Goal: Task Accomplishment & Management: Complete application form

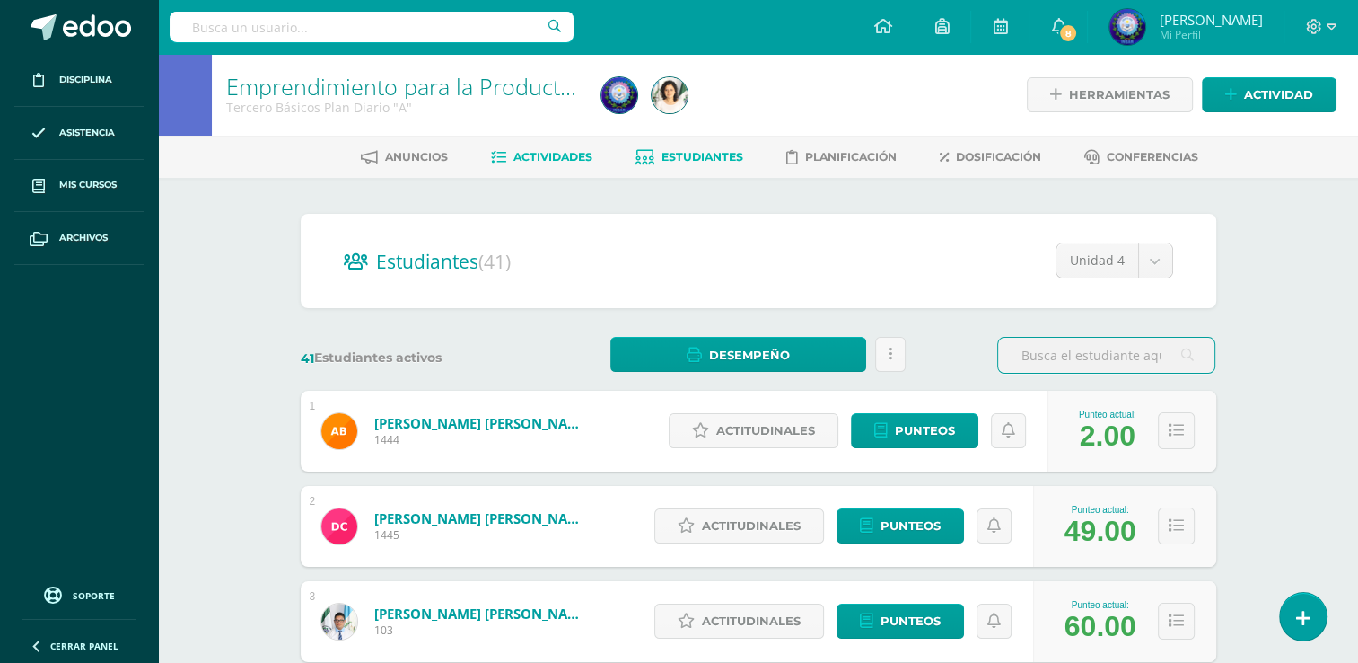
click at [564, 165] on link "Actividades" at bounding box center [541, 157] width 101 height 29
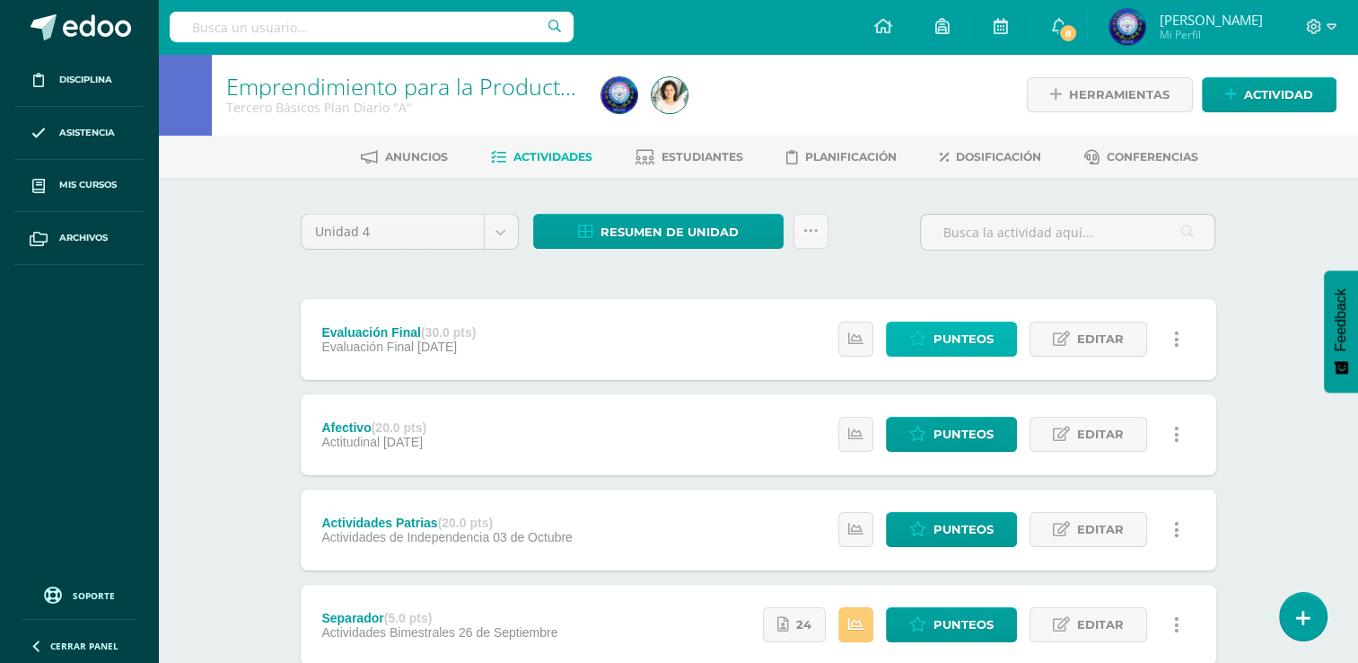
click at [954, 344] on span "Punteos" at bounding box center [964, 338] width 60 height 33
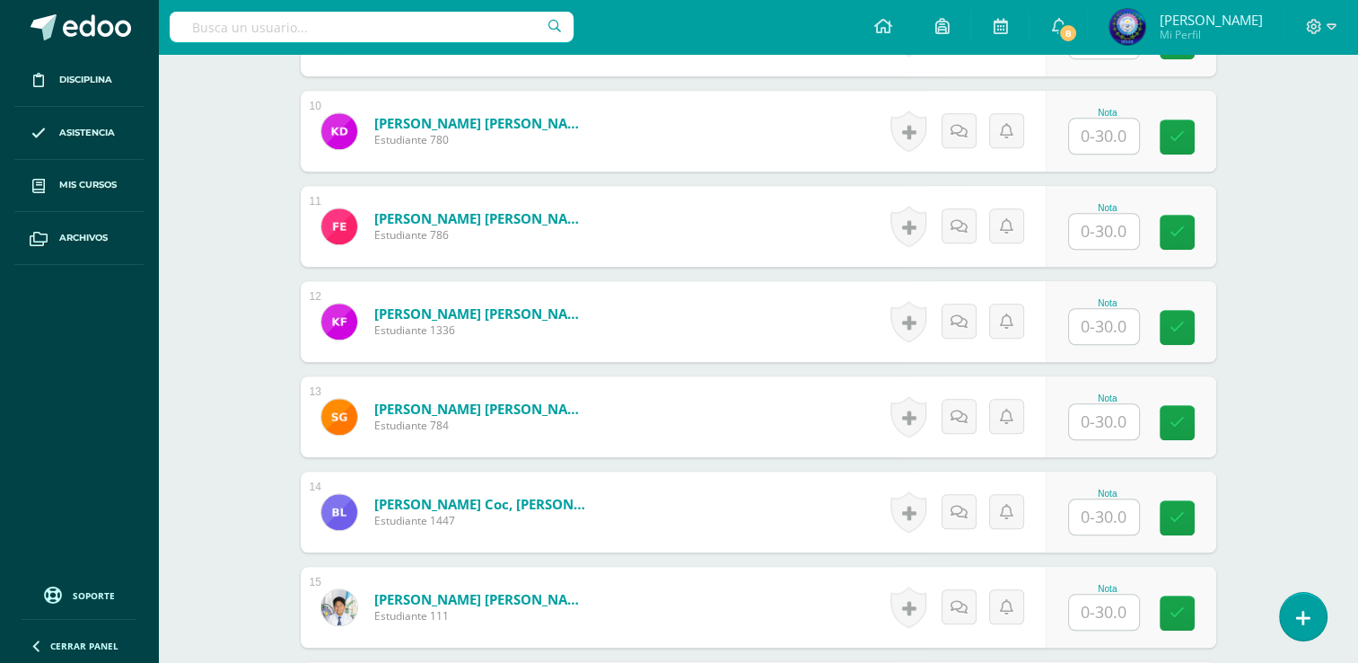
scroll to position [1440, 0]
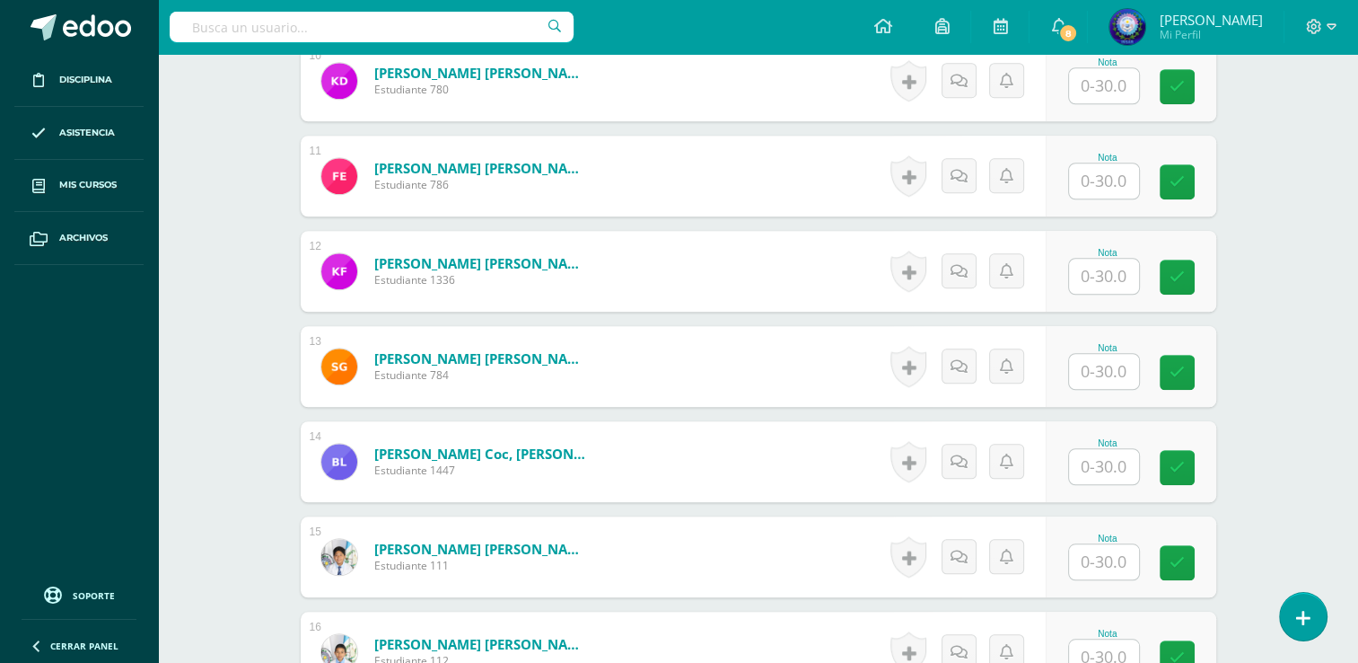
click at [1098, 376] on input "text" at bounding box center [1104, 371] width 70 height 35
type input "21"
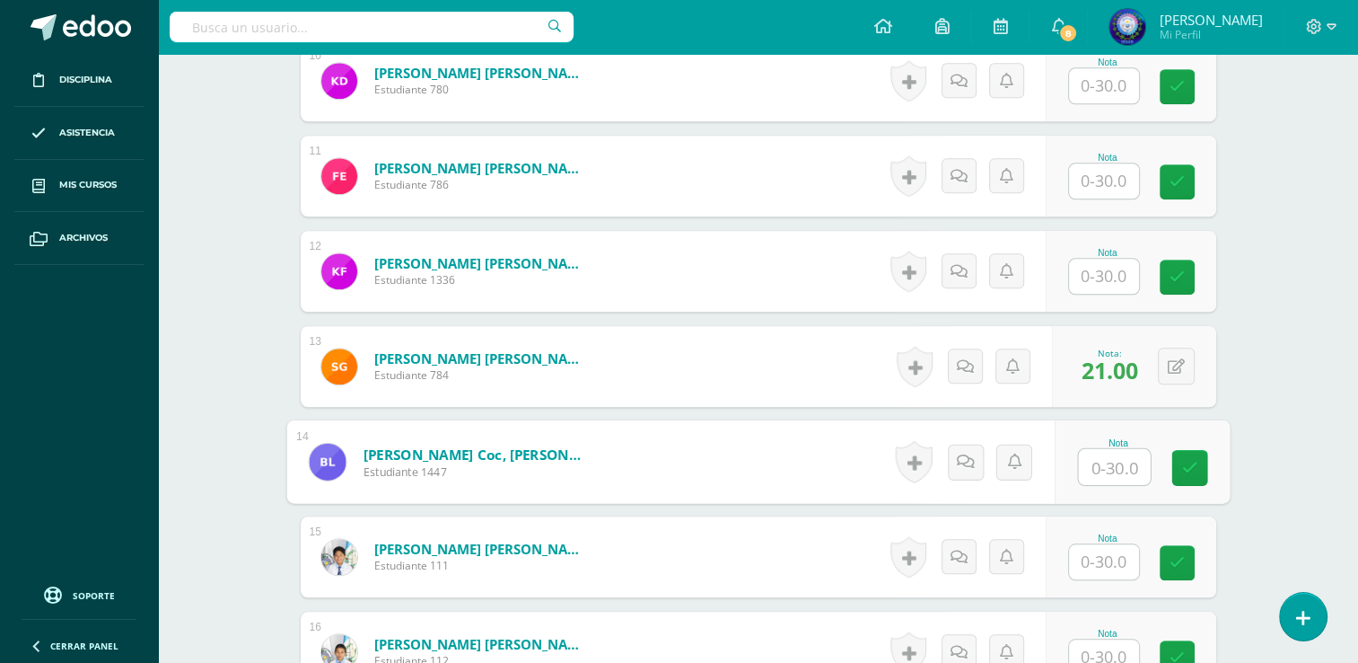
scroll to position [1441, 0]
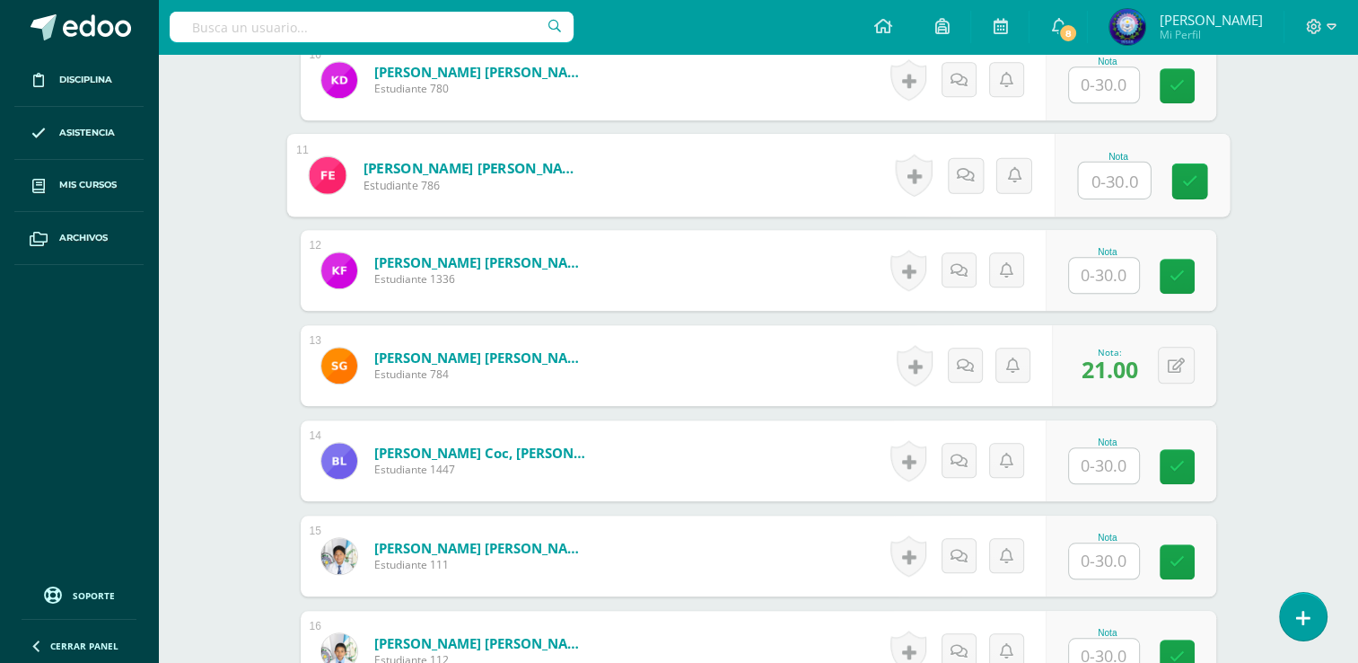
click at [1100, 180] on input "text" at bounding box center [1114, 181] width 72 height 36
type input "23"
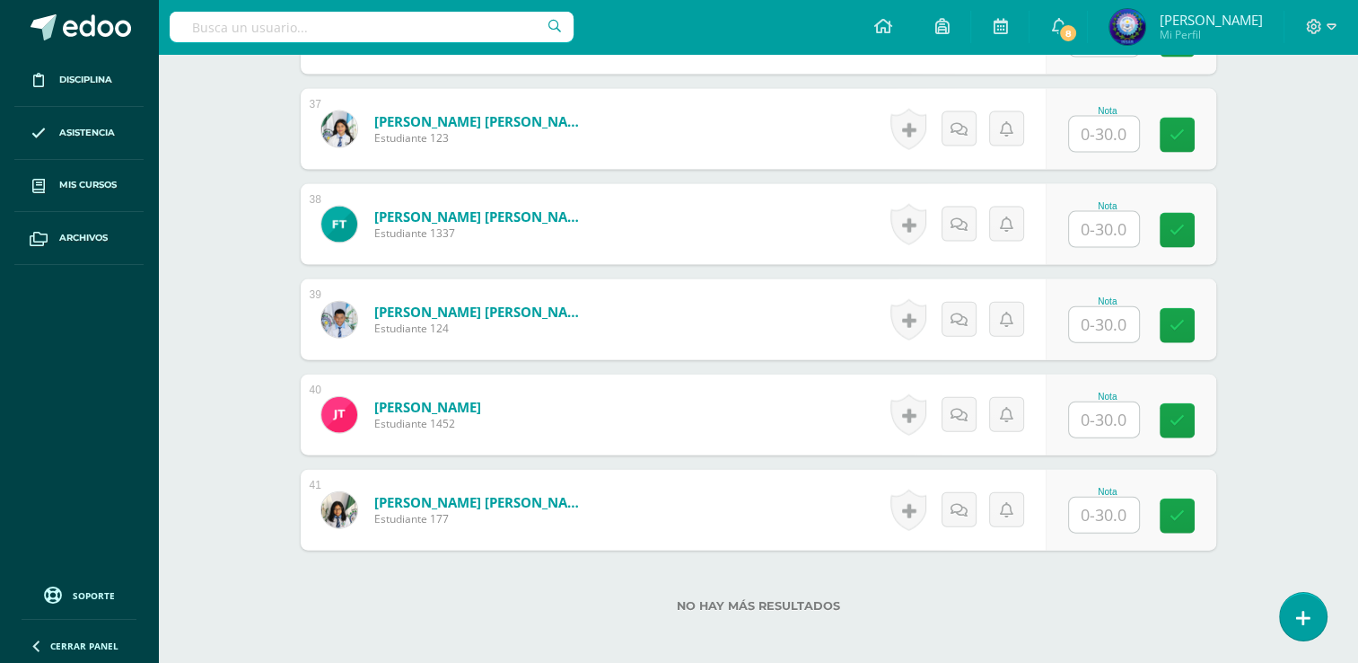
scroll to position [4054, 0]
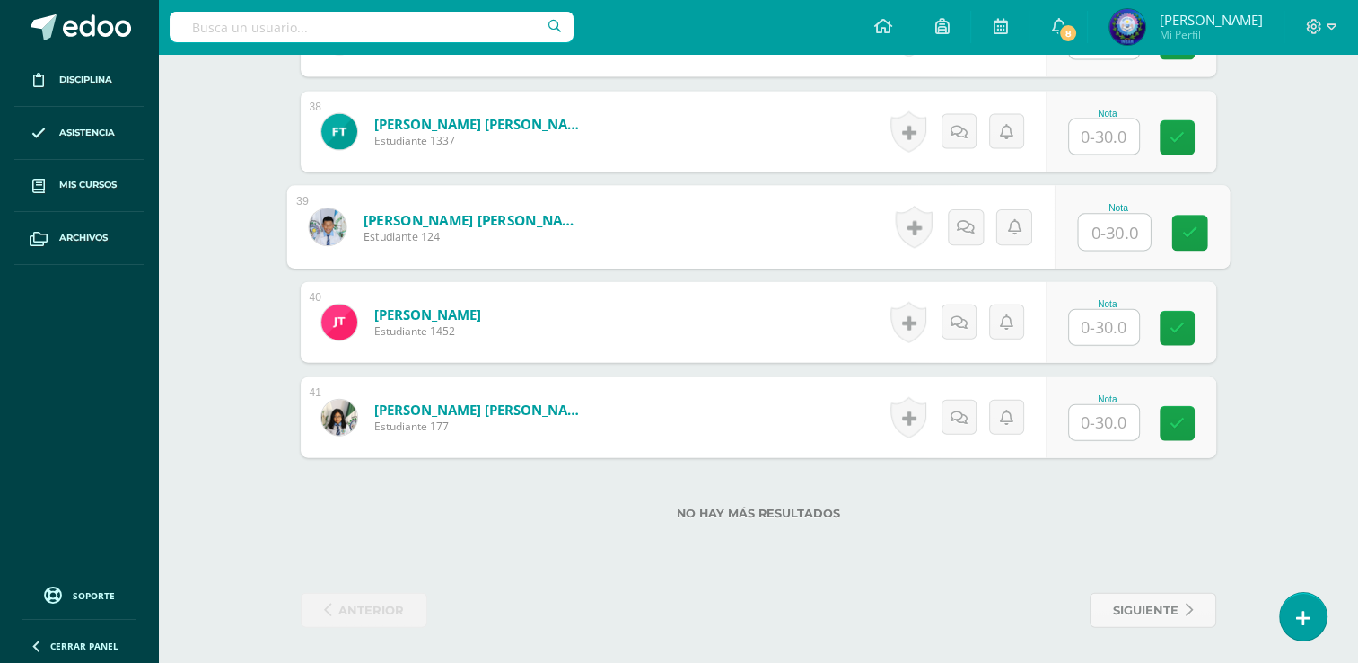
click at [1103, 233] on input "text" at bounding box center [1114, 233] width 72 height 36
type input "20"
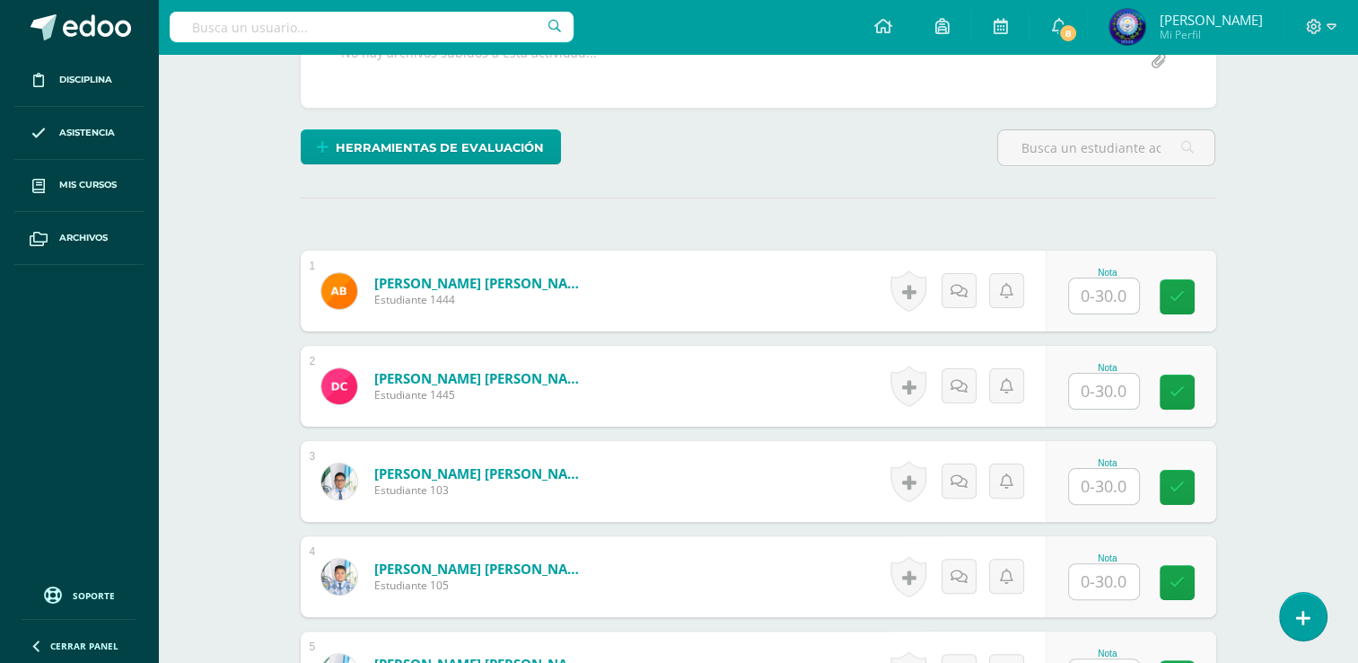
scroll to position [373, 0]
click at [1124, 389] on input "text" at bounding box center [1104, 391] width 70 height 35
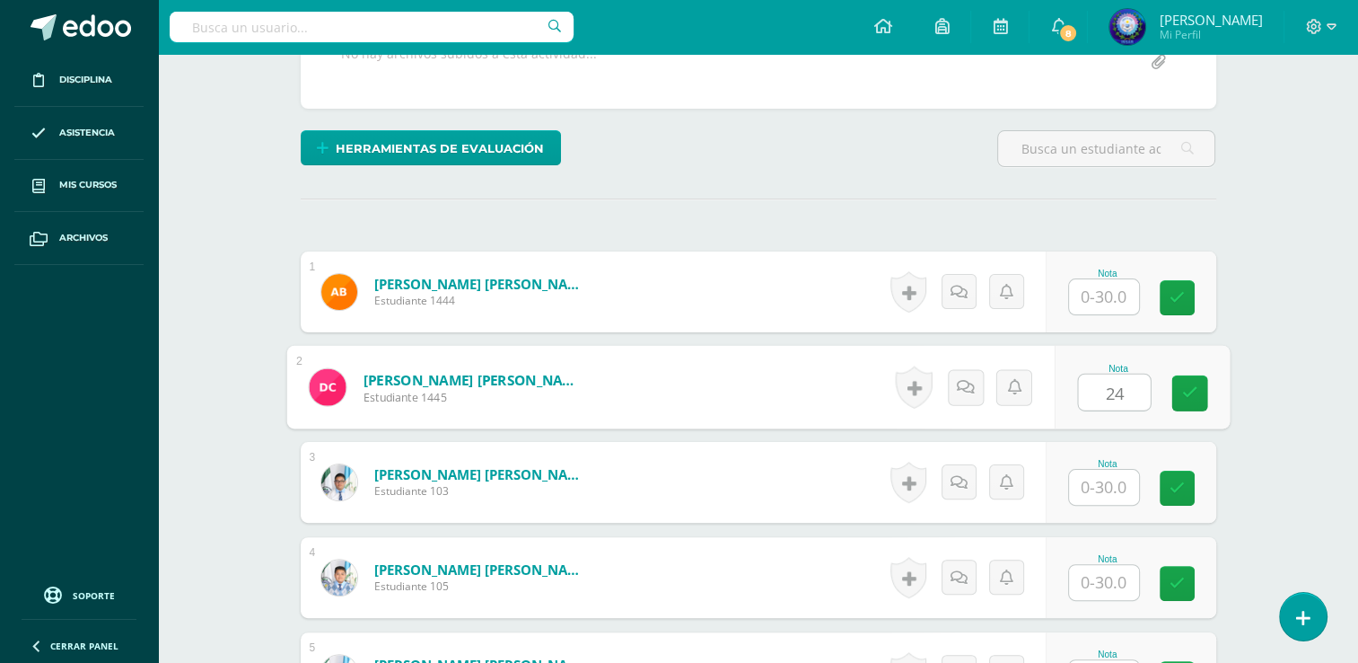
type input "24"
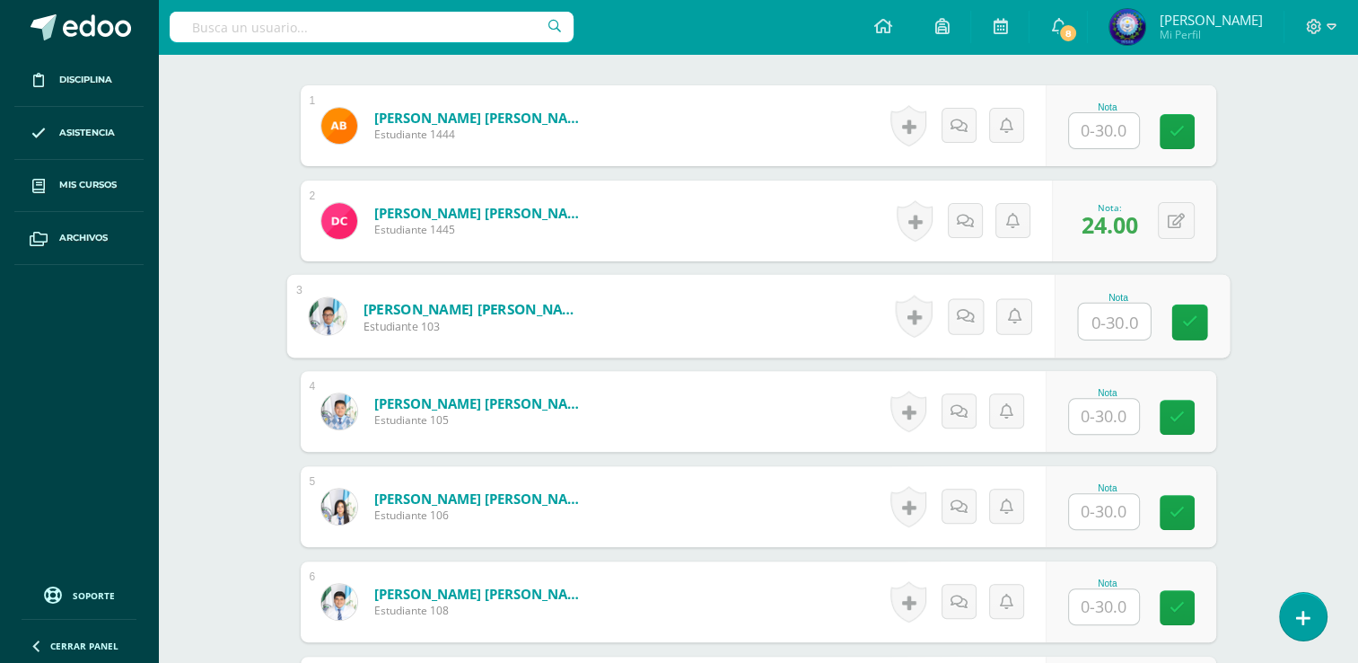
scroll to position [642, 0]
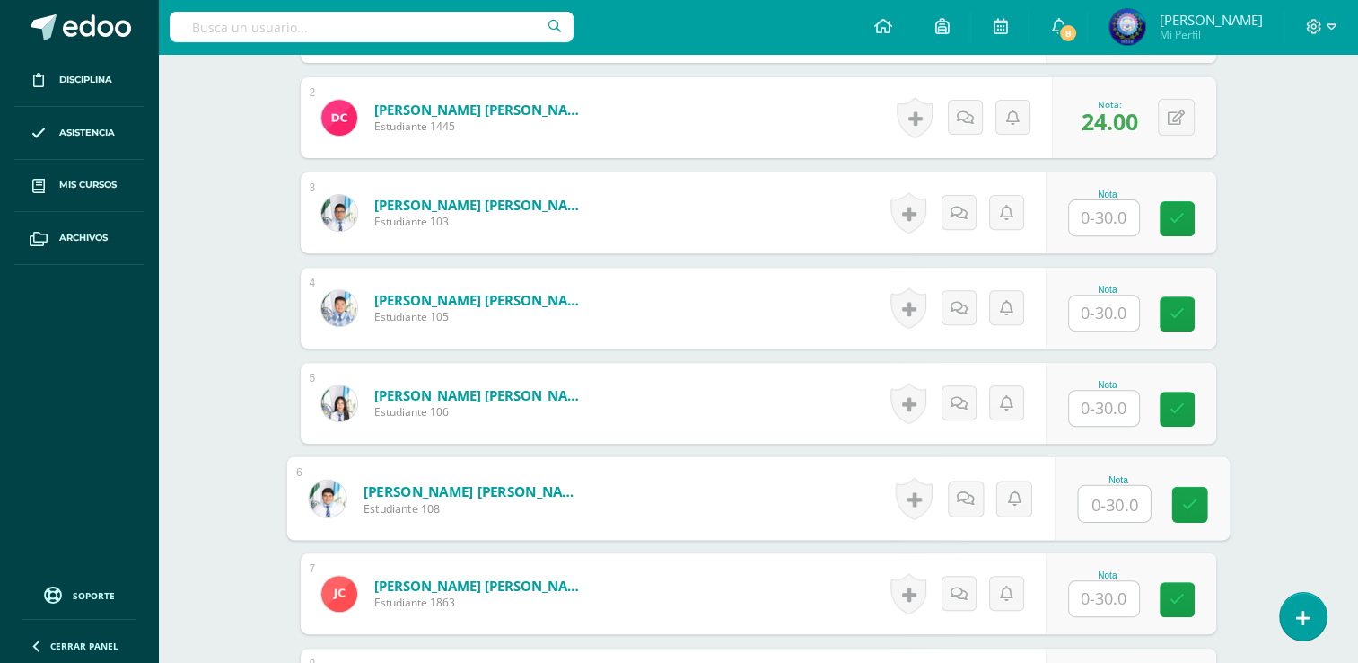
click at [1105, 499] on input "text" at bounding box center [1114, 504] width 72 height 36
type input "25"
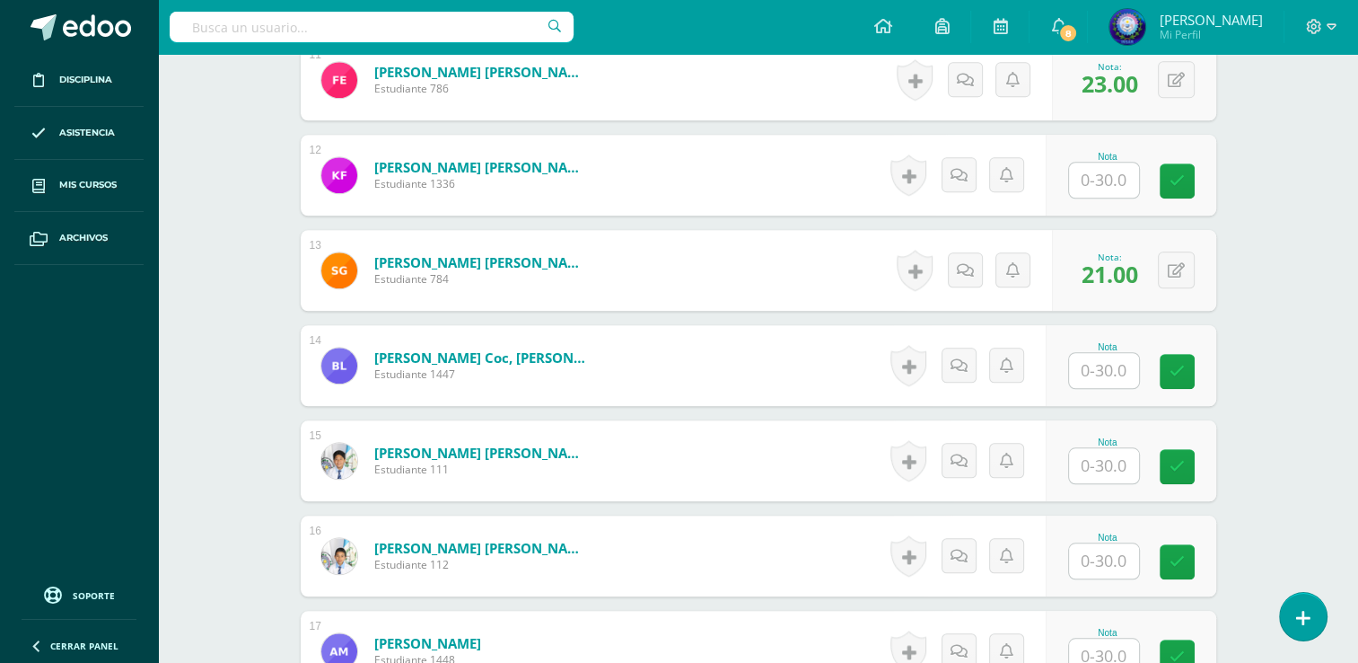
scroll to position [1540, 0]
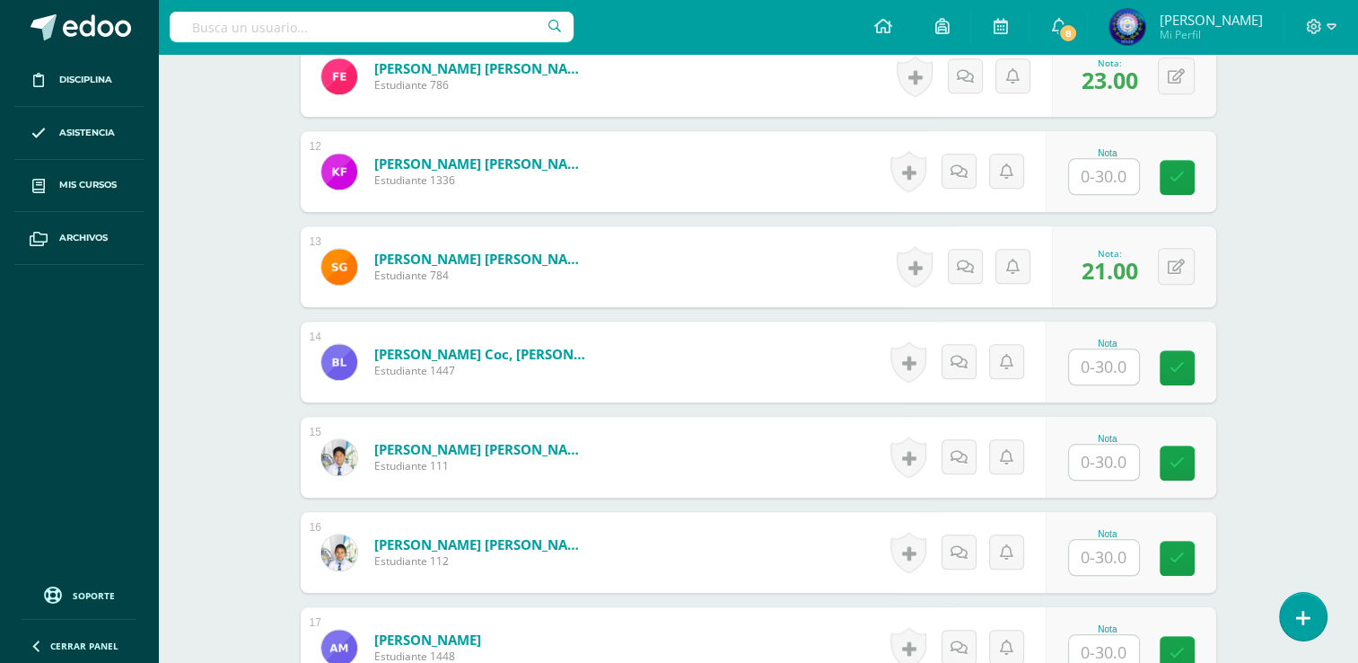
click at [1109, 545] on input "text" at bounding box center [1104, 557] width 70 height 35
type input "18"
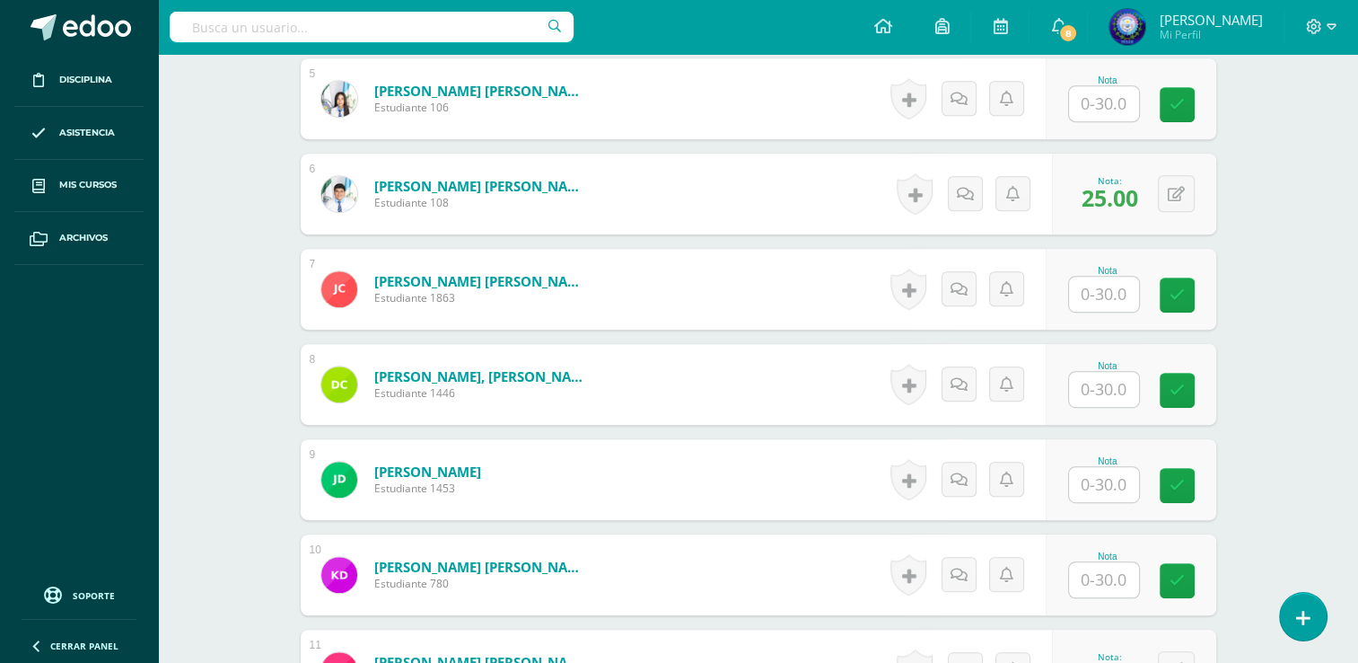
scroll to position [826, 0]
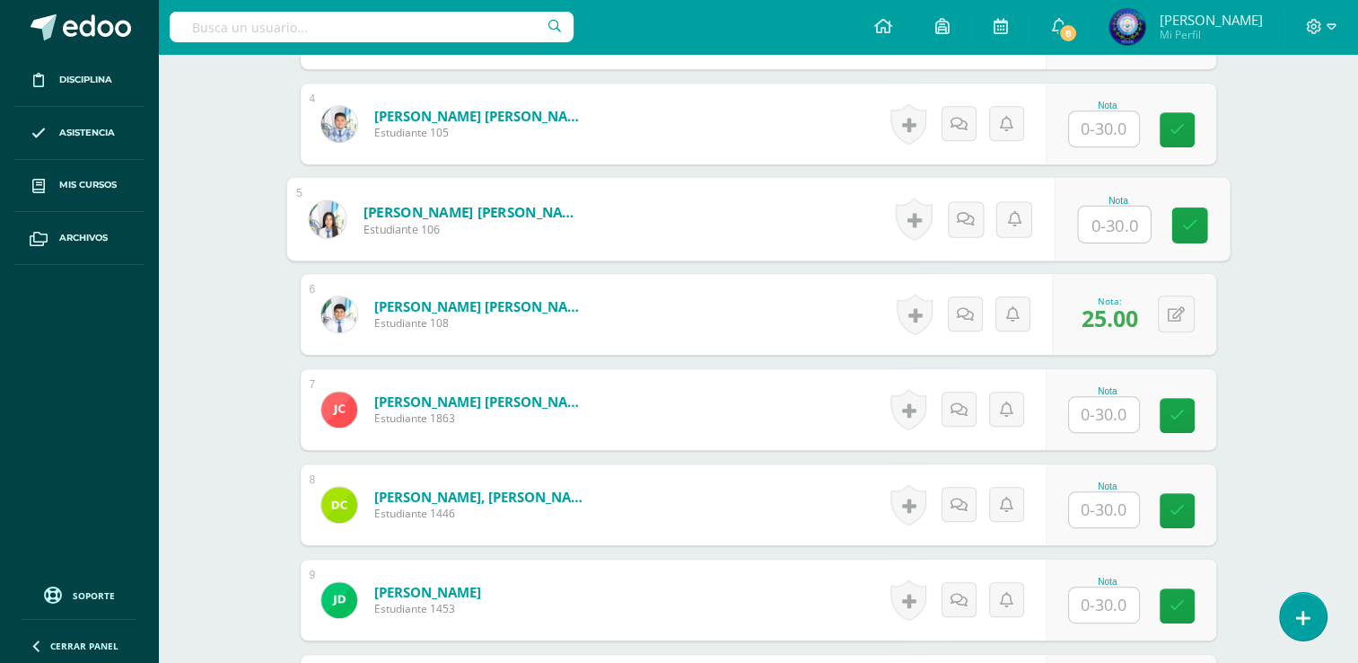
click at [1106, 227] on input "text" at bounding box center [1114, 225] width 72 height 36
type input "28"
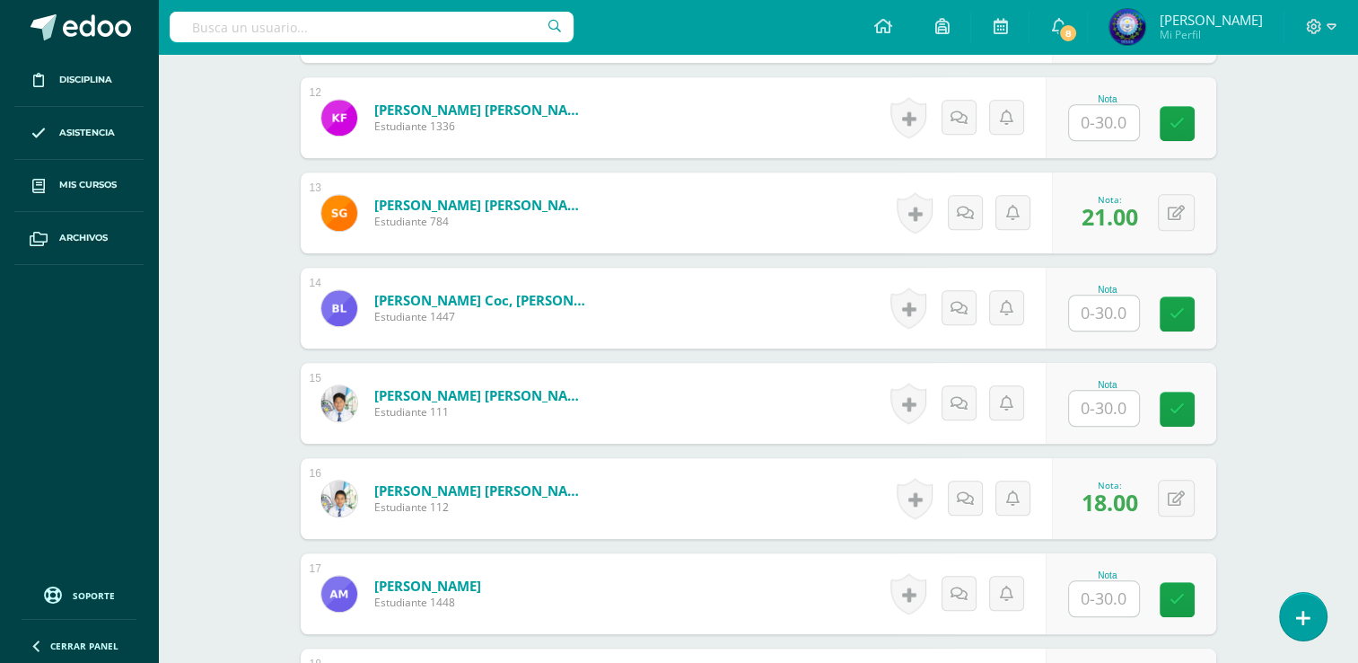
scroll to position [1634, 0]
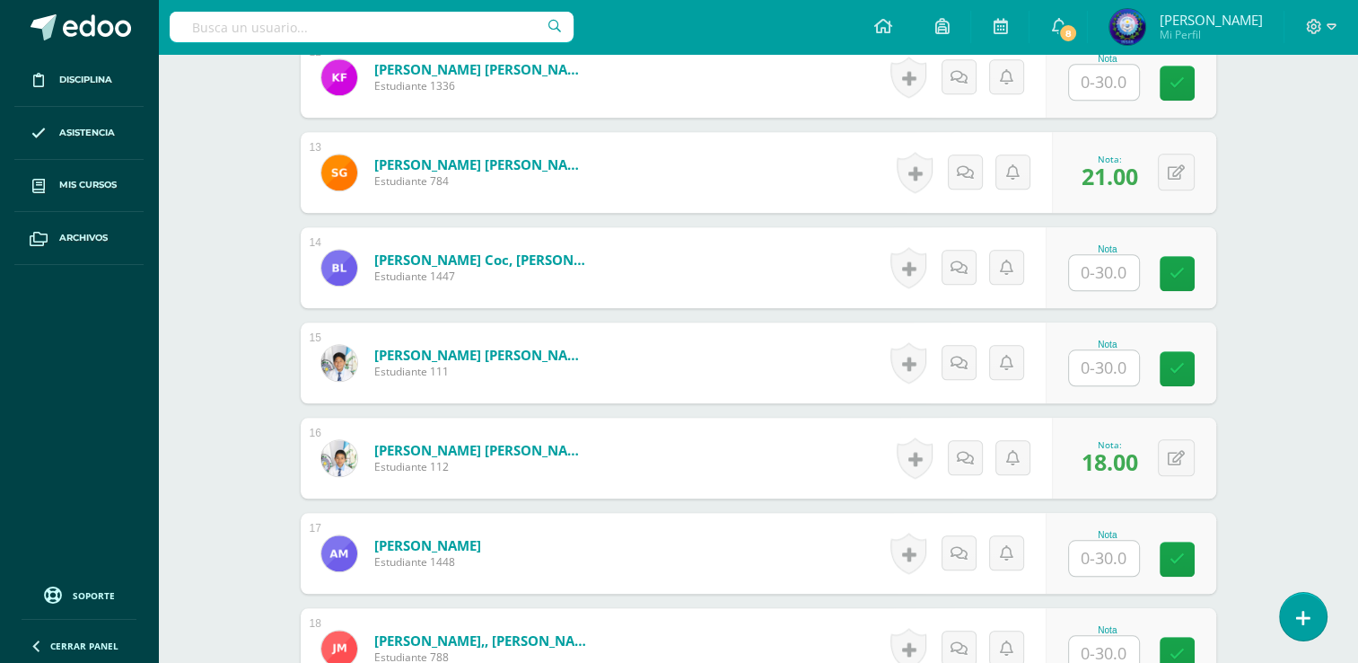
click at [1116, 260] on input "text" at bounding box center [1104, 272] width 70 height 35
type input "22"
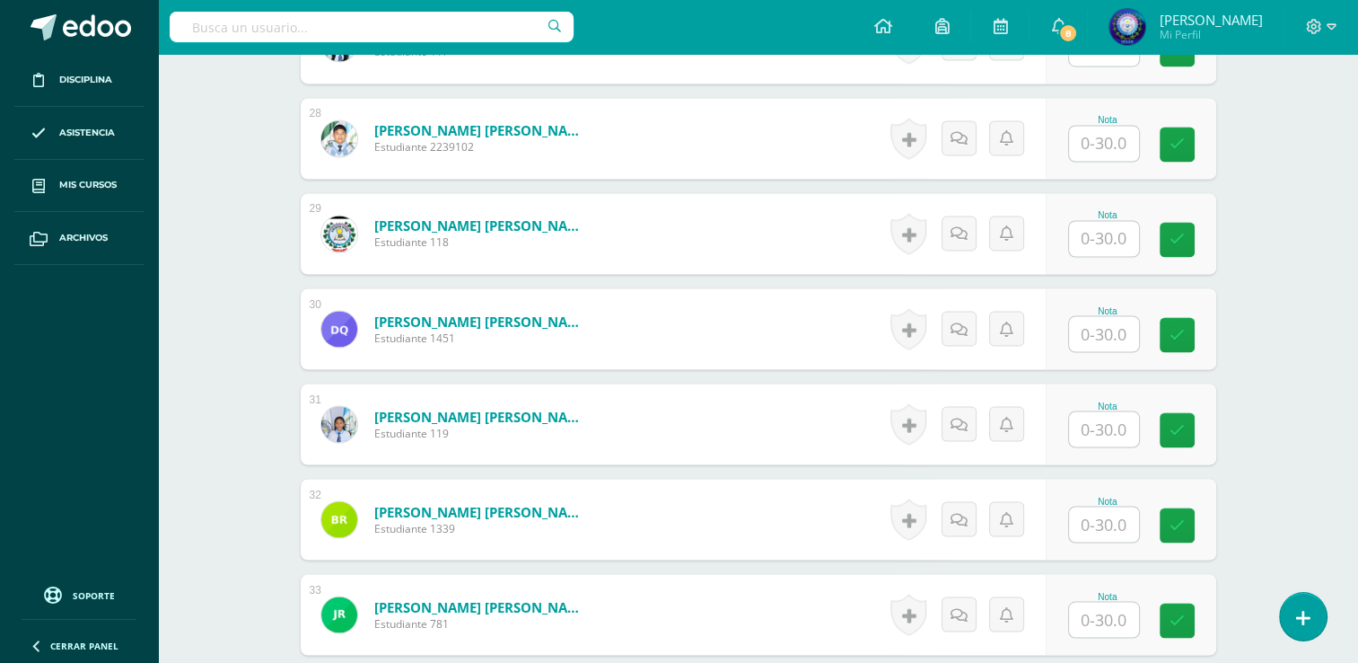
scroll to position [3161, 0]
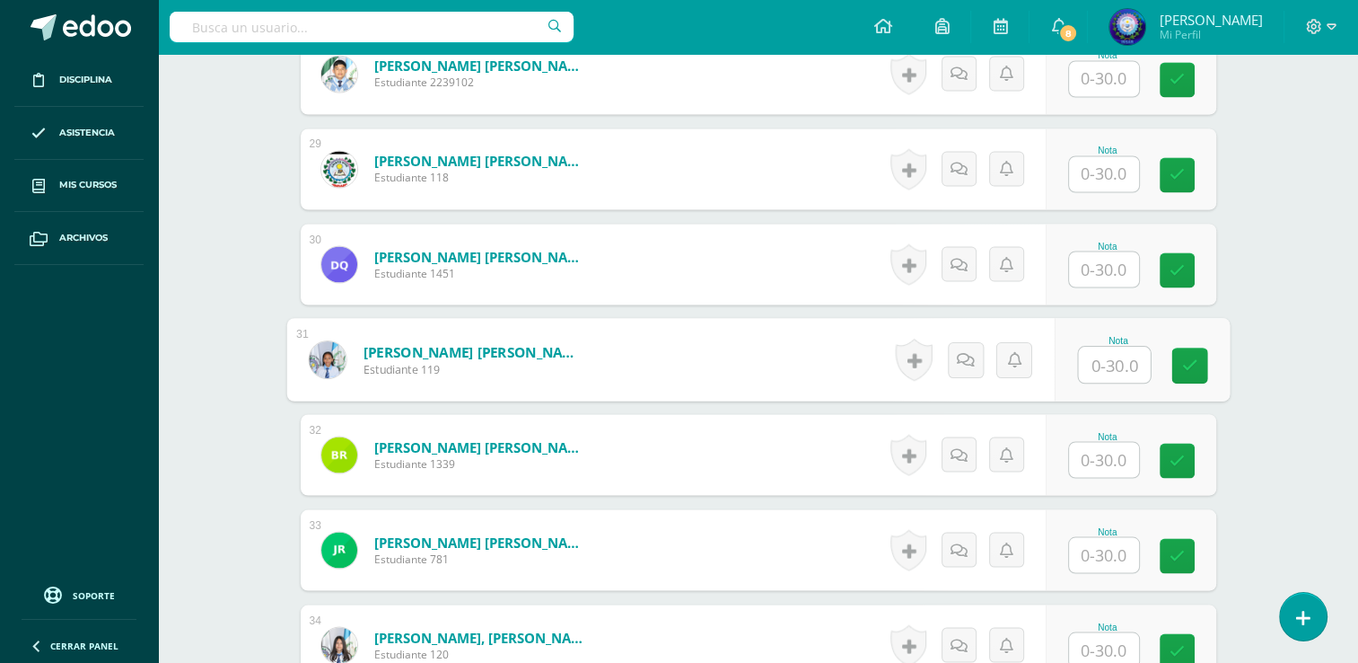
click at [1097, 357] on input "text" at bounding box center [1114, 365] width 72 height 36
type input "24"
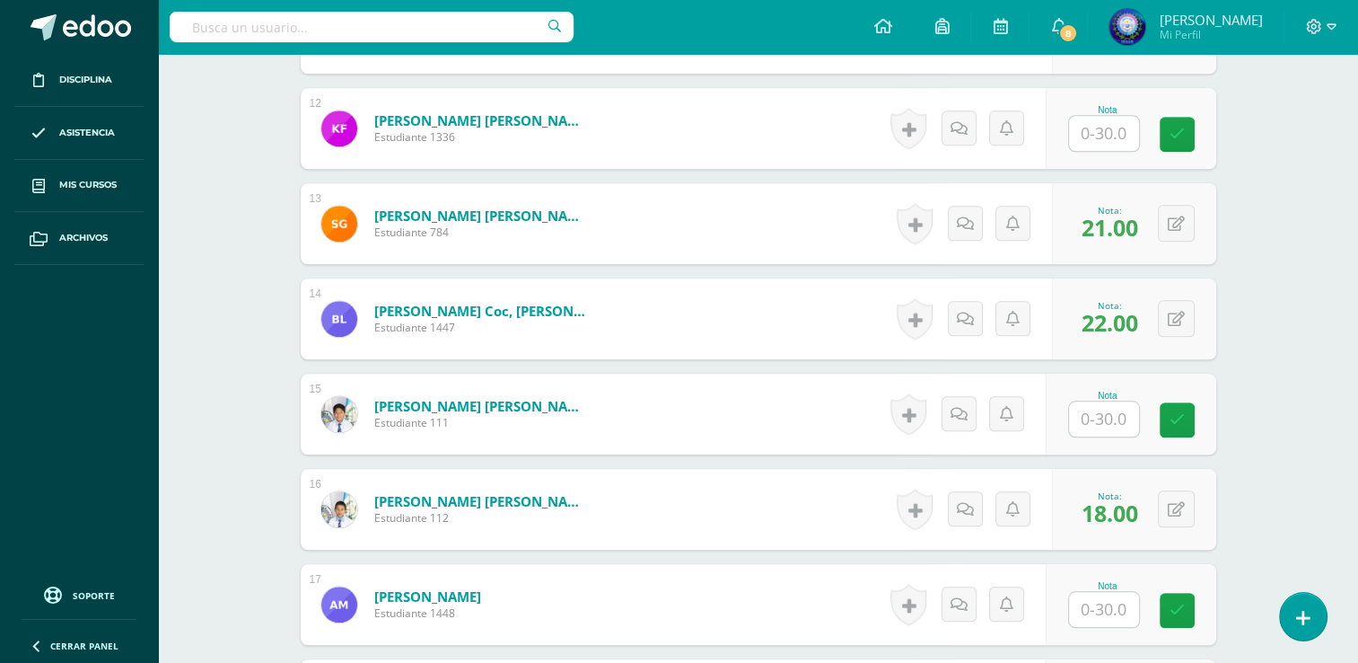
scroll to position [1540, 0]
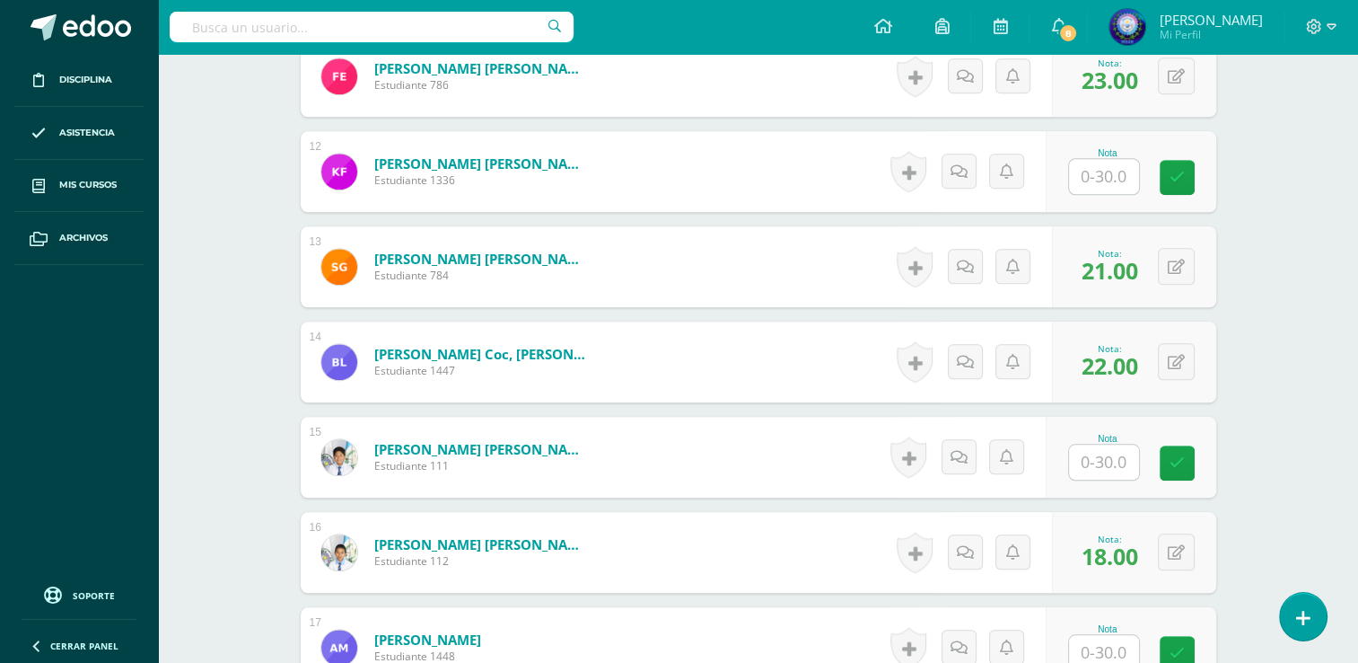
click at [1102, 462] on input "text" at bounding box center [1104, 461] width 70 height 35
type input "30"
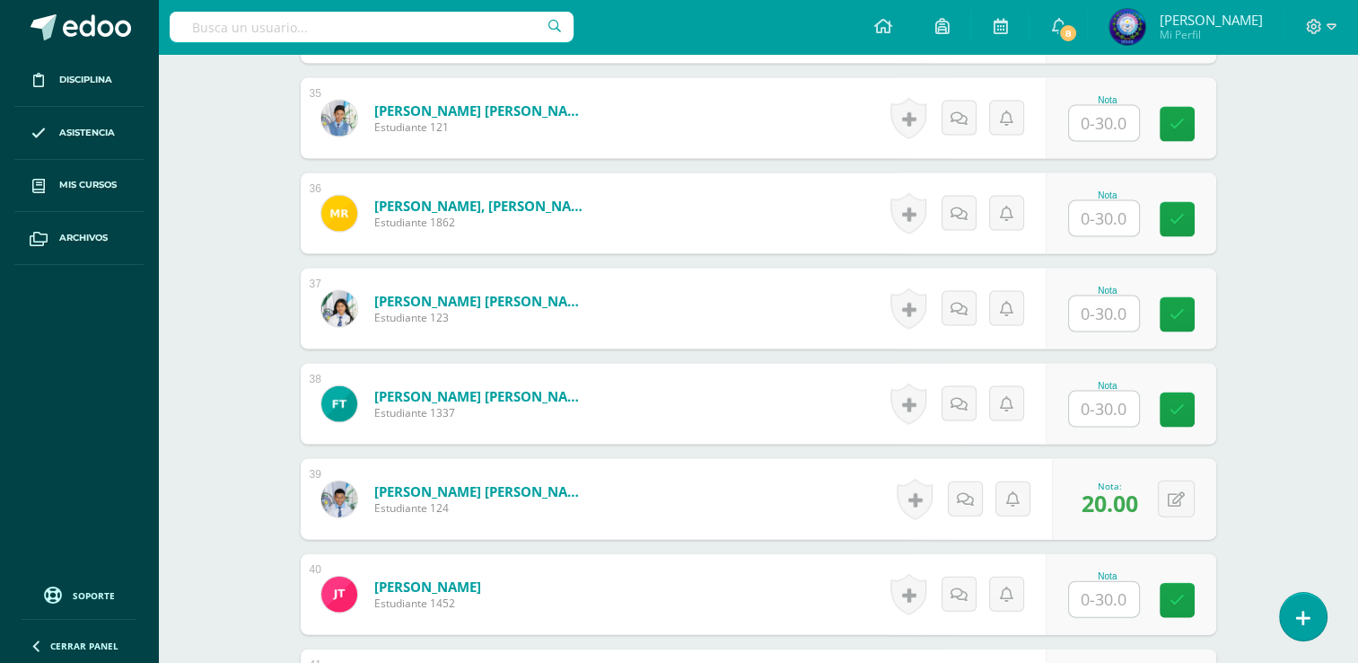
scroll to position [3874, 0]
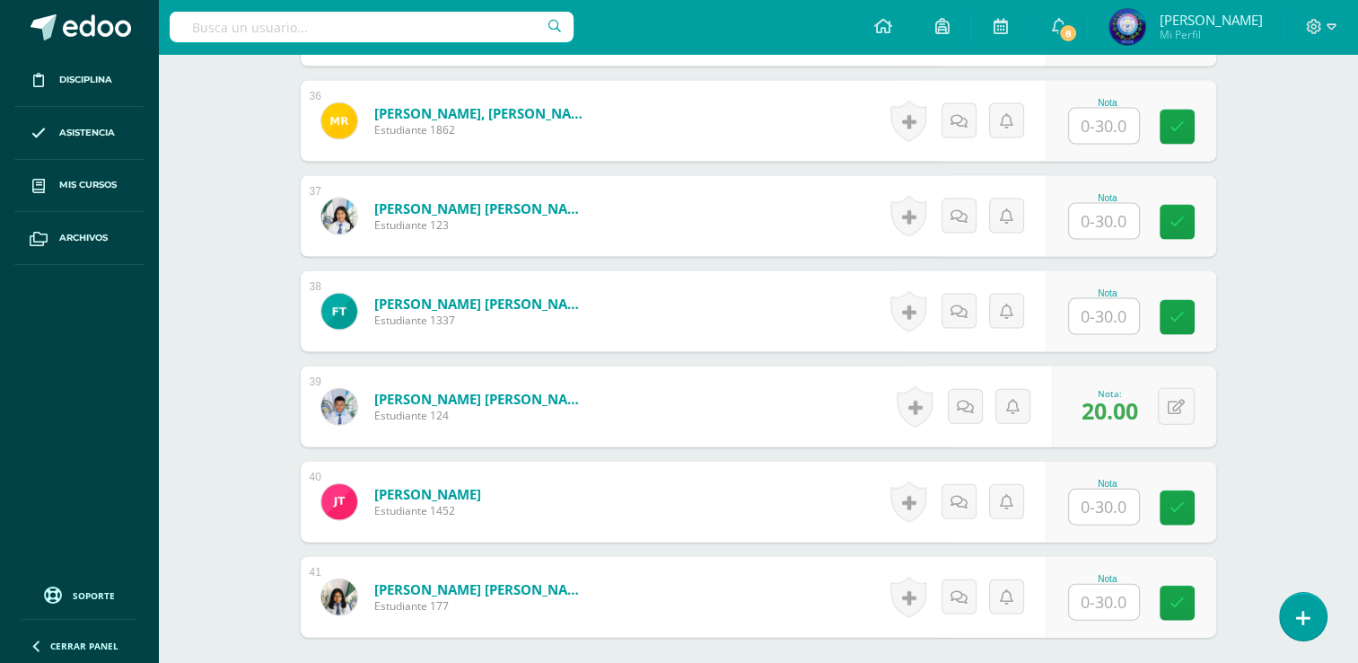
click at [1092, 501] on input "text" at bounding box center [1104, 506] width 70 height 35
type input "26"
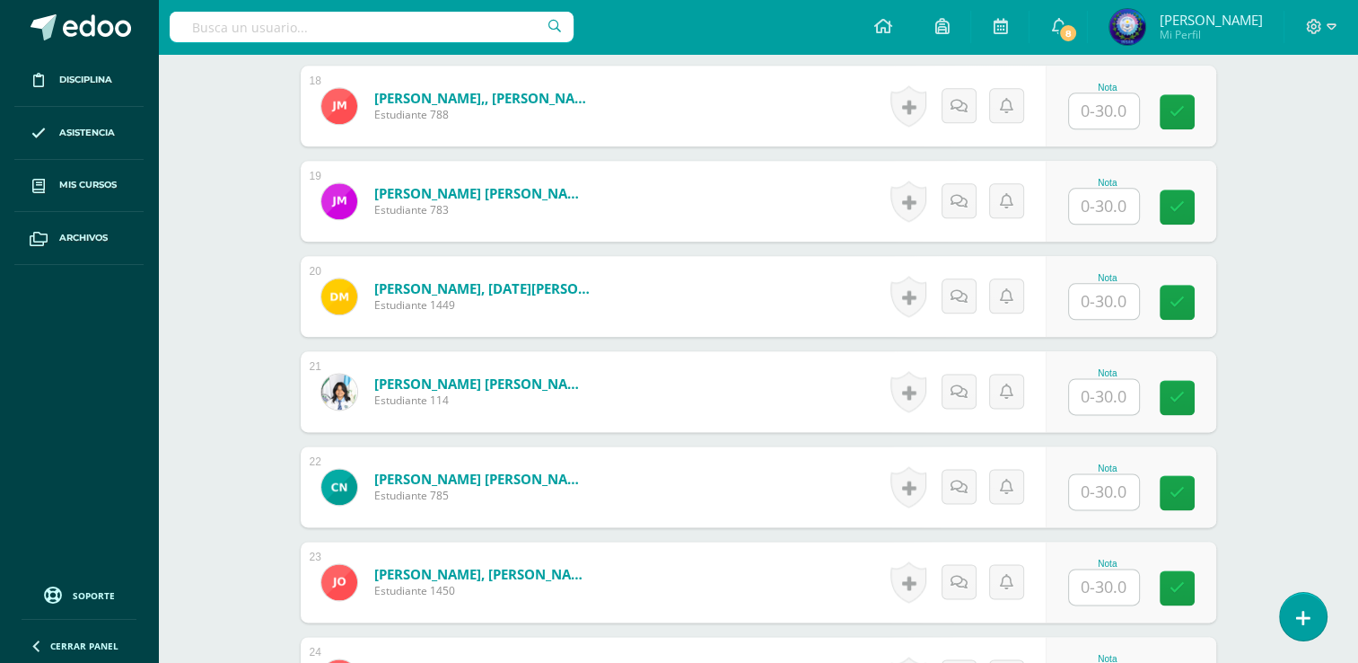
scroll to position [2168, 0]
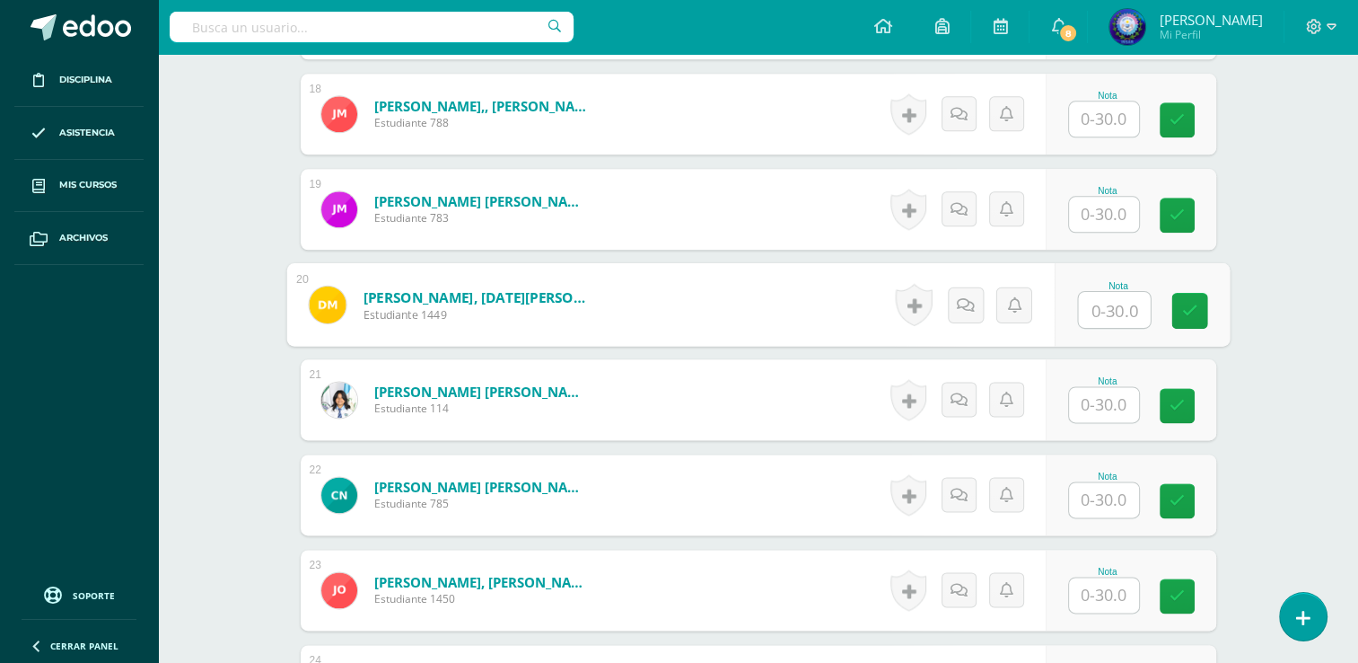
click at [1083, 312] on input "text" at bounding box center [1114, 310] width 72 height 36
type input "2"
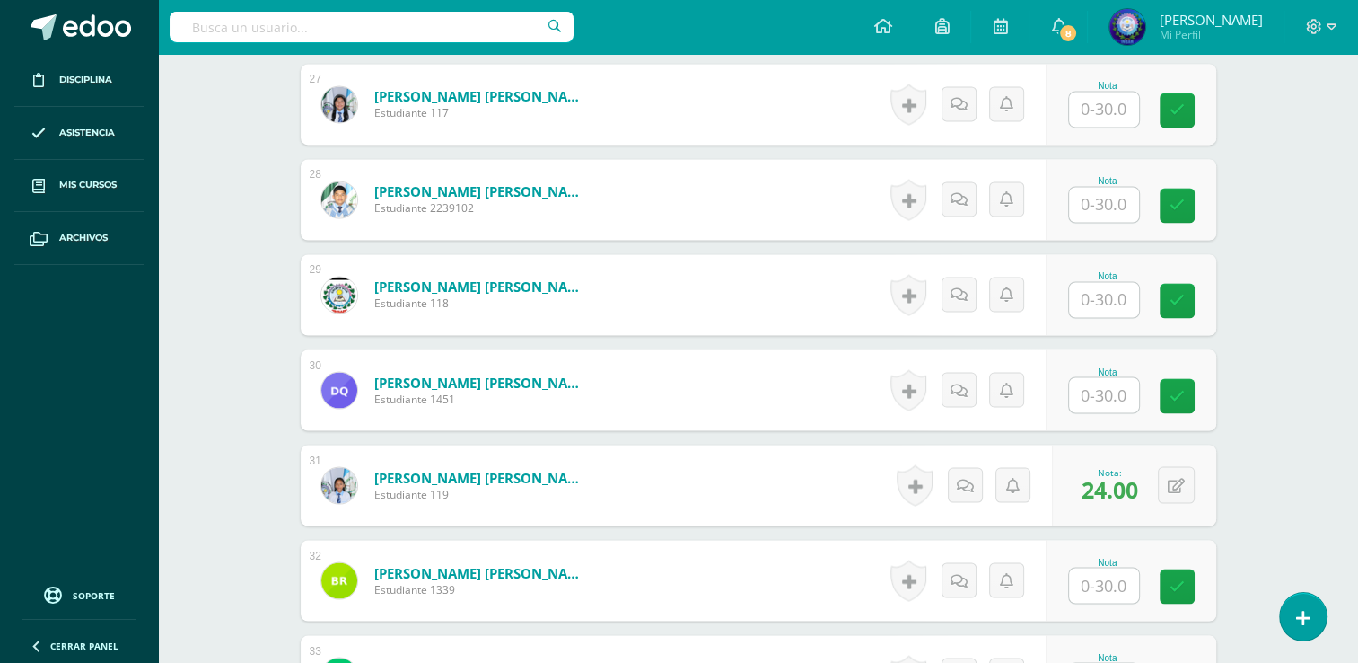
scroll to position [3066, 0]
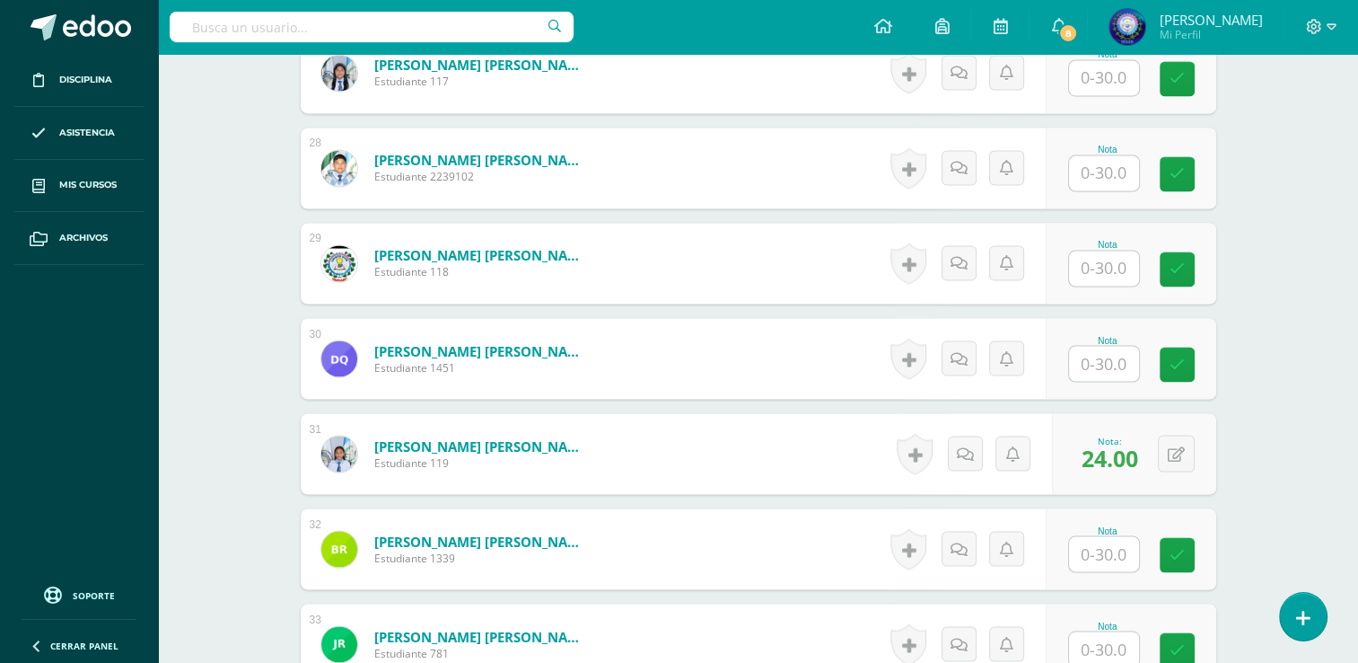
click at [1118, 350] on input "text" at bounding box center [1104, 363] width 70 height 35
type input "0"
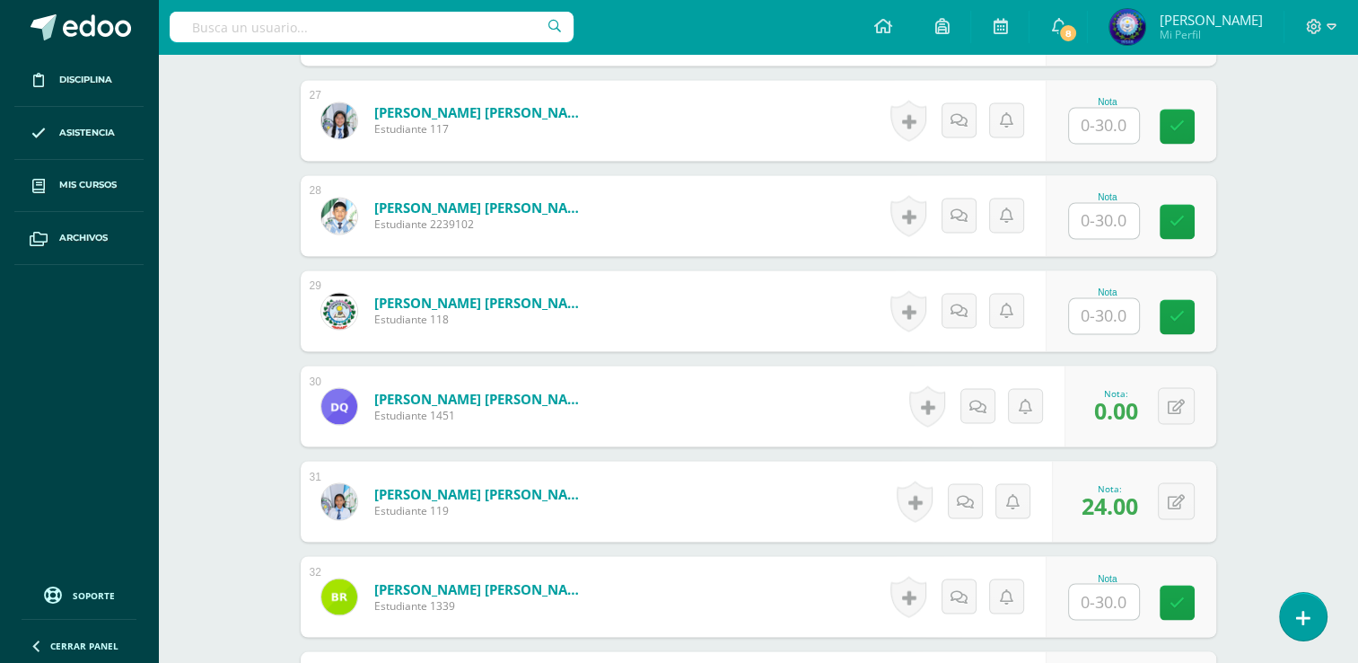
scroll to position [2976, 0]
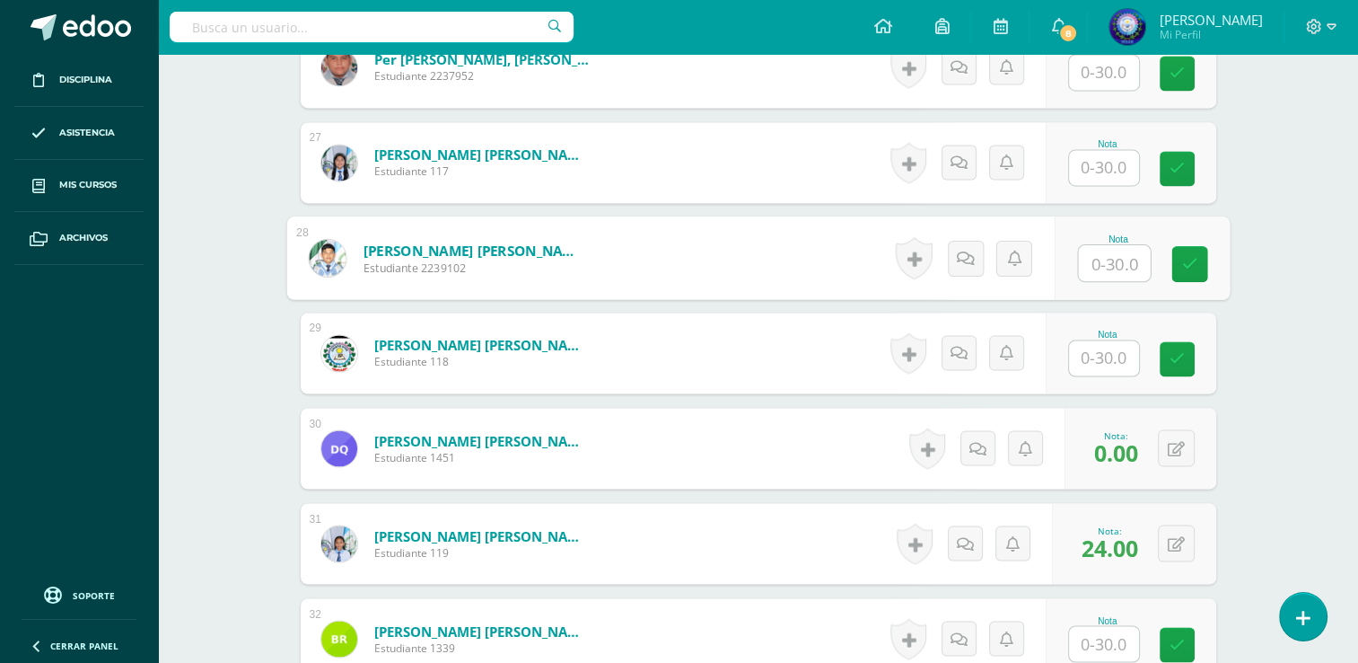
click at [1112, 250] on input "text" at bounding box center [1114, 263] width 72 height 36
type input "28"
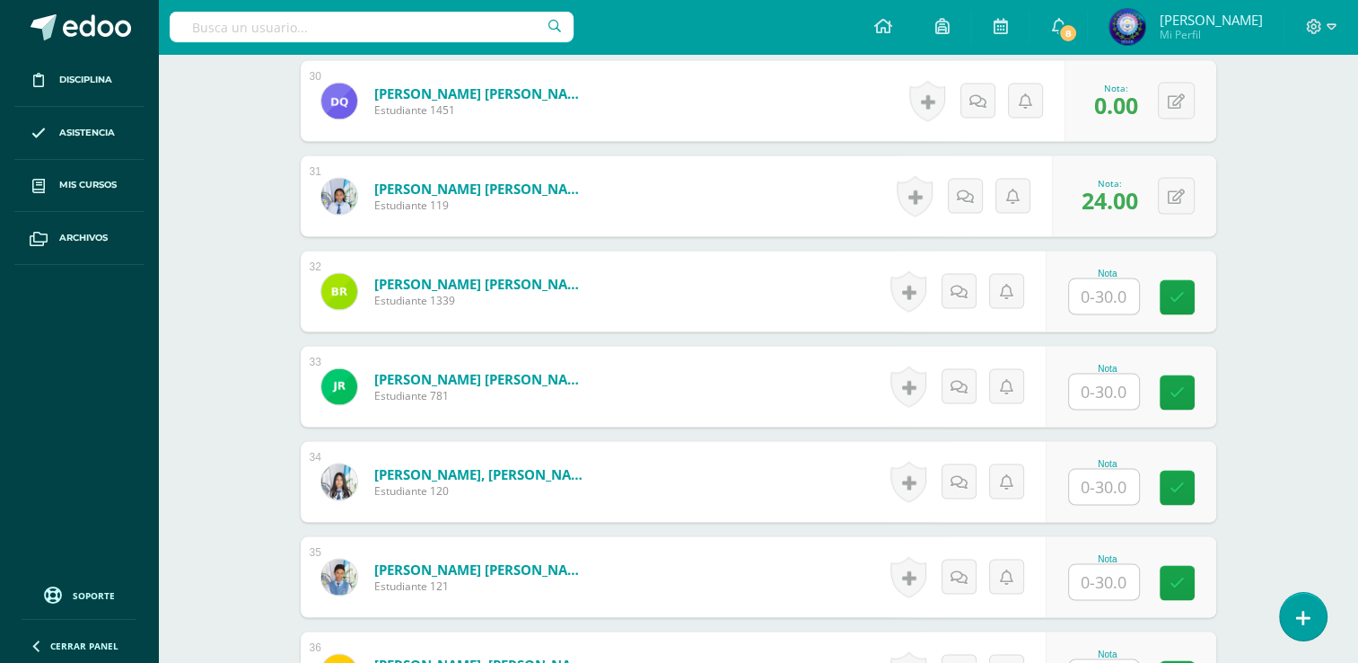
scroll to position [3336, 0]
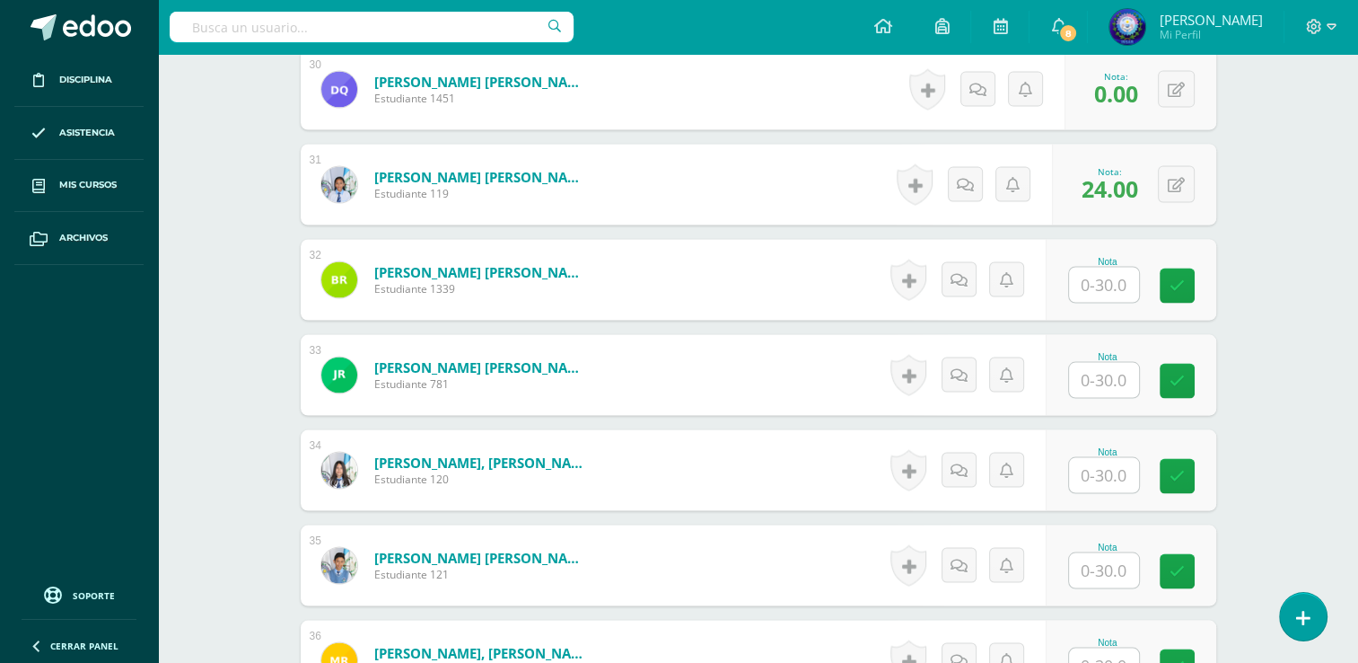
click at [1091, 558] on input "text" at bounding box center [1104, 569] width 70 height 35
type input "26"
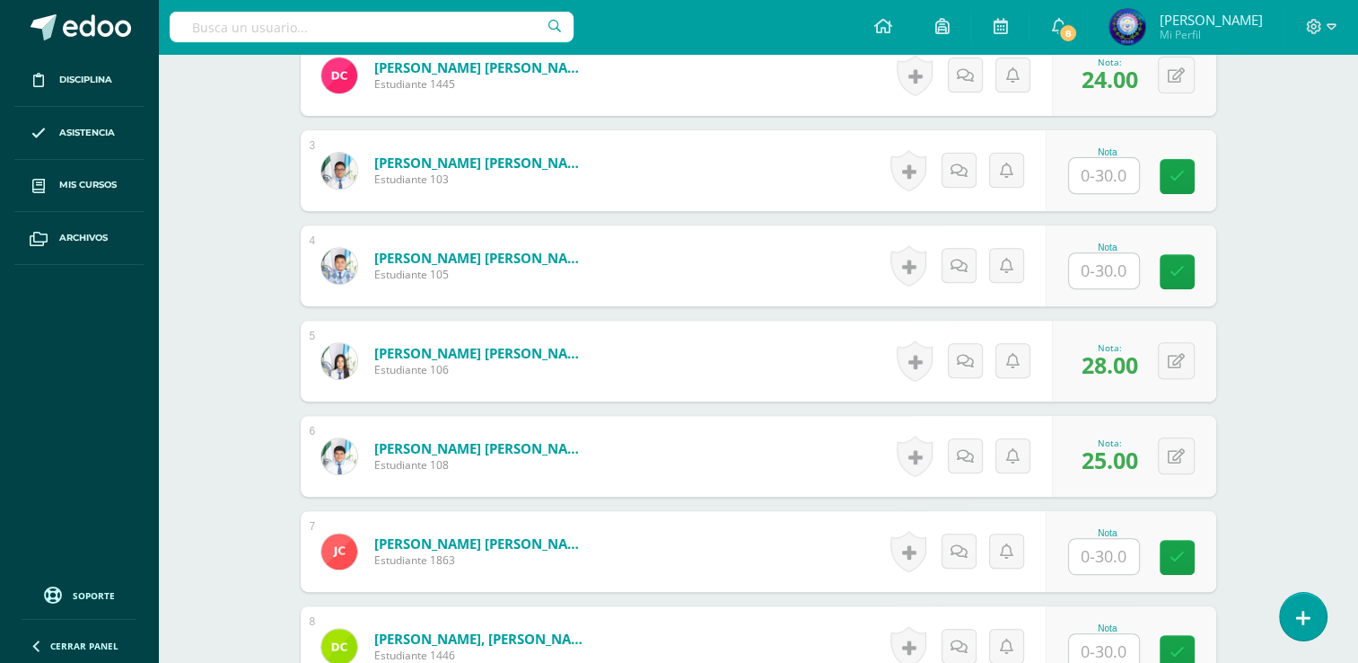
scroll to position [570, 0]
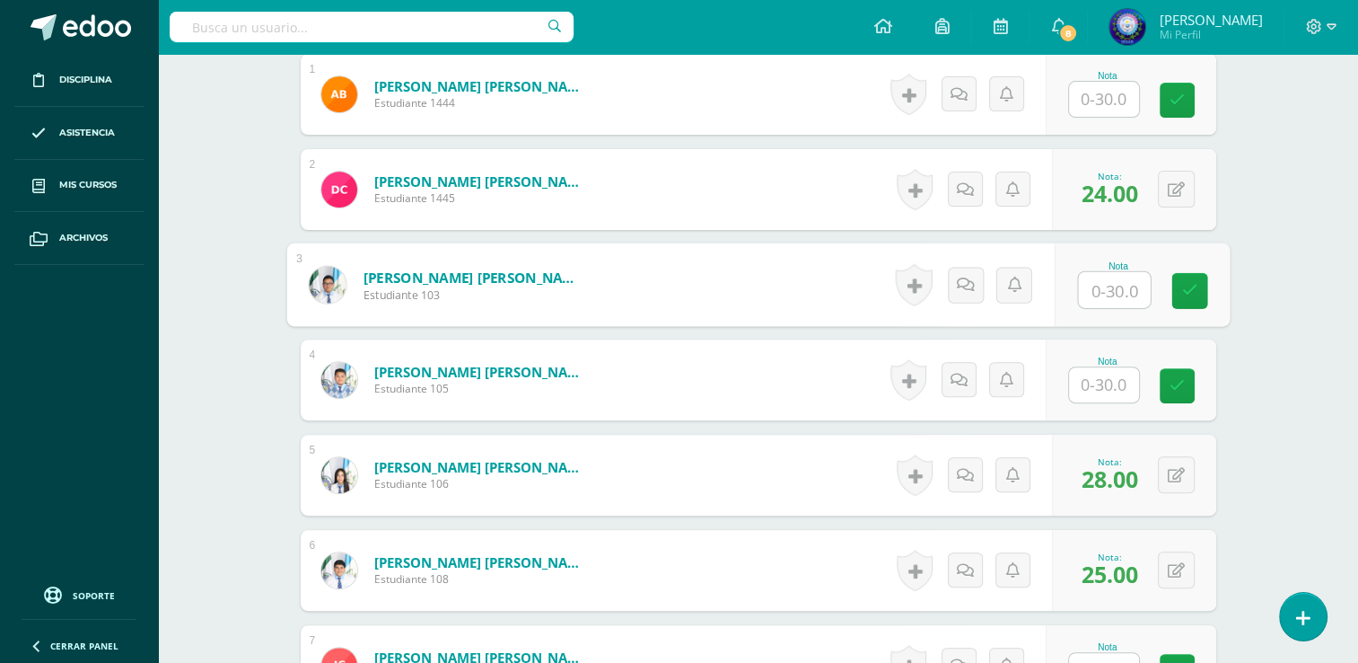
click at [1090, 293] on input "text" at bounding box center [1114, 290] width 72 height 36
type input "24"
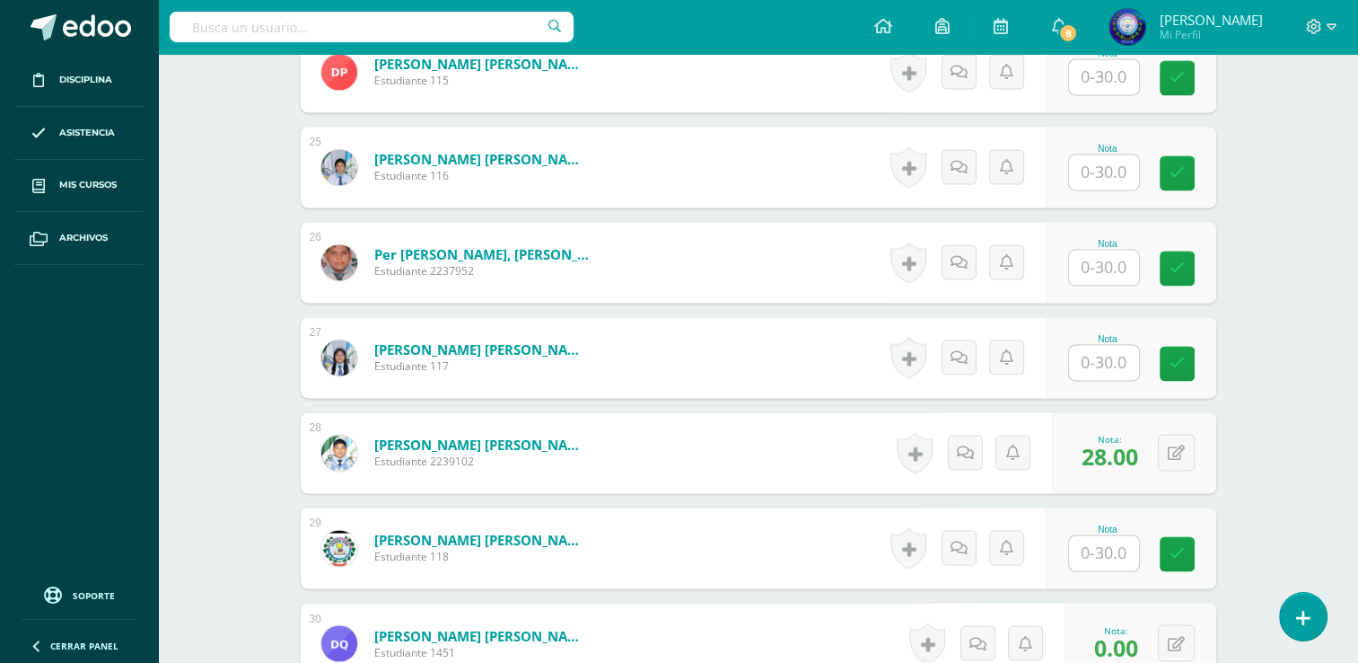
scroll to position [2725, 0]
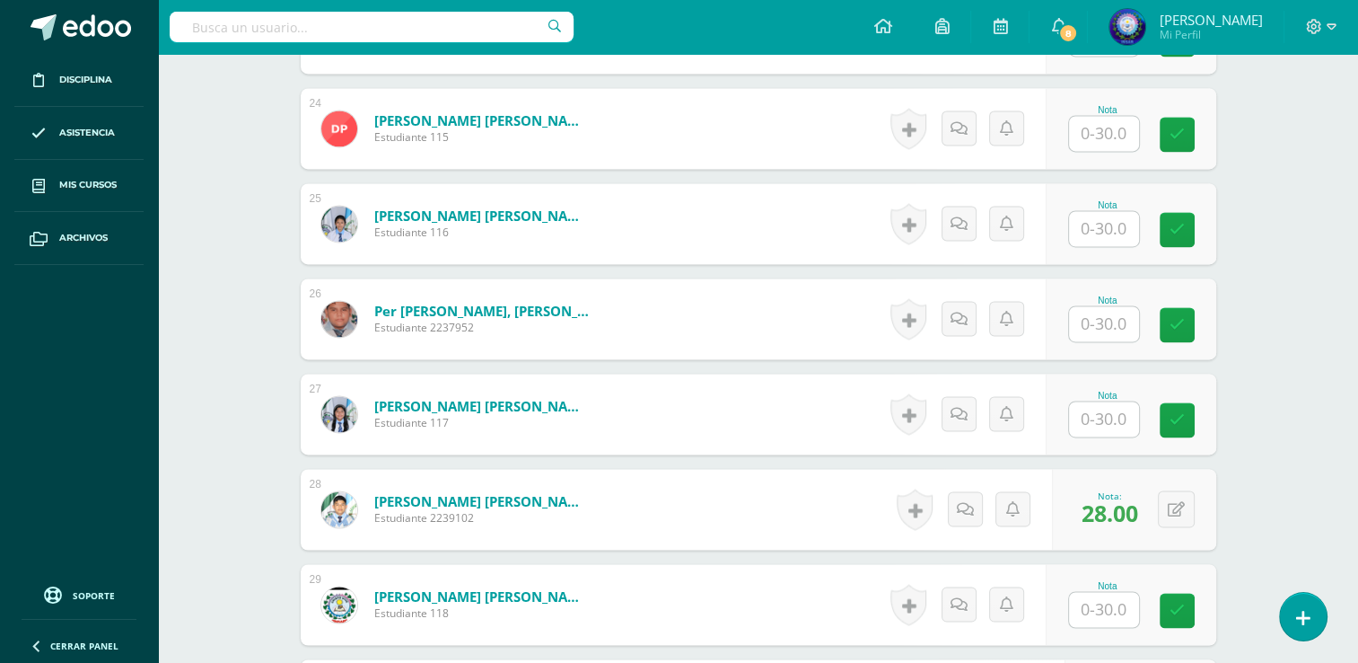
click at [1111, 221] on input "text" at bounding box center [1104, 228] width 70 height 35
type input "22"
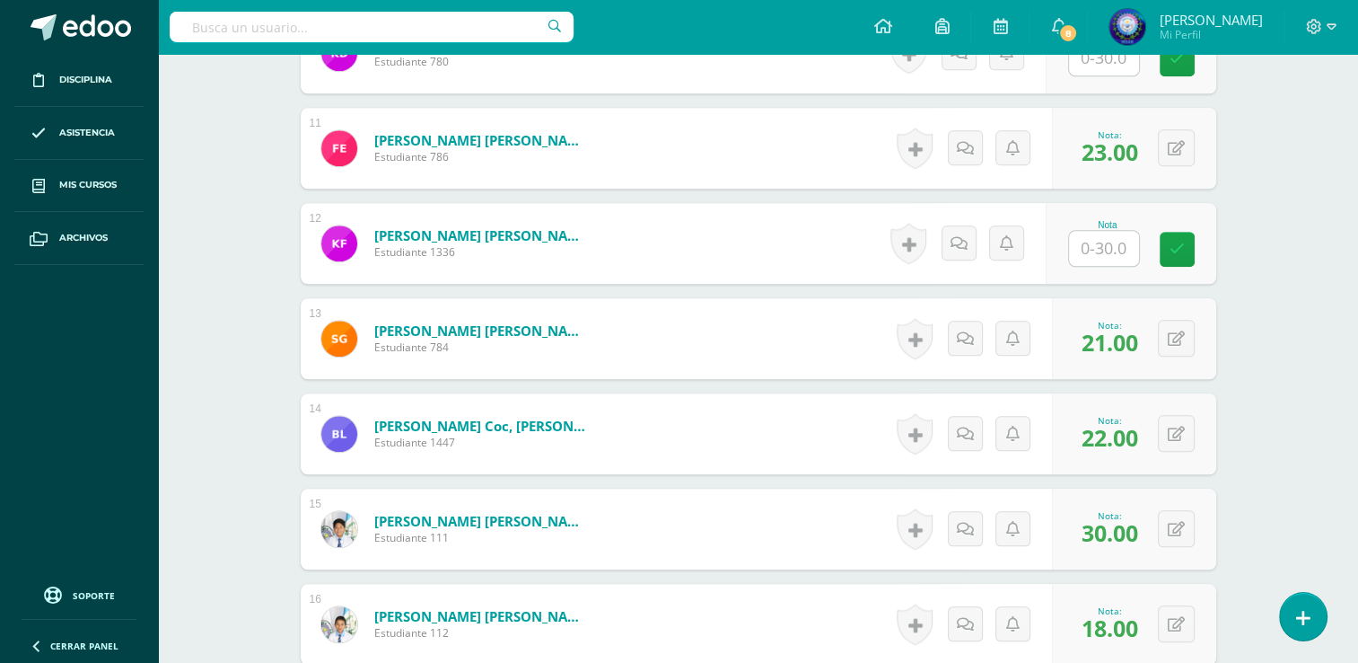
scroll to position [1109, 0]
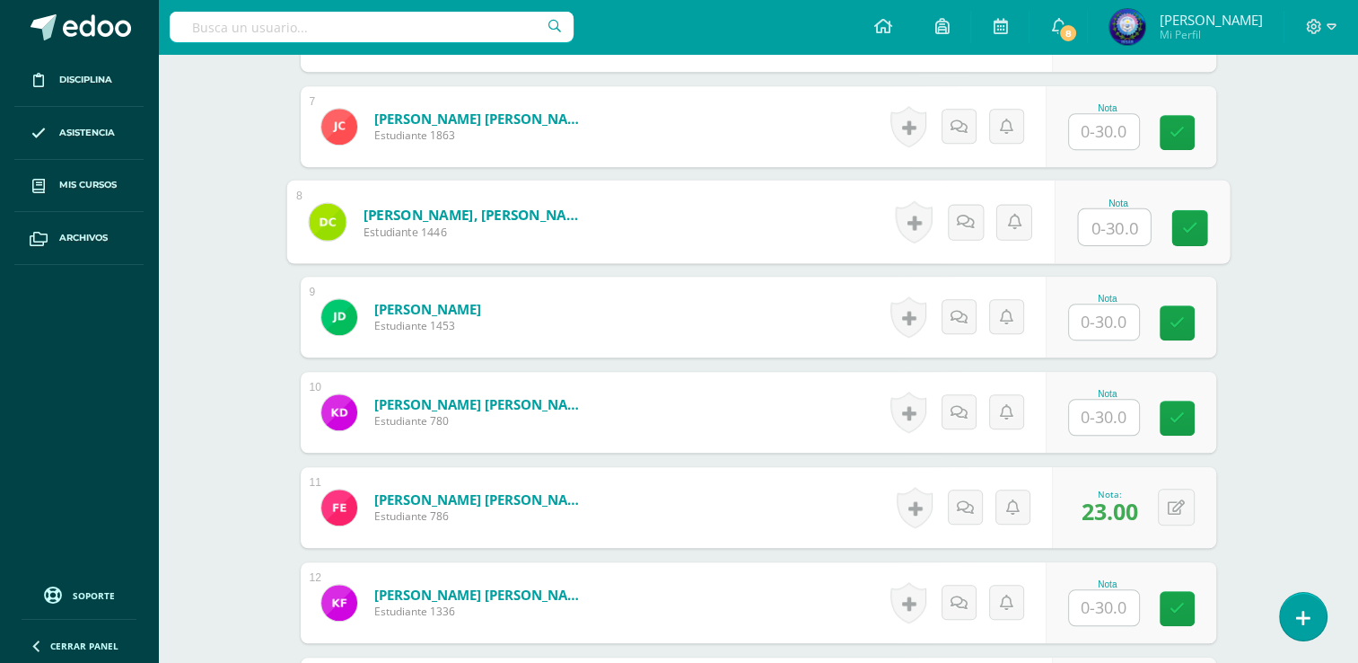
click at [1090, 232] on input "text" at bounding box center [1114, 227] width 72 height 36
type input "22"
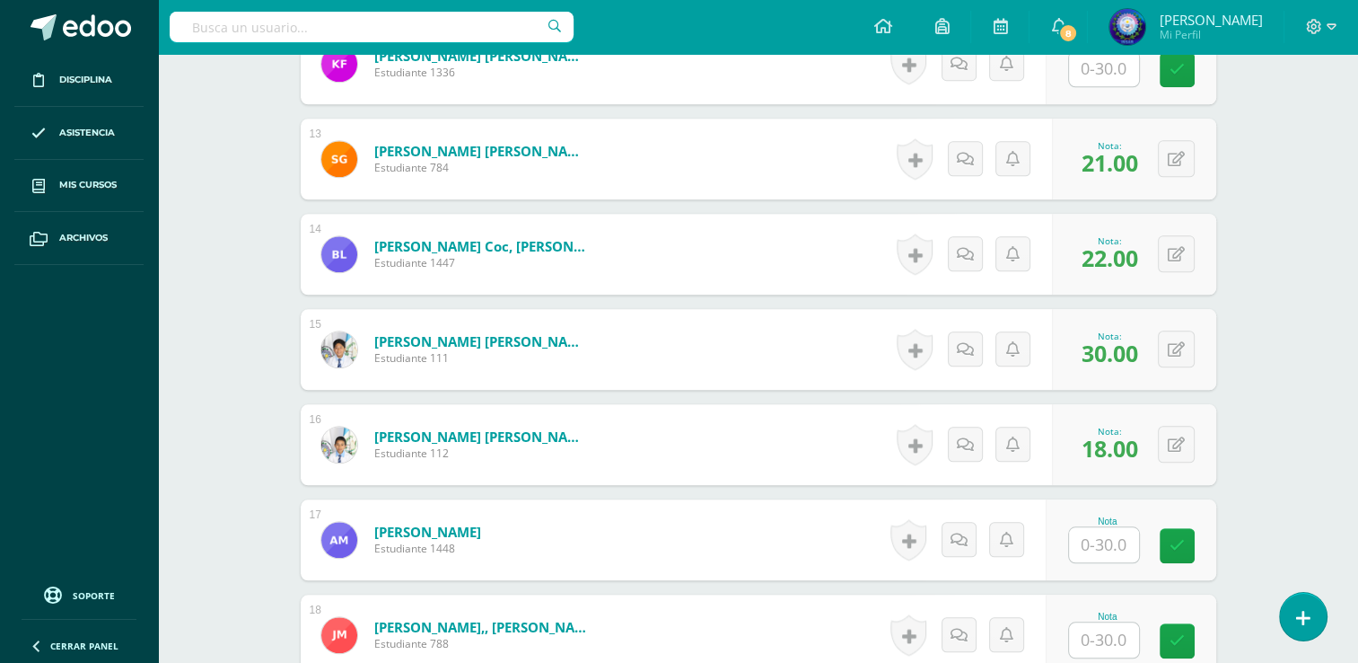
scroll to position [1737, 0]
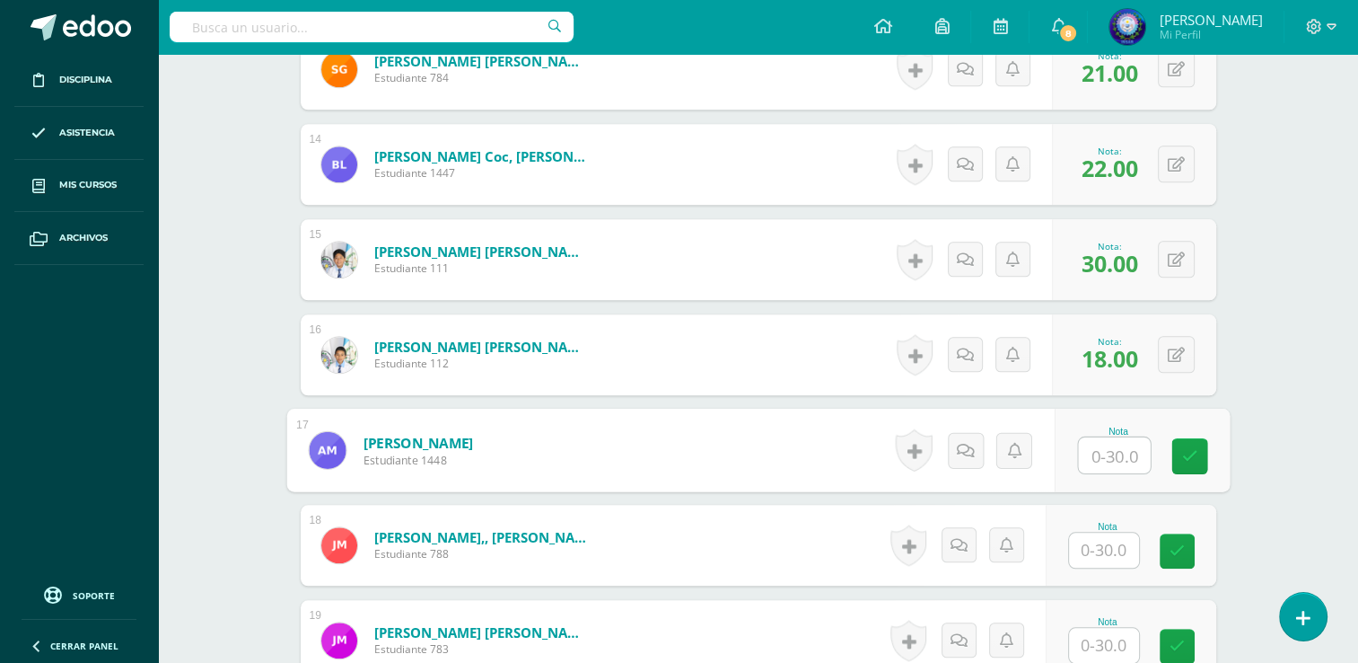
click at [1102, 455] on input "text" at bounding box center [1114, 455] width 72 height 36
type input "19"
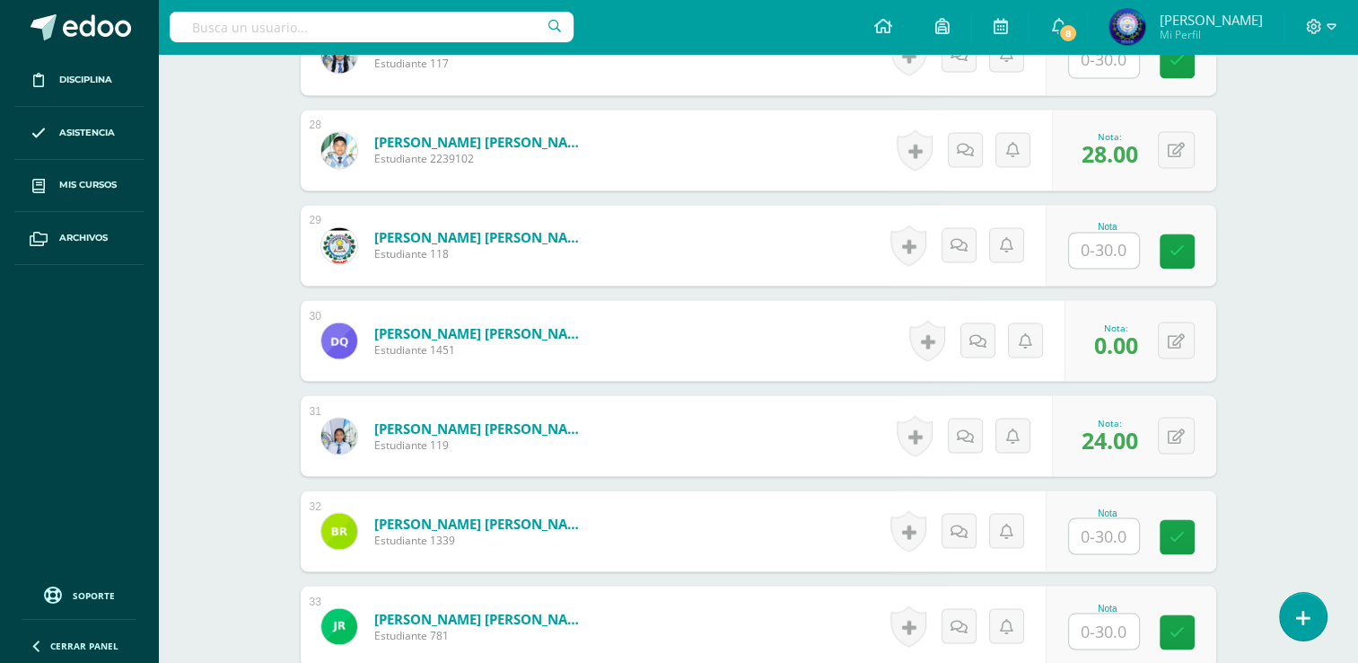
scroll to position [3354, 0]
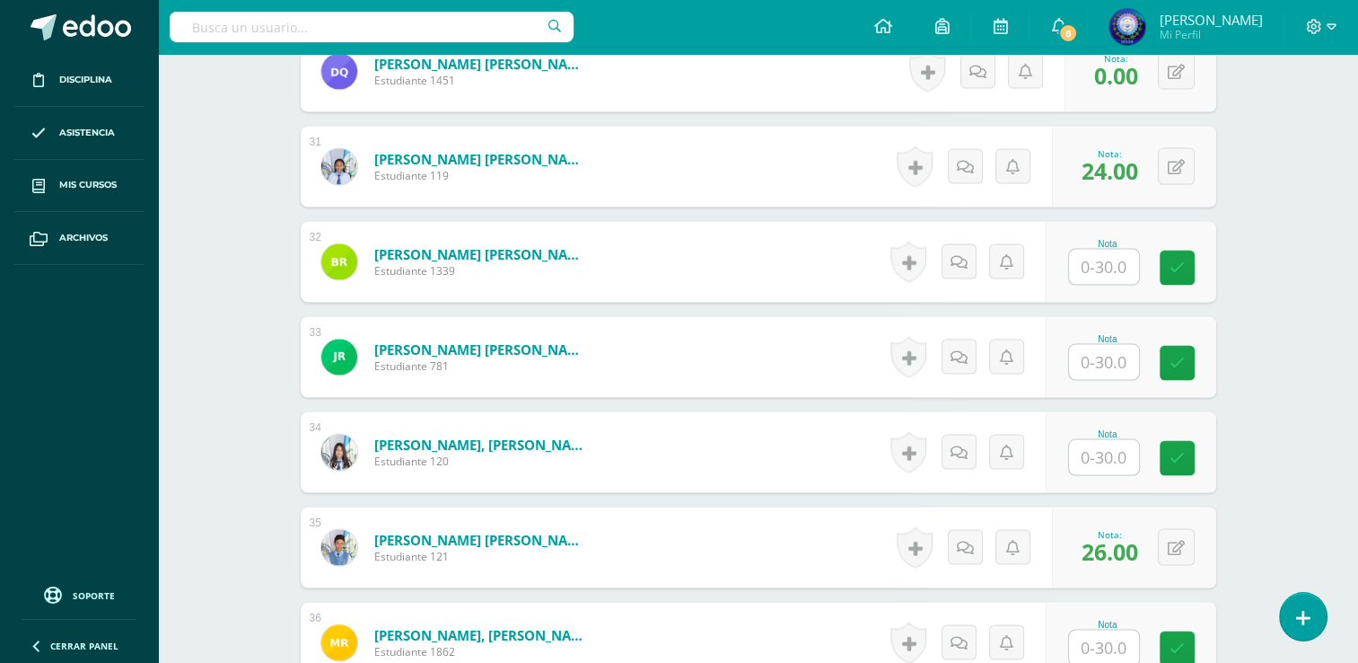
click at [1113, 270] on input "text" at bounding box center [1104, 266] width 70 height 35
type input "28"
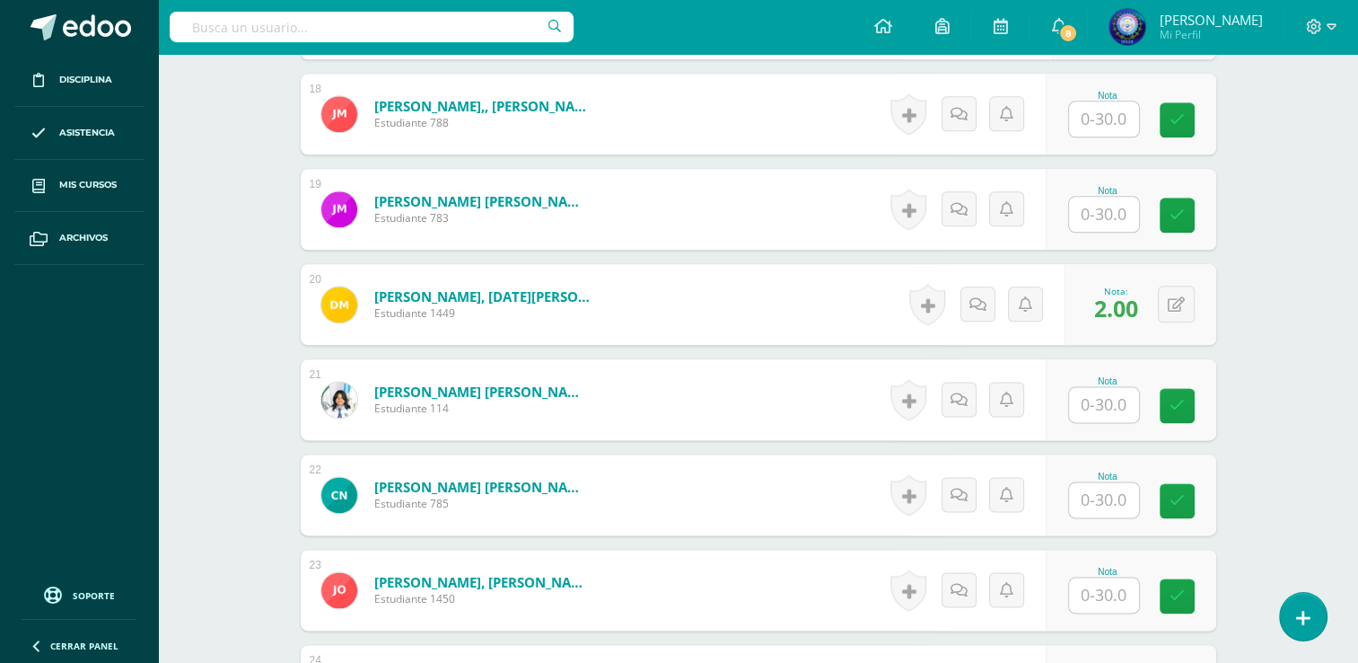
scroll to position [2079, 0]
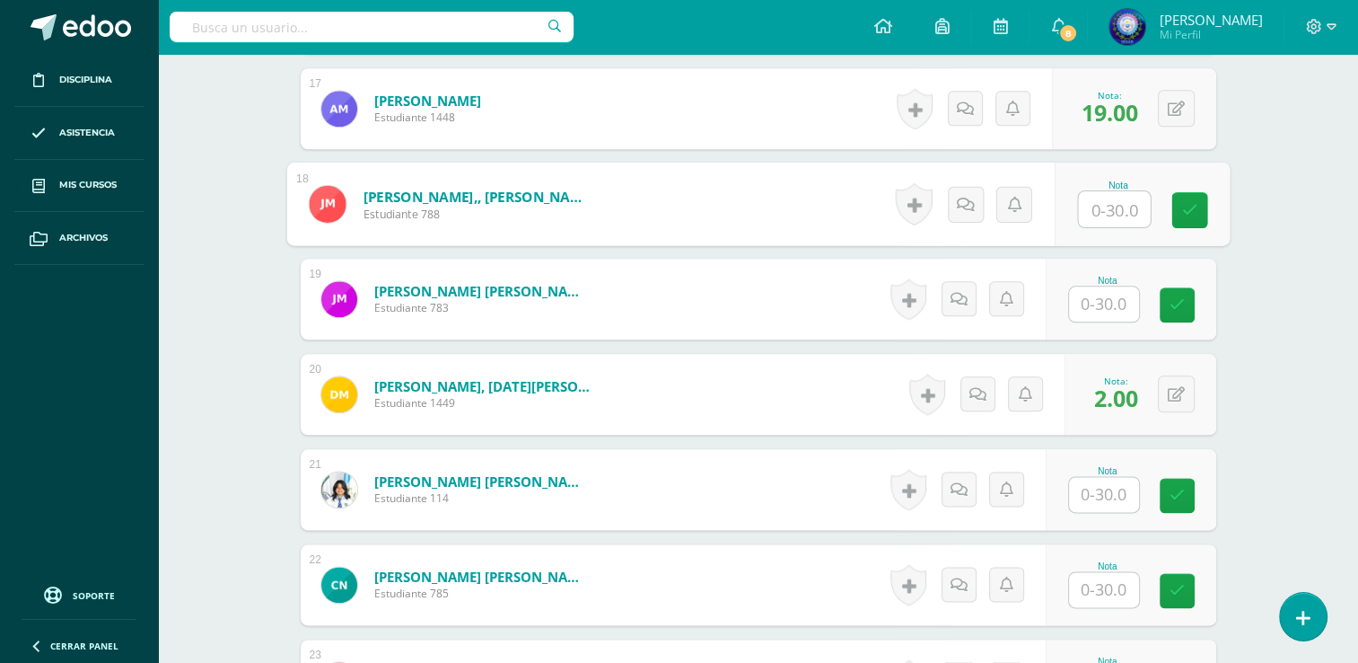
click at [1117, 206] on input "text" at bounding box center [1114, 209] width 72 height 36
type input "20"
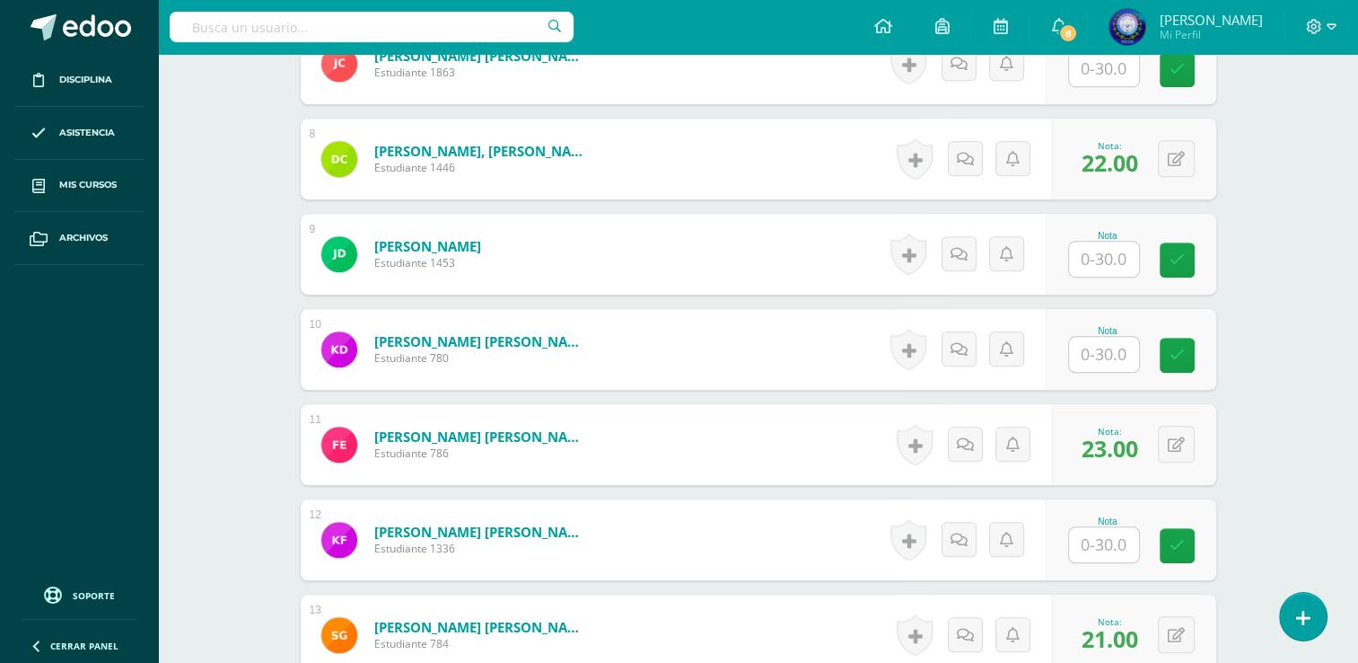
scroll to position [1181, 0]
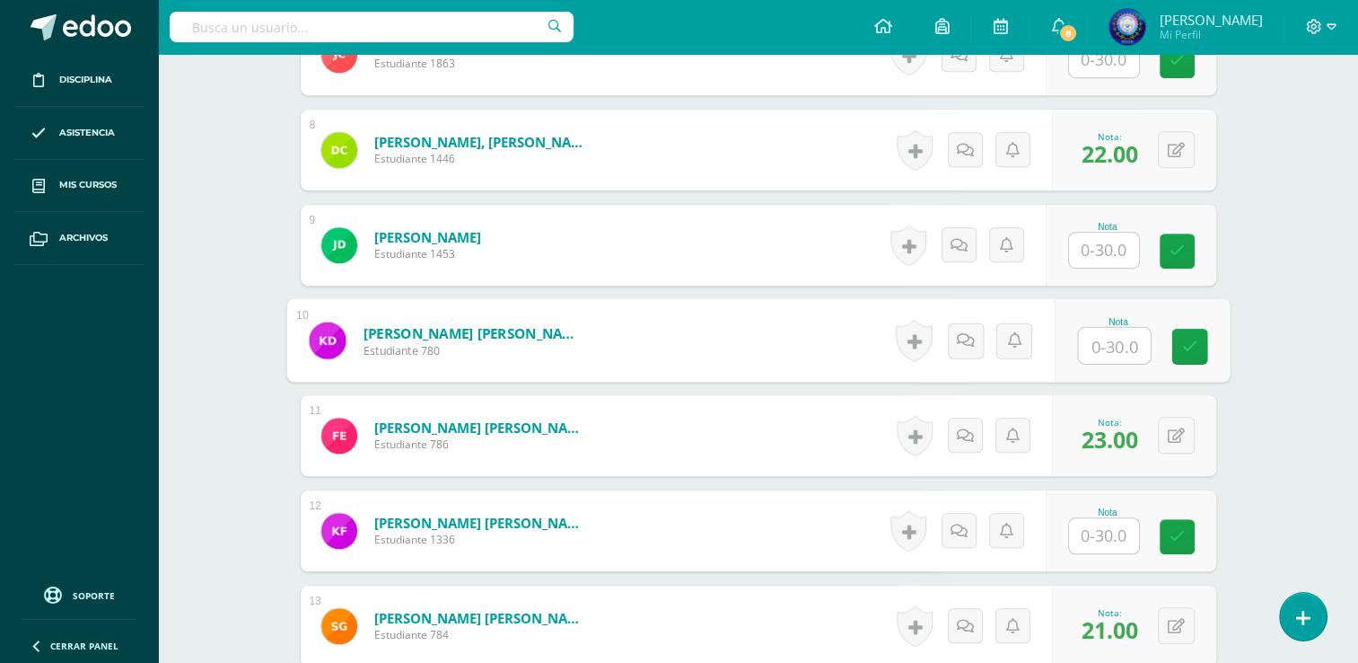
click at [1097, 337] on input "text" at bounding box center [1114, 346] width 72 height 36
type input "20"
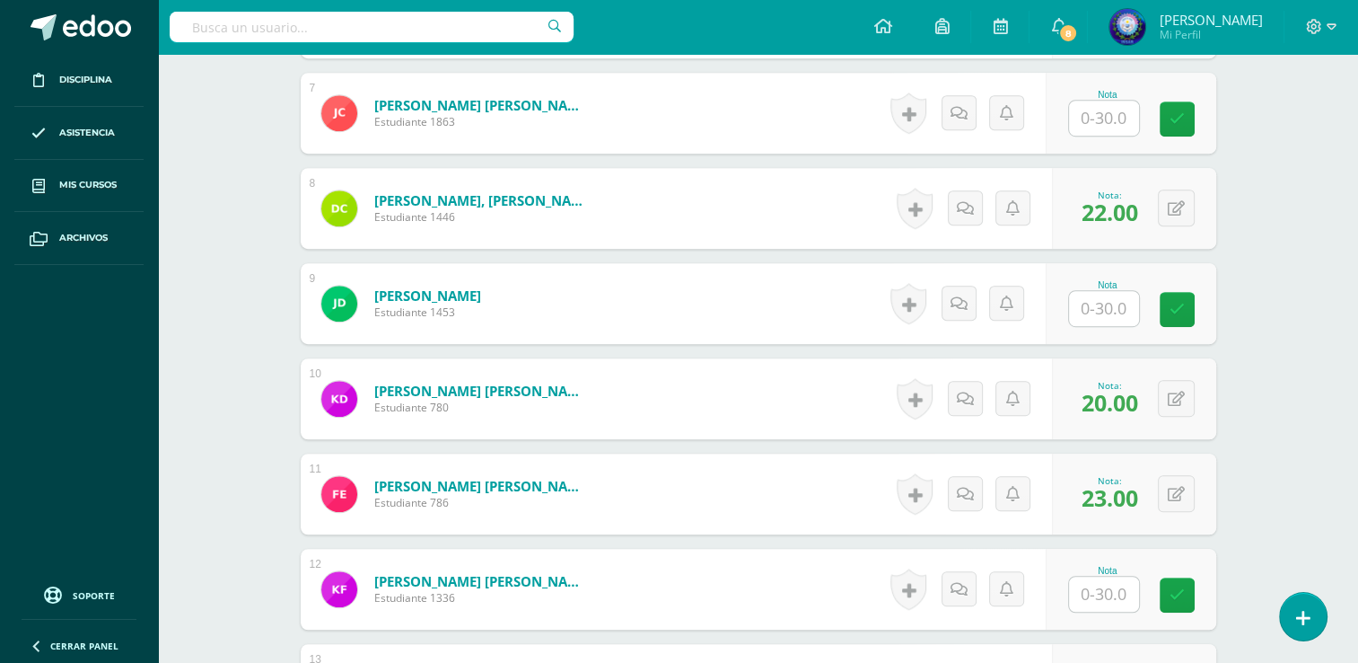
scroll to position [1091, 0]
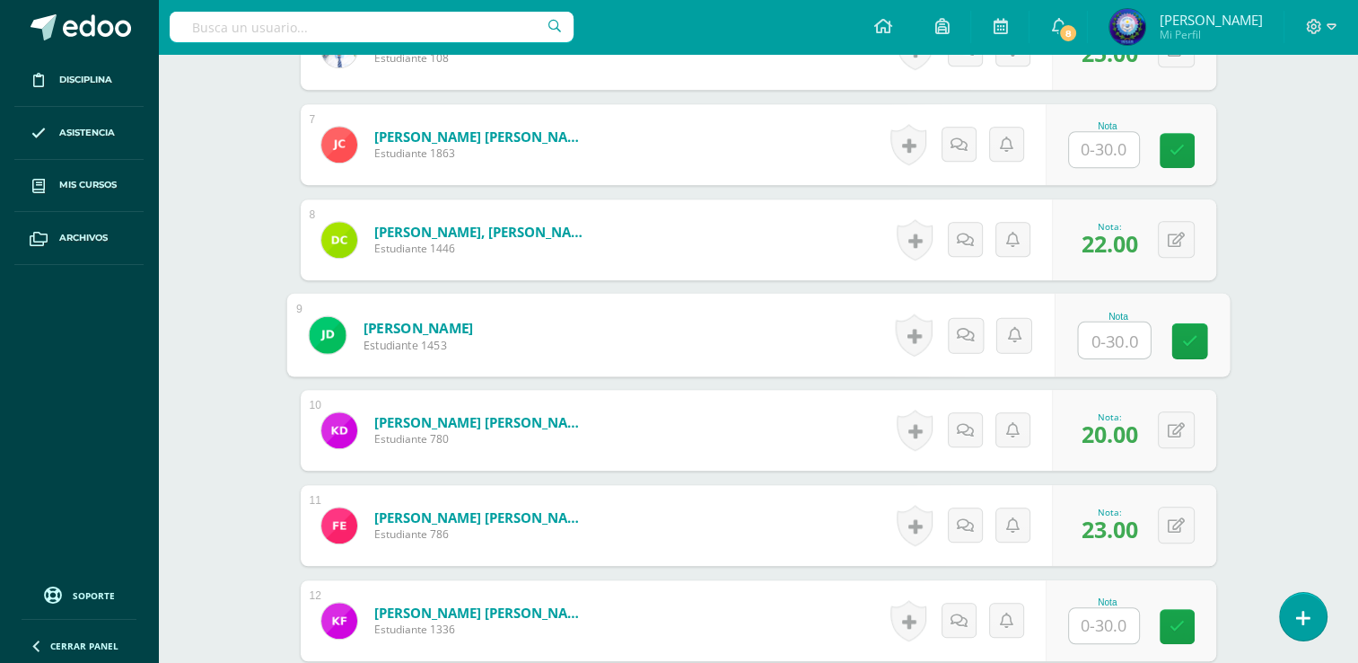
click at [1095, 343] on input "text" at bounding box center [1114, 340] width 72 height 36
type input "6"
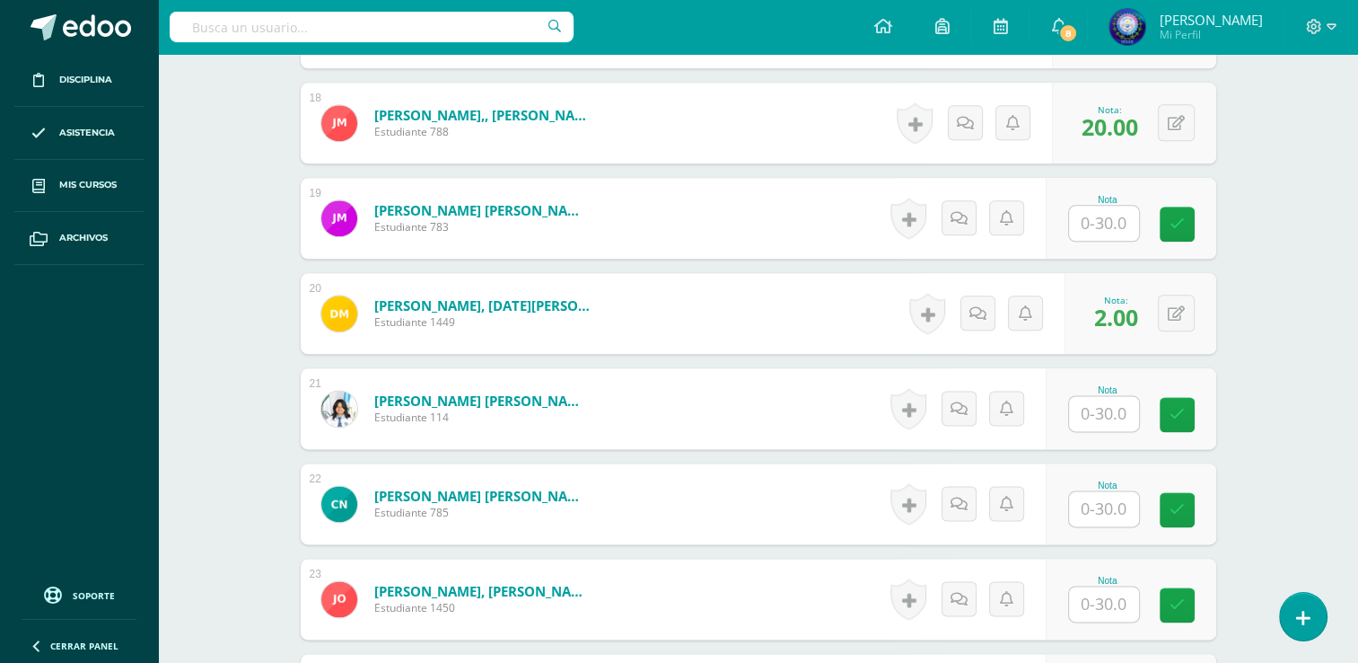
scroll to position [2258, 0]
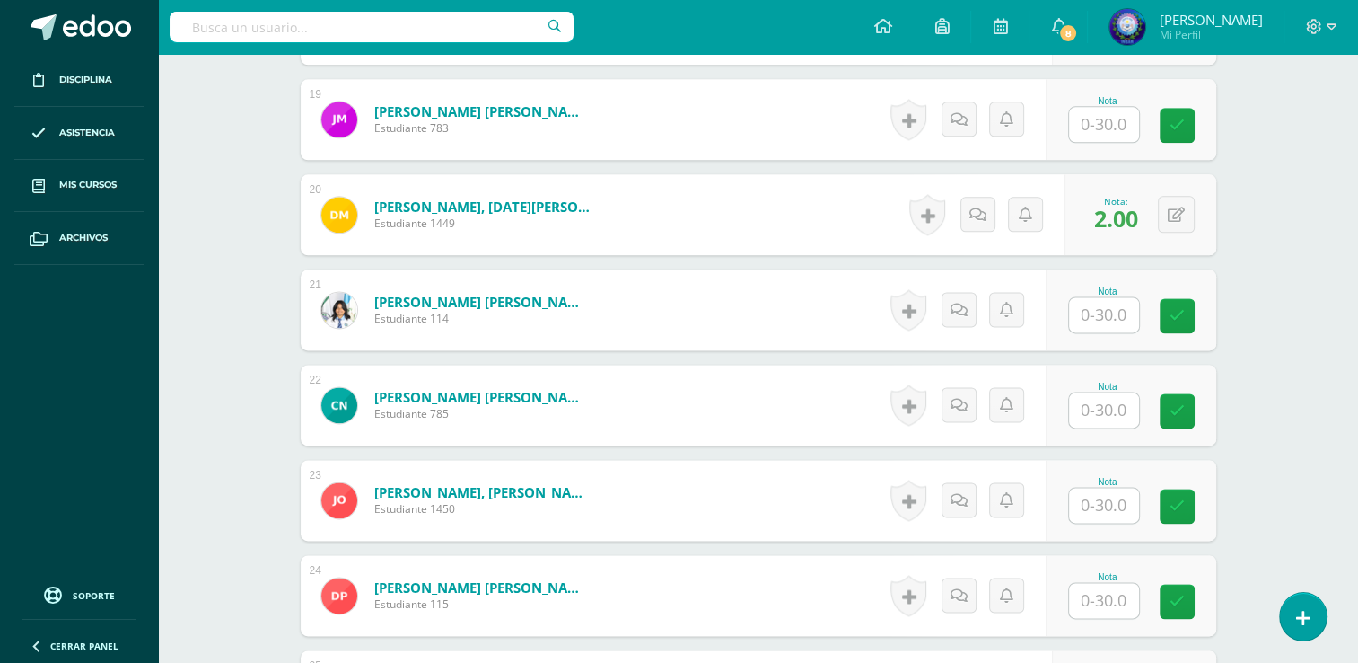
click at [1103, 407] on input "text" at bounding box center [1104, 409] width 70 height 35
type input "20"
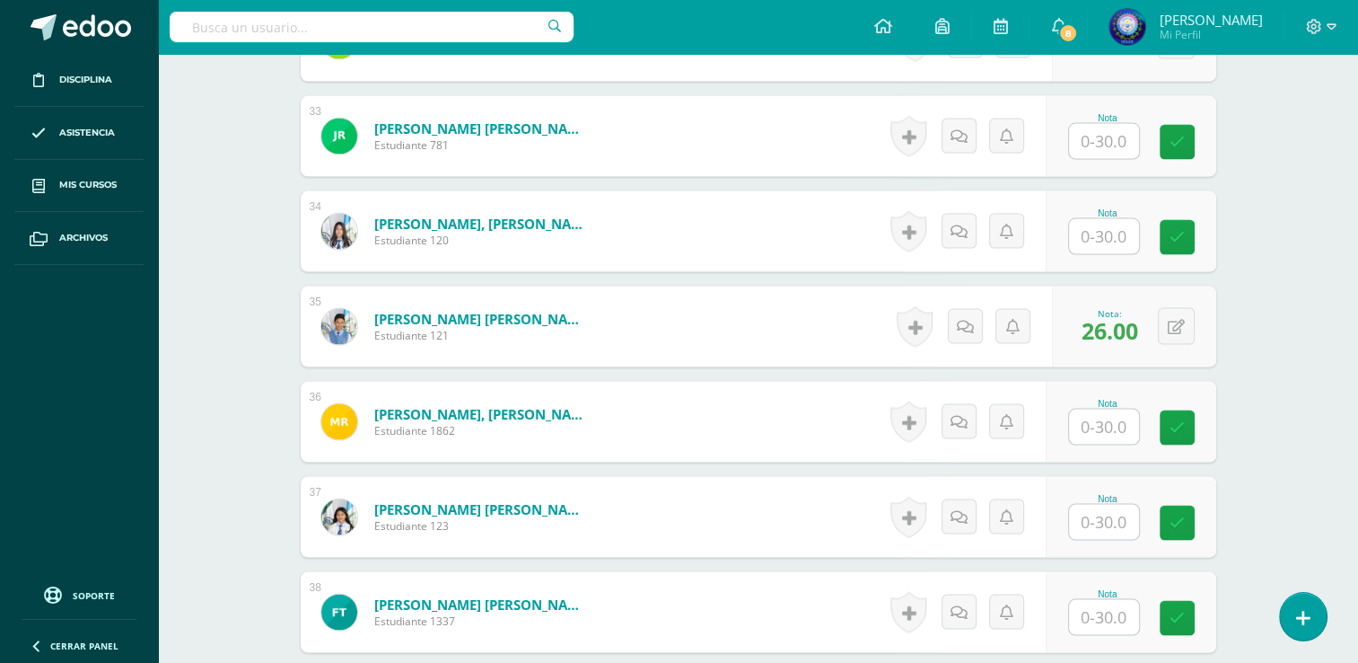
scroll to position [3695, 0]
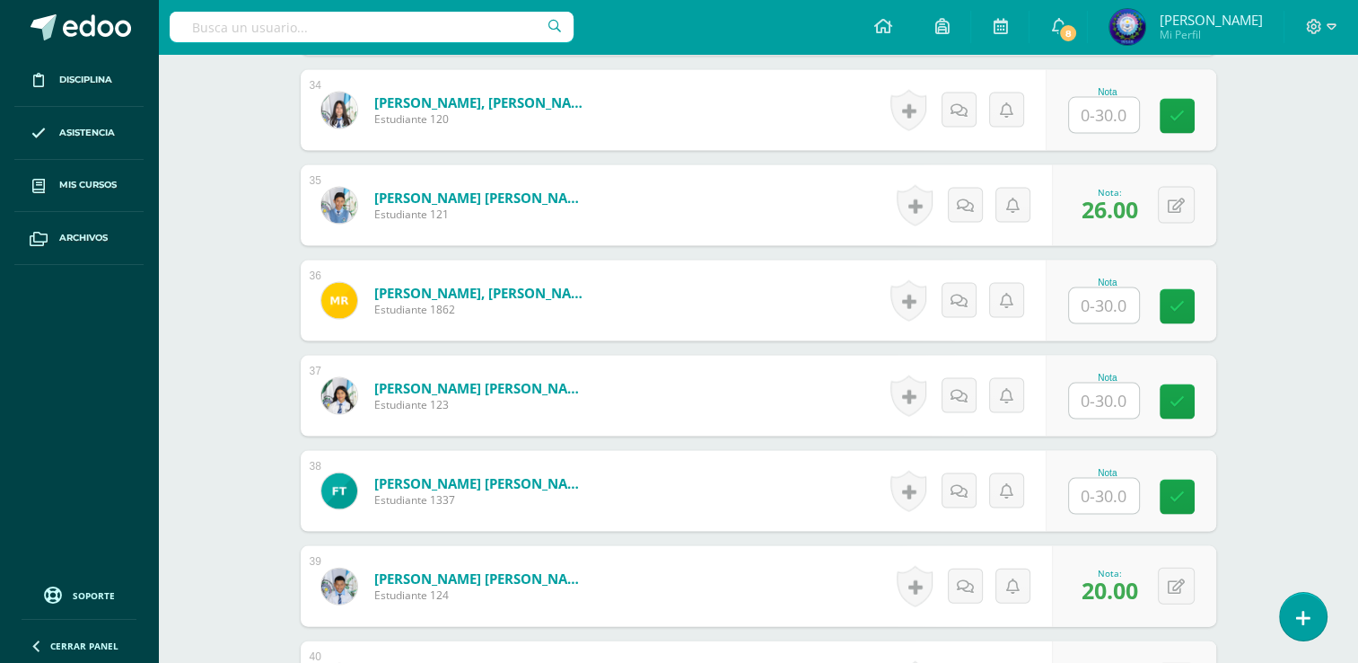
click at [1101, 397] on input "text" at bounding box center [1104, 400] width 70 height 35
type input "16"
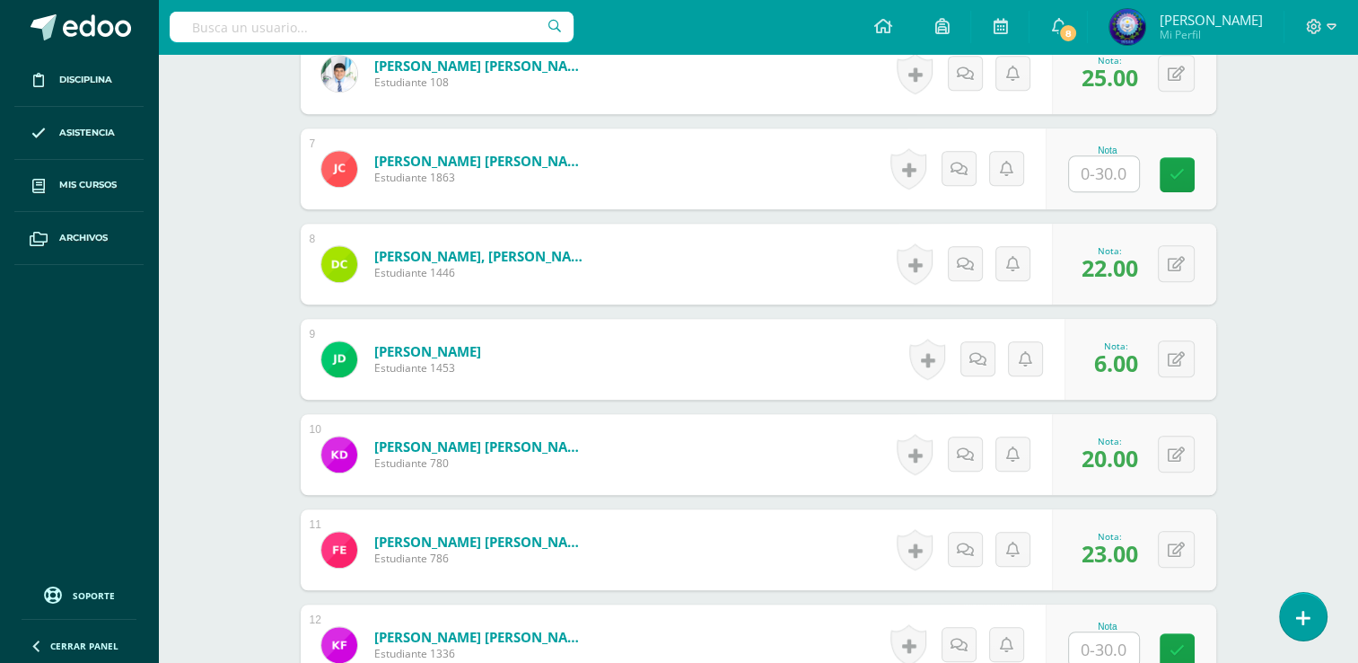
scroll to position [1001, 0]
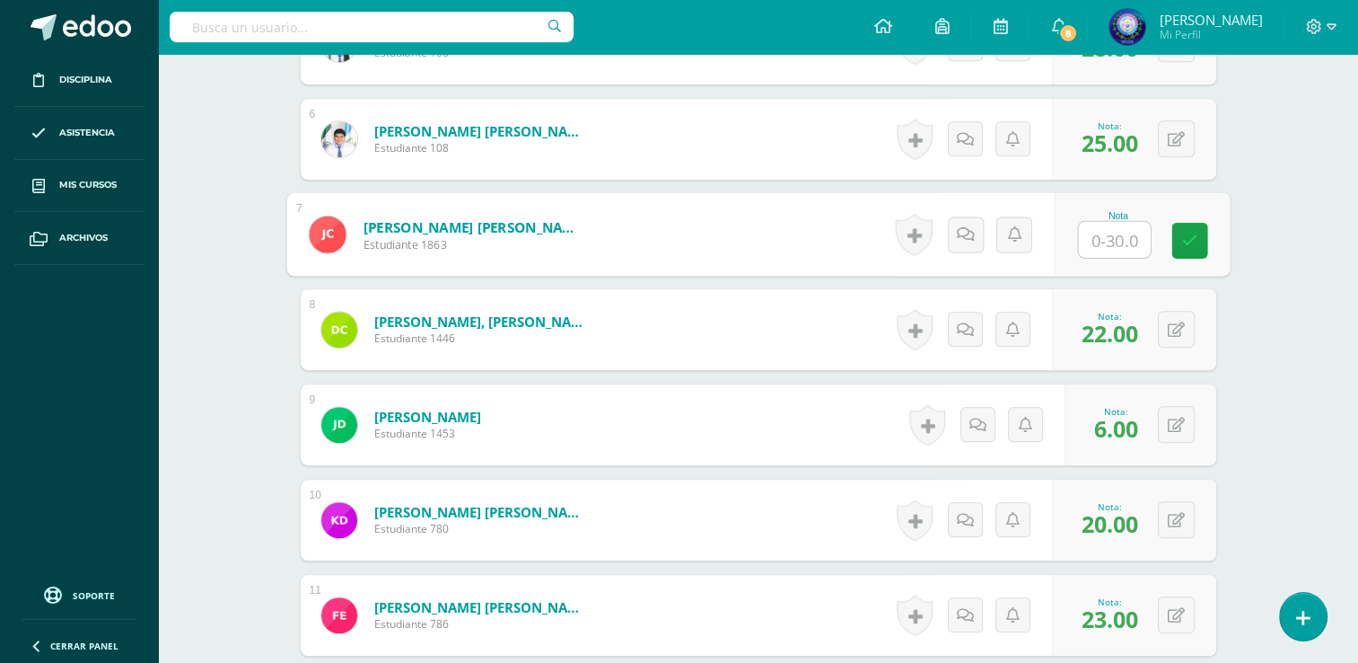
click at [1097, 245] on input "text" at bounding box center [1114, 240] width 72 height 36
type input "5"
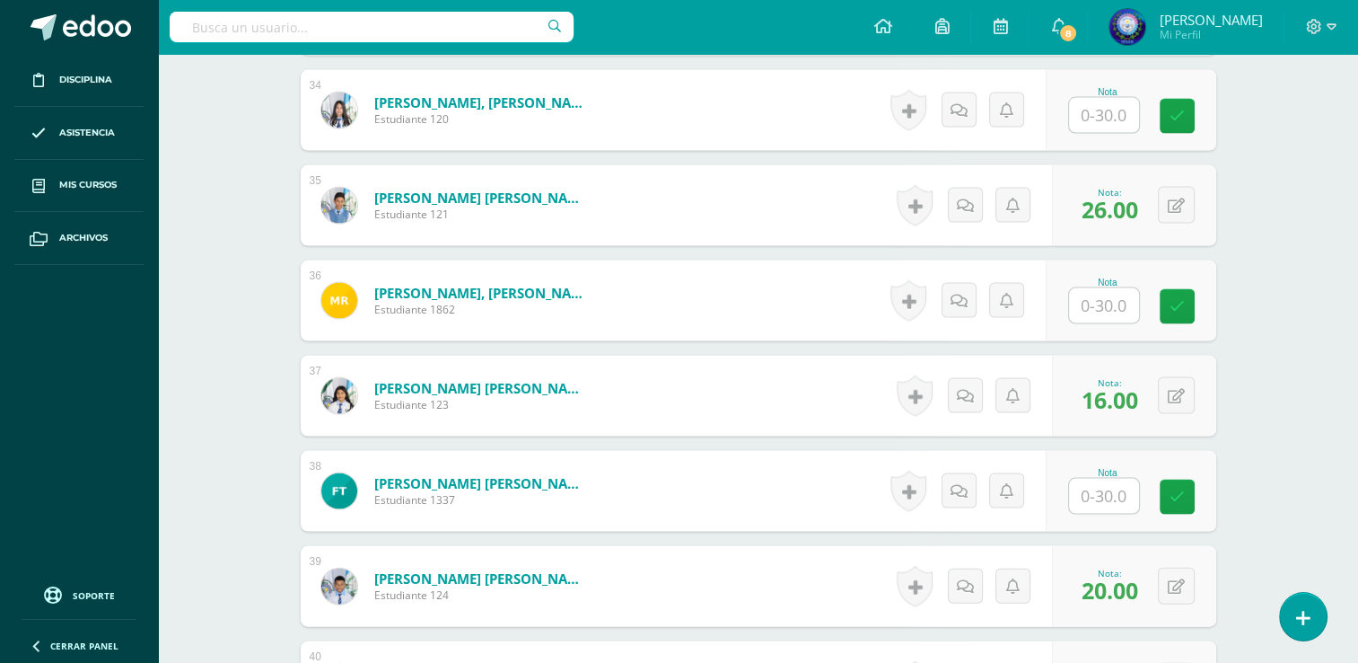
scroll to position [4054, 0]
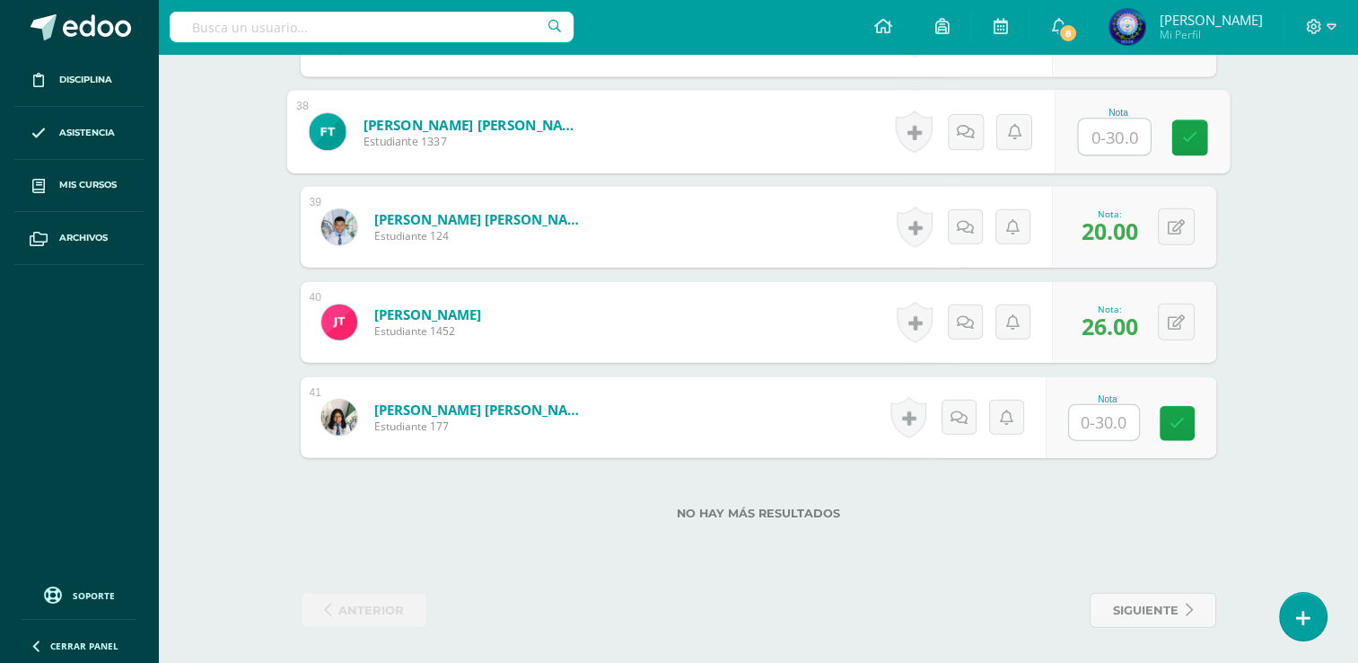
click at [1121, 125] on input "text" at bounding box center [1114, 137] width 72 height 36
type input "20"
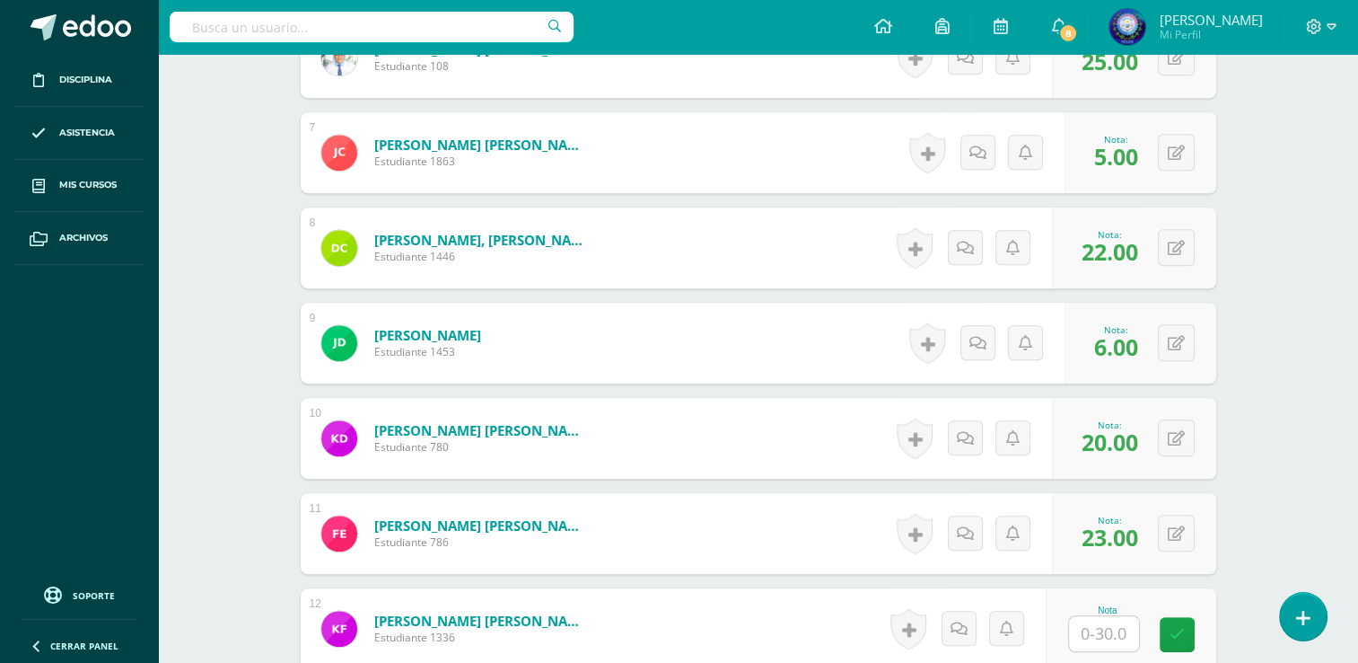
scroll to position [1271, 0]
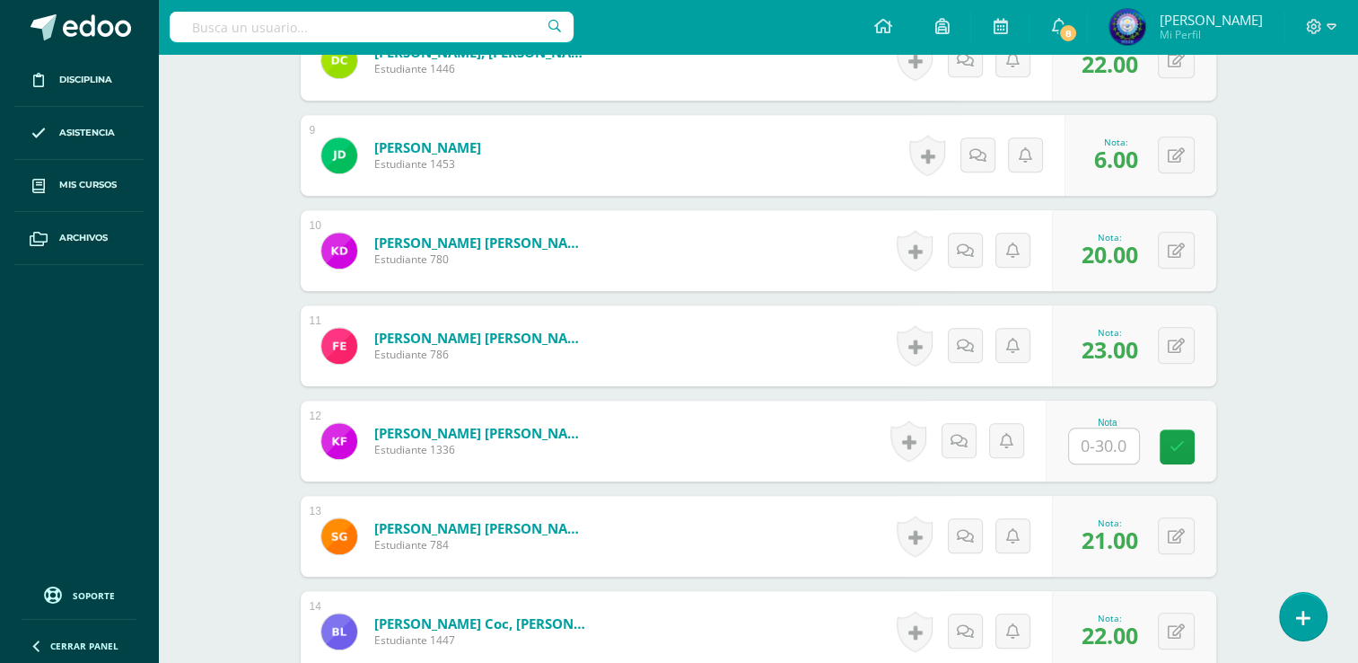
drag, startPoint x: 1169, startPoint y: 444, endPoint x: 1139, endPoint y: 444, distance: 29.6
click at [1166, 444] on link at bounding box center [1177, 446] width 35 height 35
click at [1112, 447] on input "text" at bounding box center [1104, 445] width 70 height 35
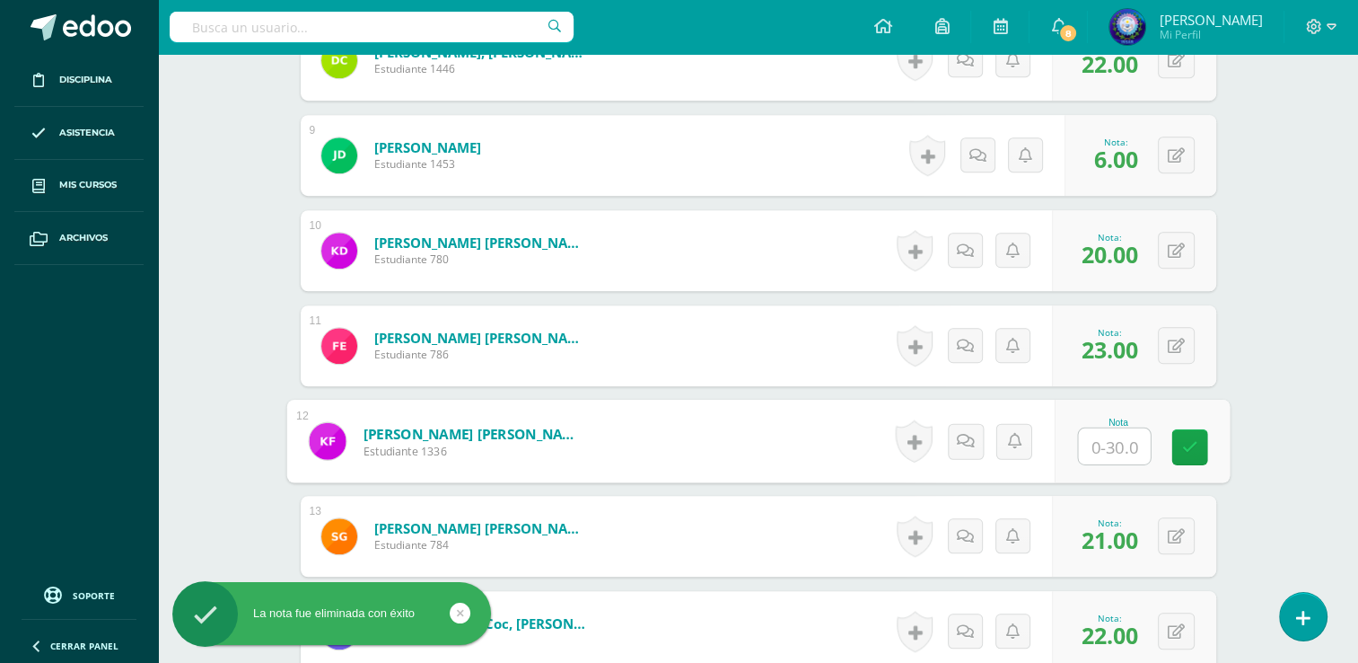
type input "8"
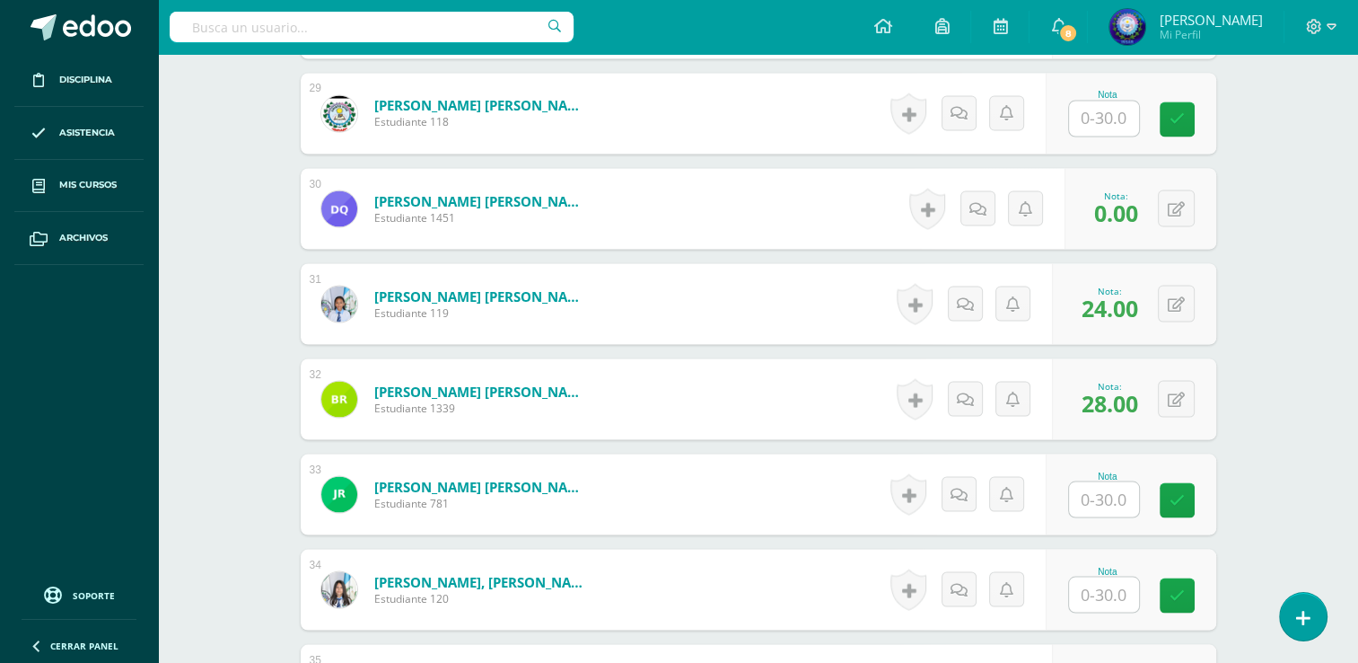
scroll to position [3336, 0]
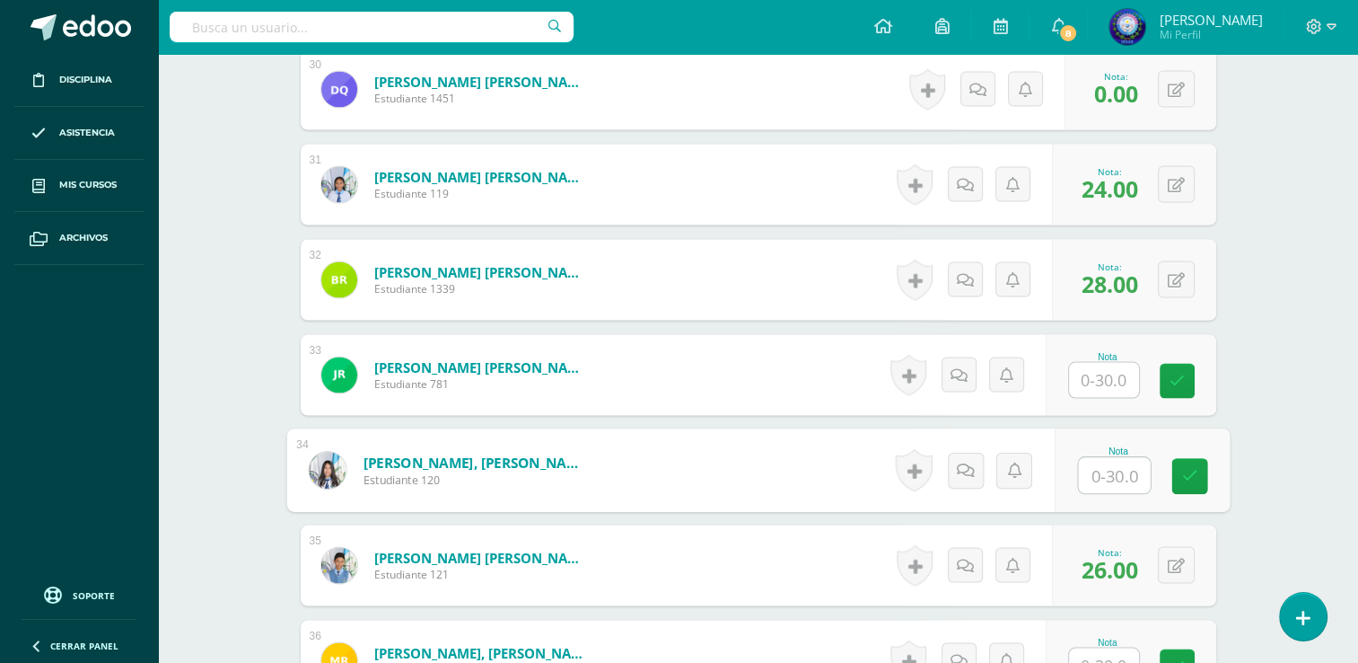
click at [1086, 471] on input "text" at bounding box center [1114, 475] width 72 height 36
type input "20"
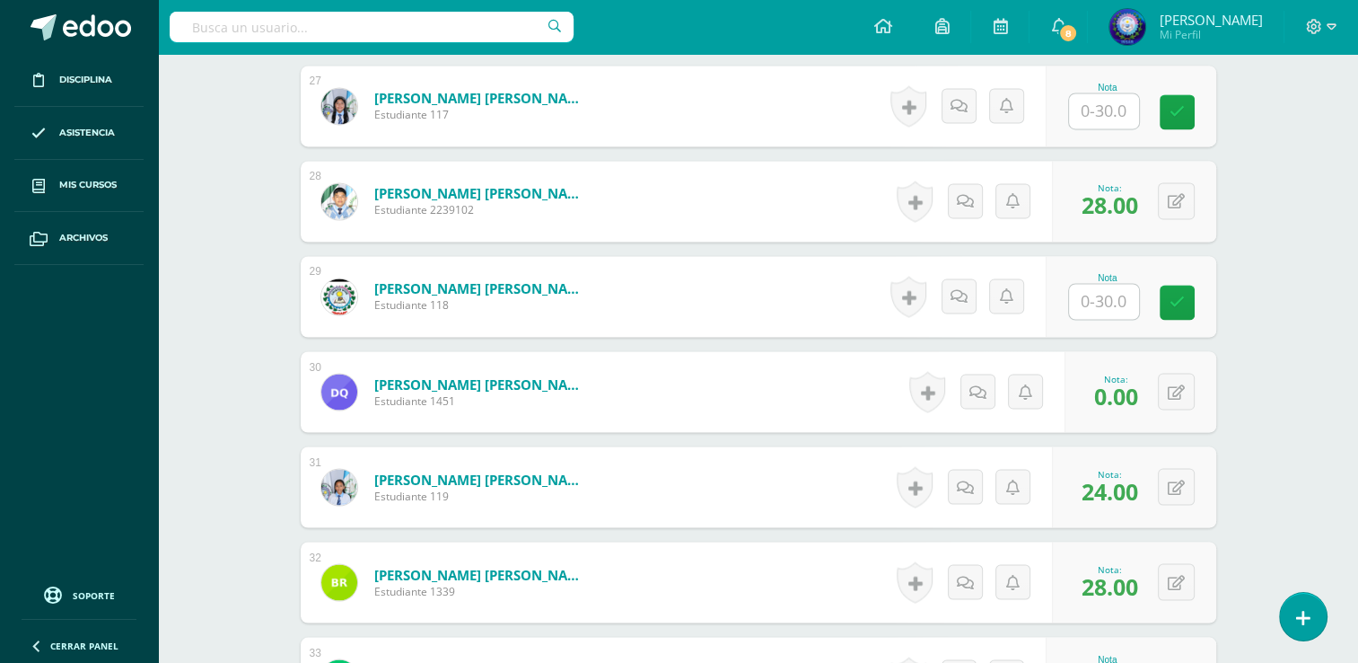
scroll to position [2976, 0]
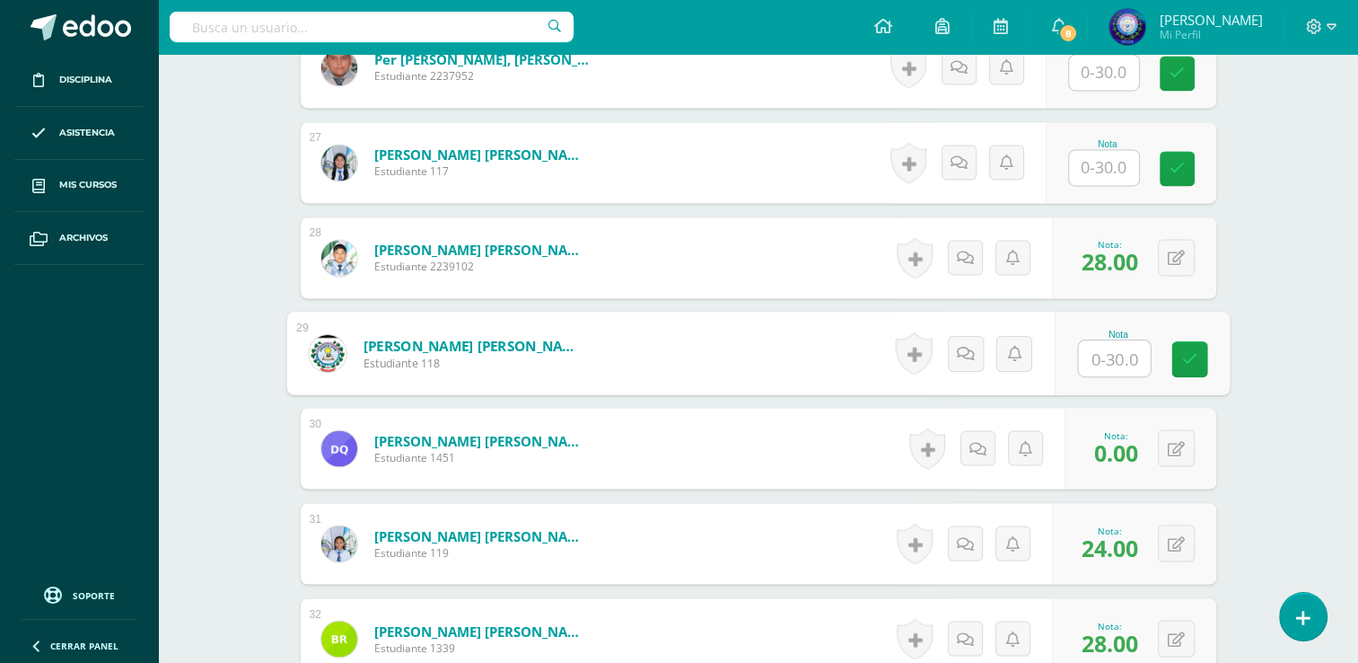
click at [1107, 353] on input "text" at bounding box center [1114, 358] width 72 height 36
type input "16"
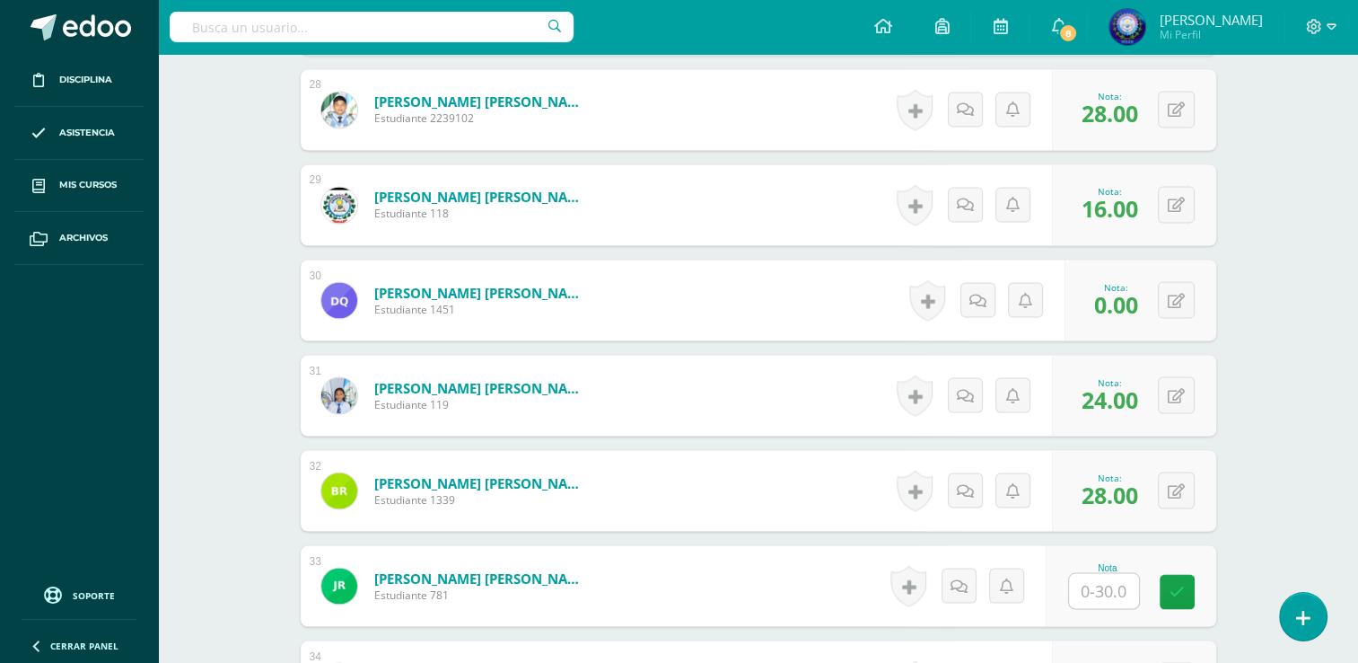
scroll to position [3246, 0]
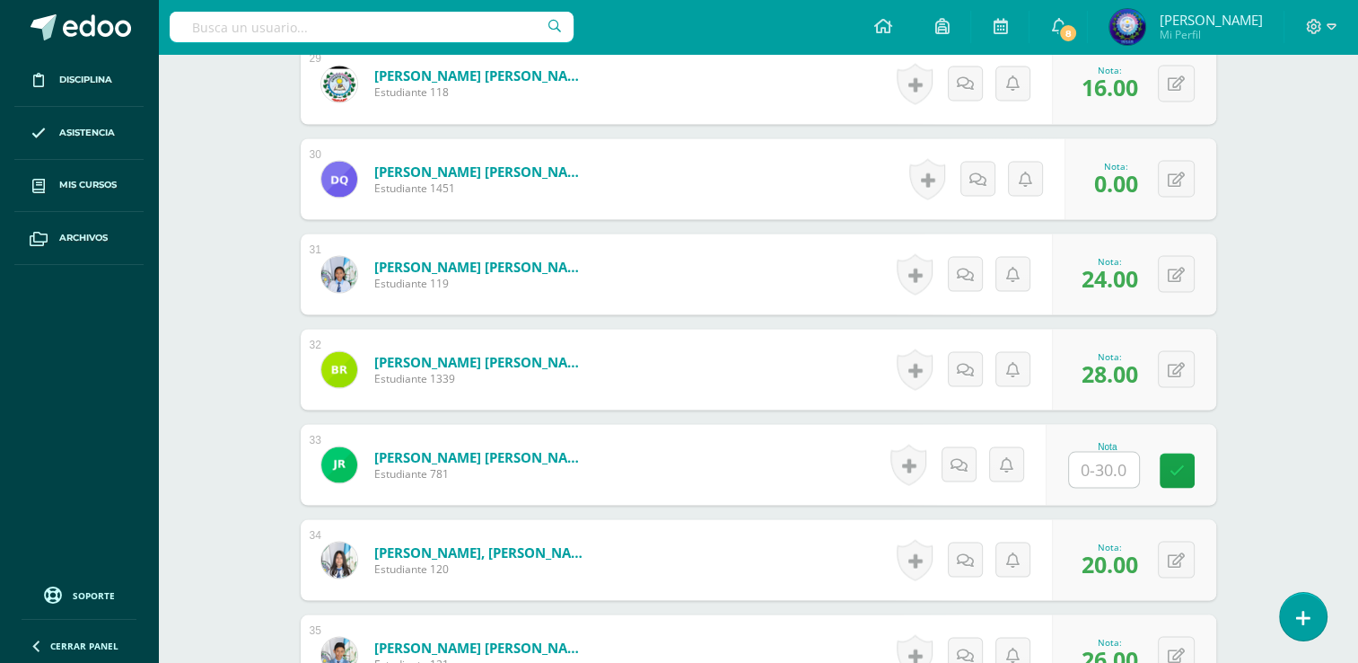
click at [1117, 462] on input "text" at bounding box center [1104, 469] width 70 height 35
type input "20"
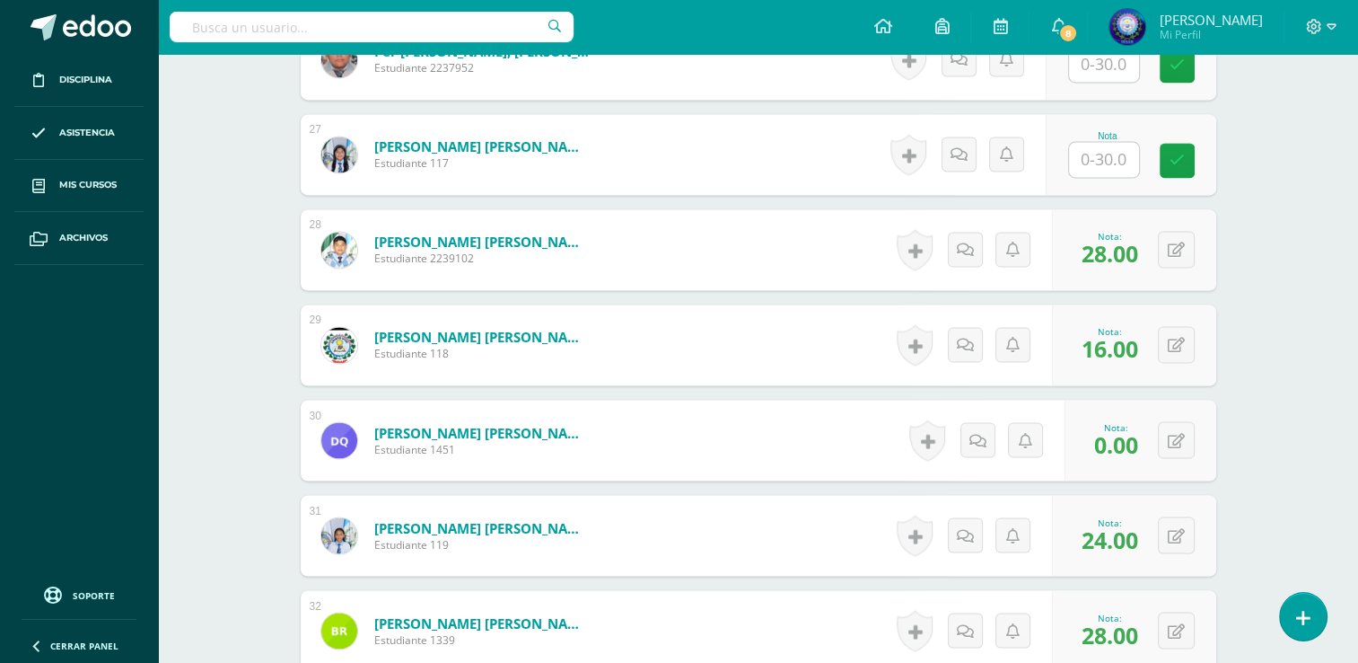
scroll to position [2887, 0]
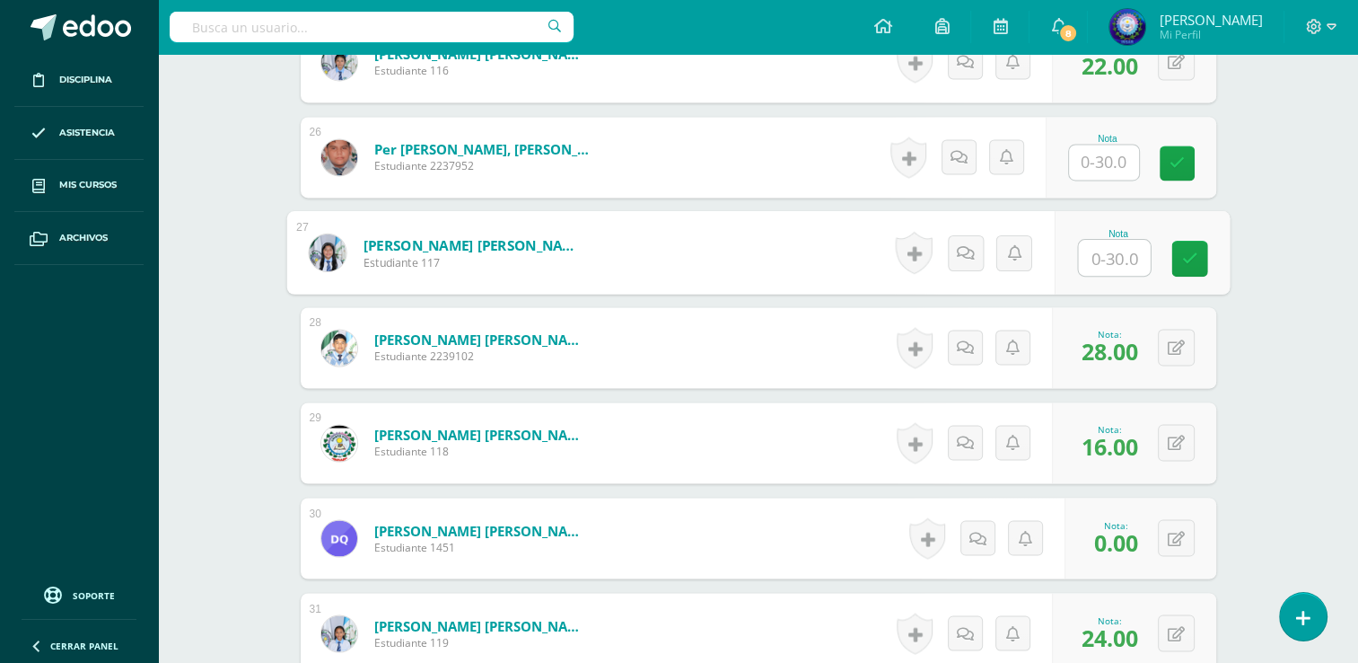
click at [1070, 251] on div "Nota" at bounding box center [1141, 253] width 175 height 84
type input "20"
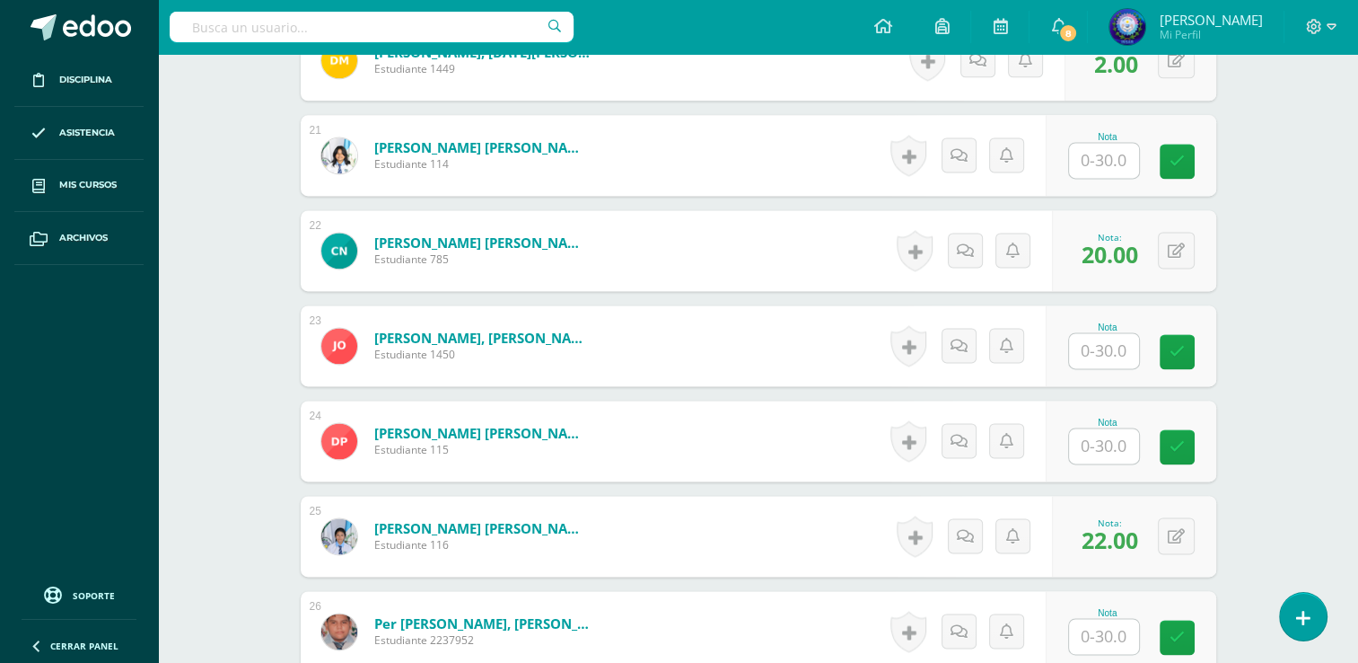
scroll to position [2348, 0]
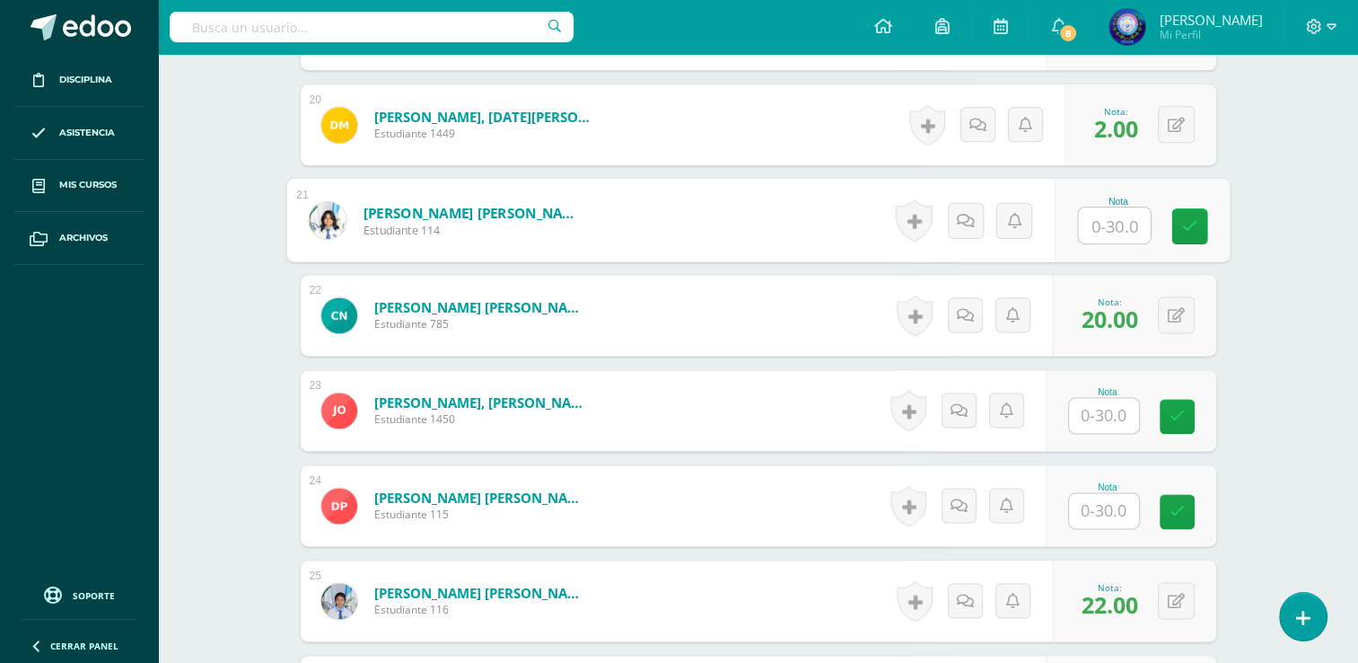
click at [1108, 224] on input "text" at bounding box center [1114, 225] width 72 height 36
type input "24"
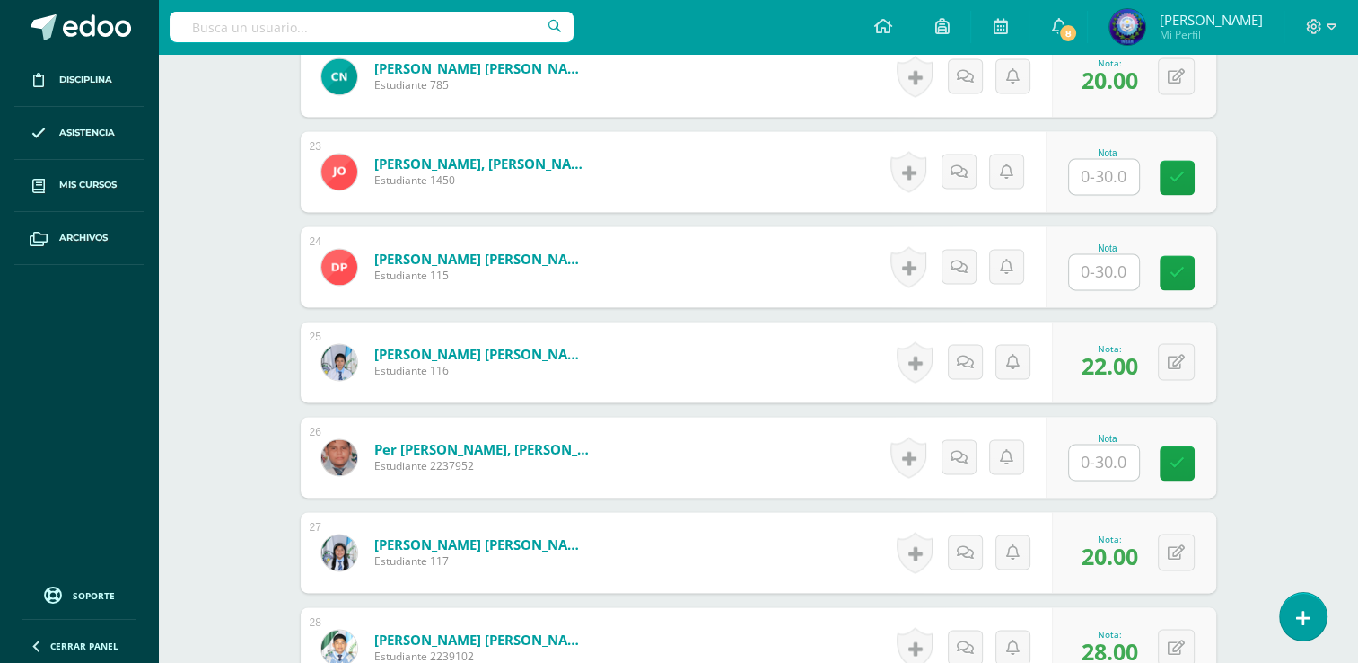
scroll to position [2617, 0]
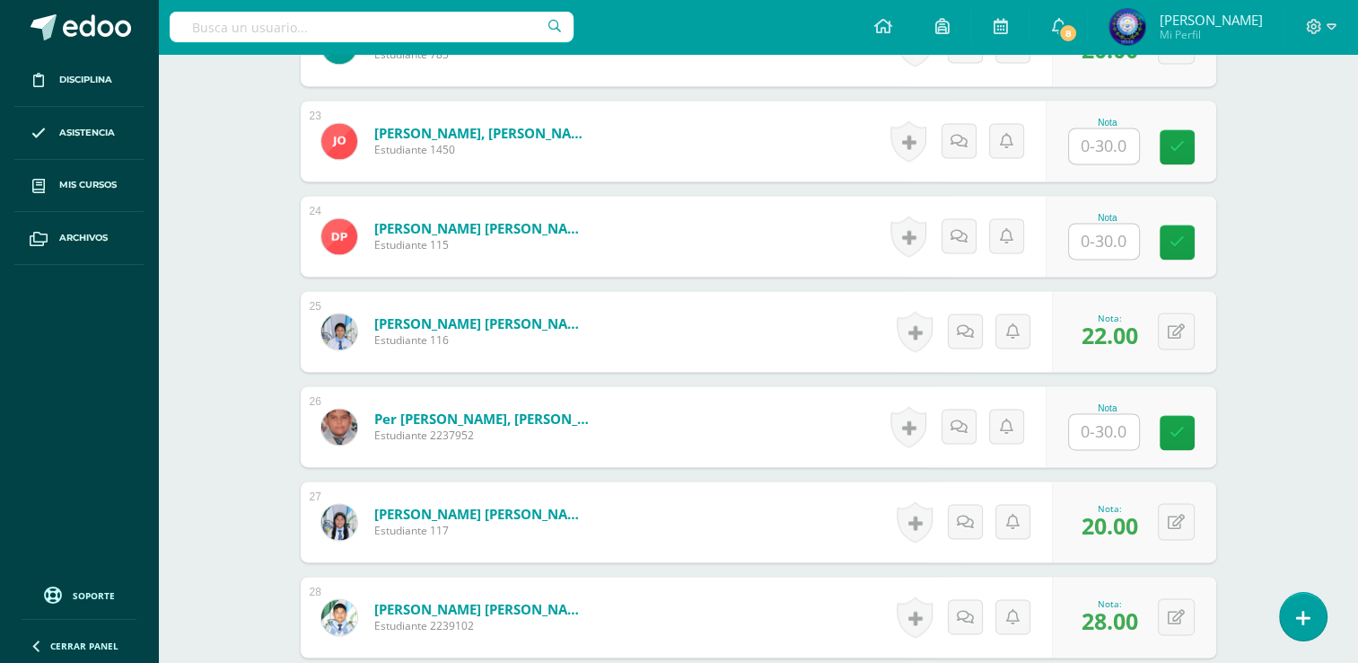
click at [1083, 420] on input "text" at bounding box center [1104, 431] width 70 height 35
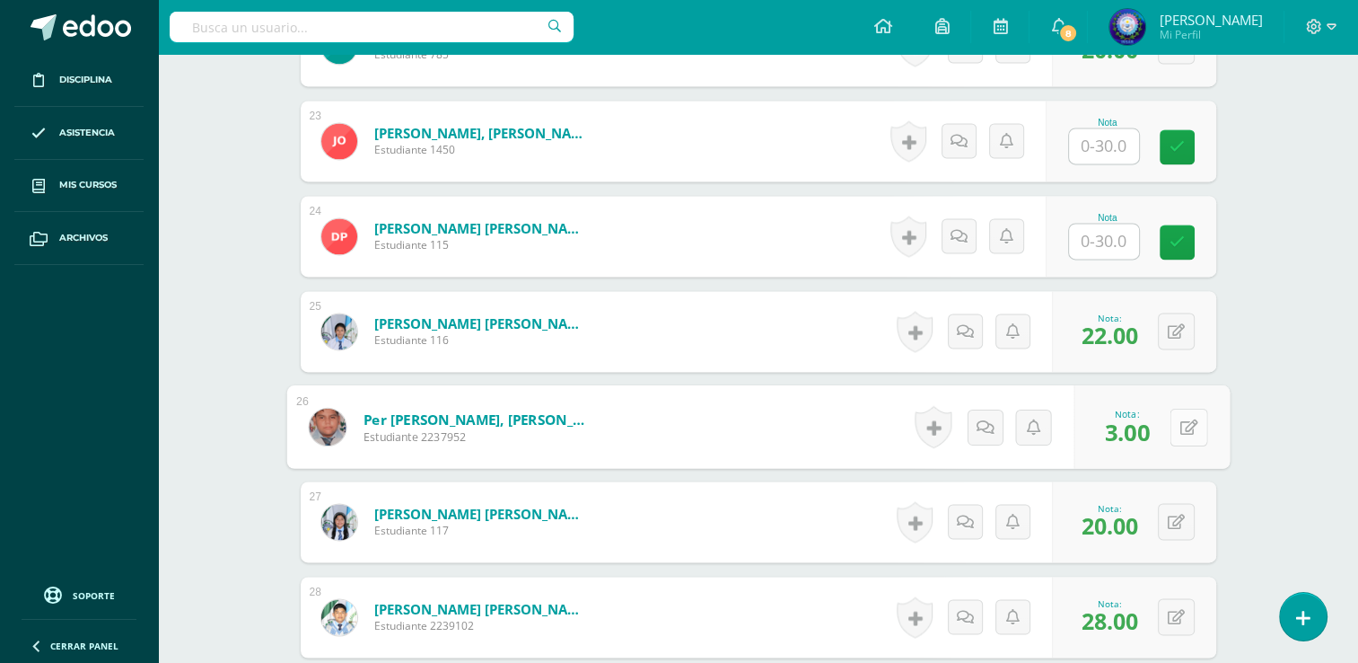
click at [1174, 417] on button at bounding box center [1189, 427] width 38 height 38
type input "30"
drag, startPoint x: 1174, startPoint y: 417, endPoint x: 1166, endPoint y: 399, distance: 19.7
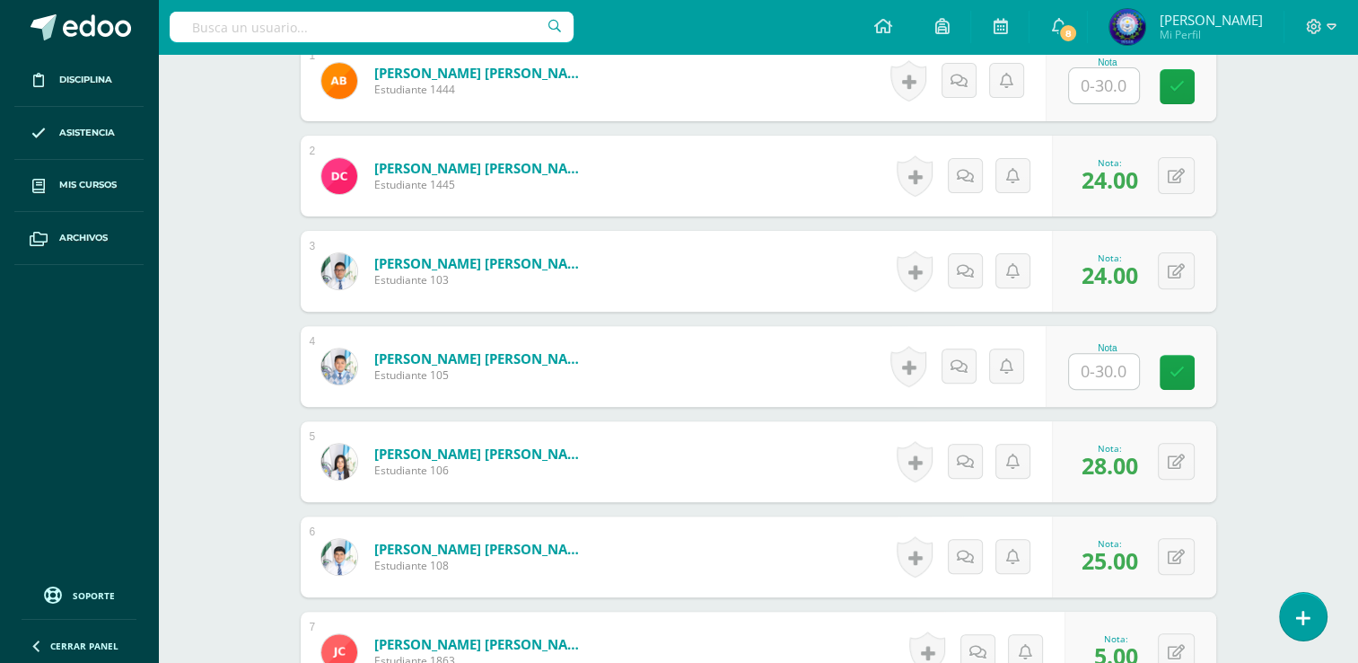
scroll to position [629, 0]
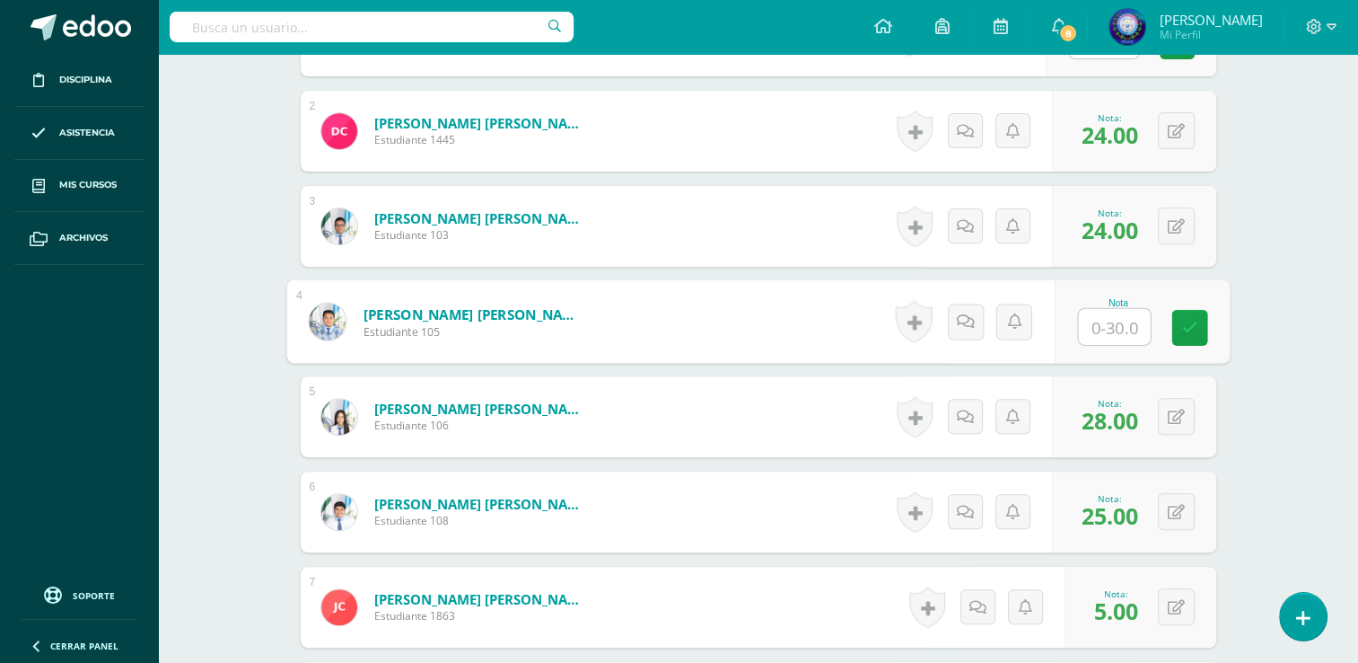
click at [1095, 322] on input "text" at bounding box center [1114, 327] width 72 height 36
type input "26"
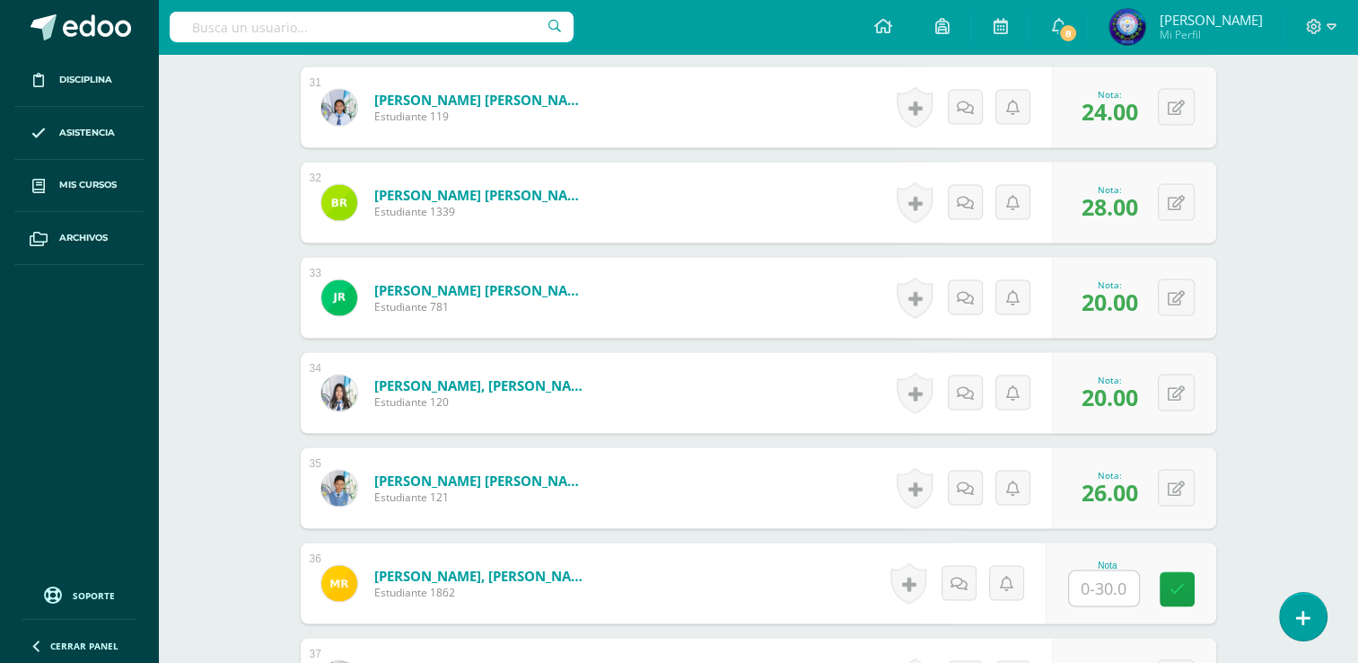
scroll to position [3502, 0]
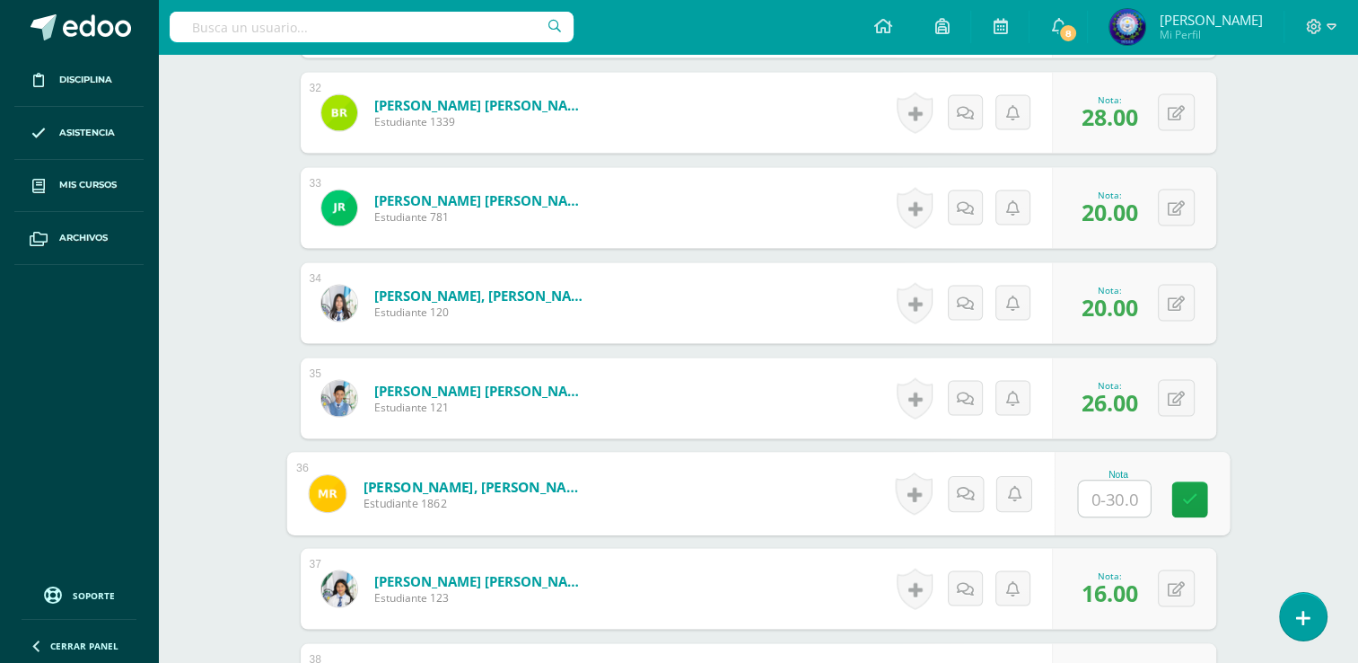
click at [1103, 494] on input "text" at bounding box center [1114, 499] width 72 height 36
type input "20"
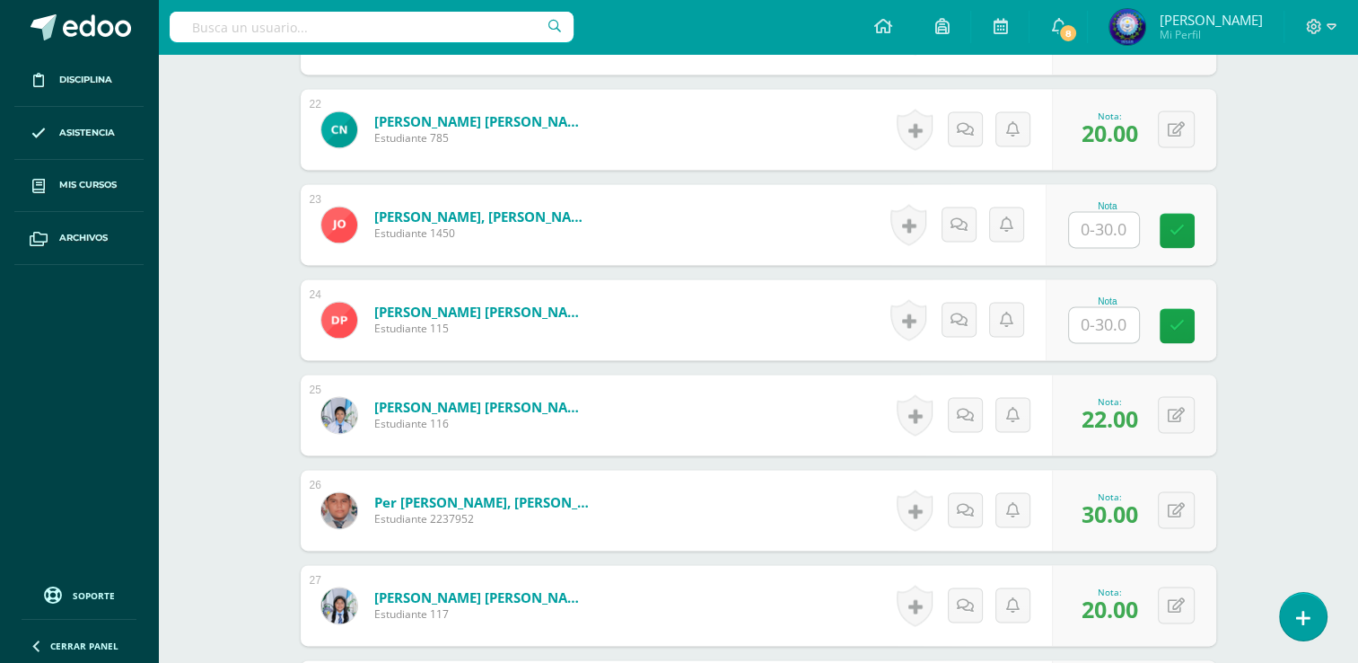
scroll to position [2514, 0]
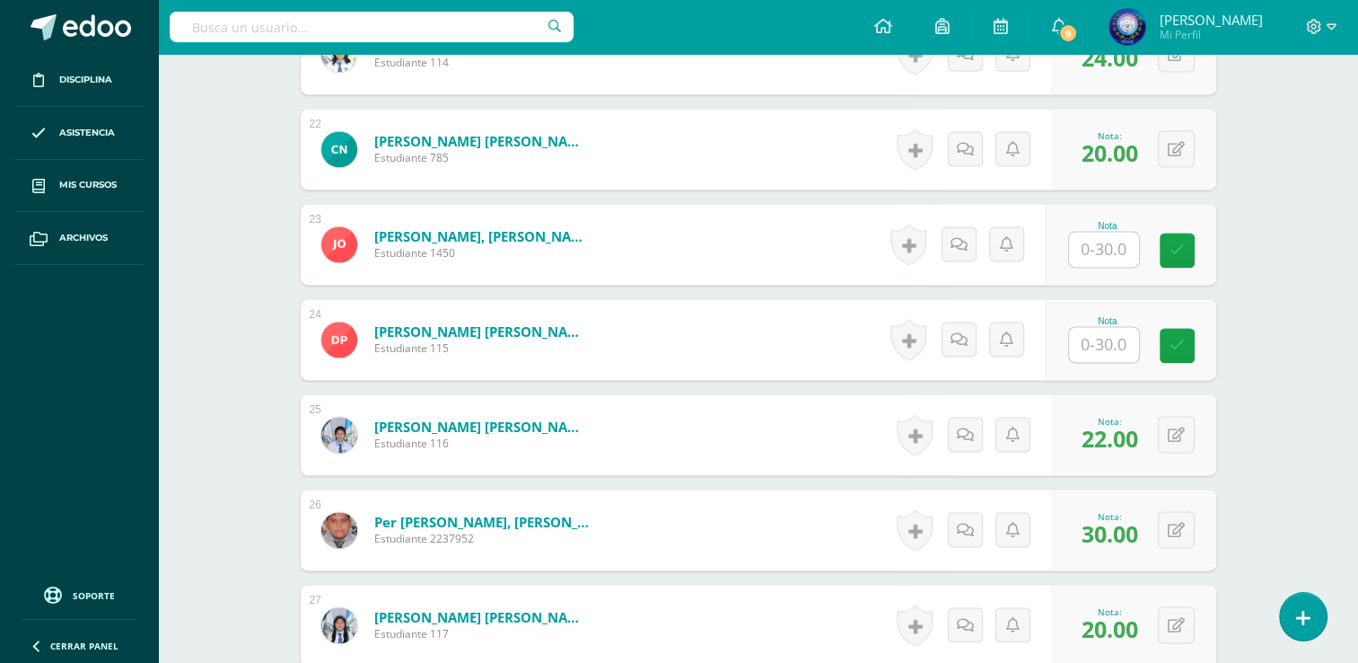
click at [1114, 260] on input "text" at bounding box center [1104, 249] width 70 height 35
type input "14"
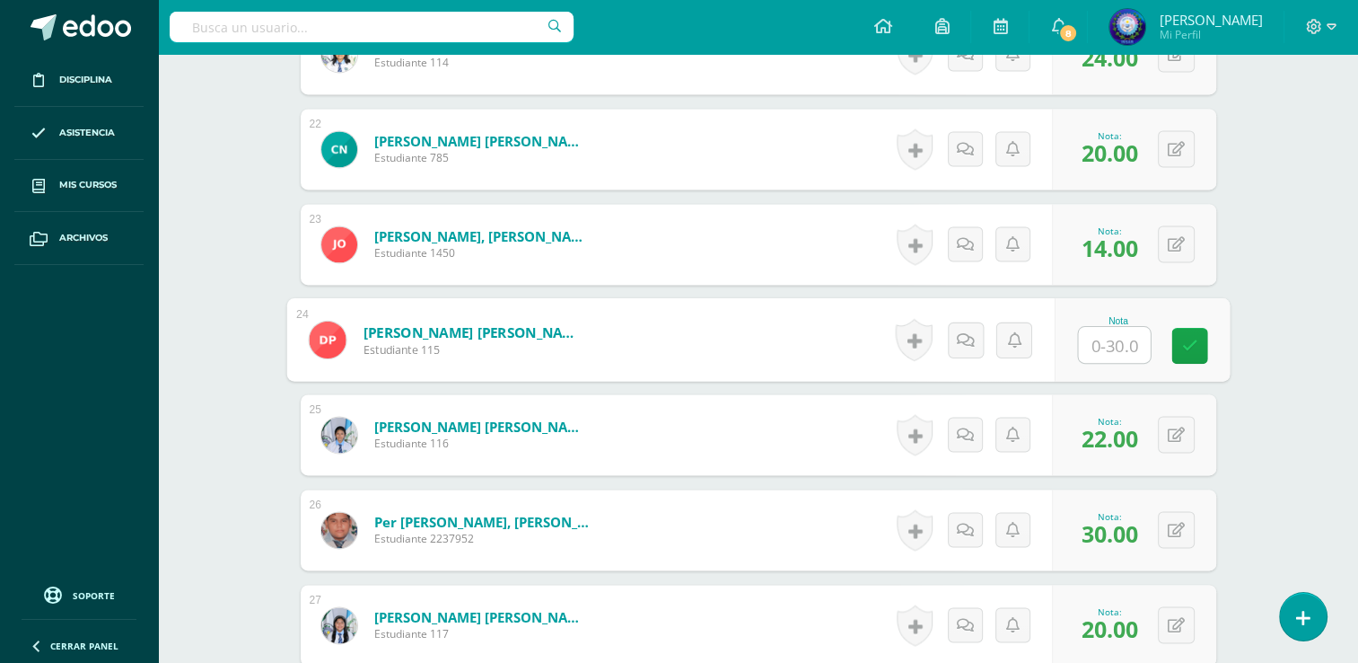
click at [1123, 354] on input "text" at bounding box center [1114, 345] width 72 height 36
type input "21"
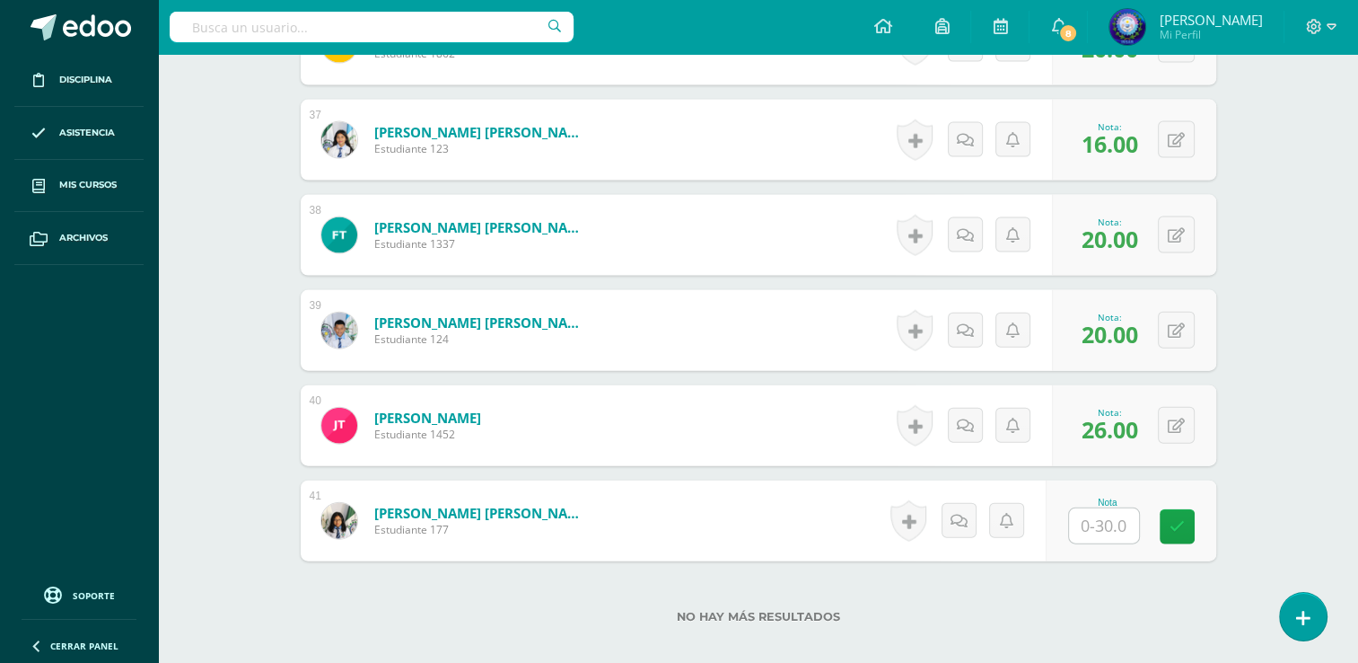
scroll to position [4054, 0]
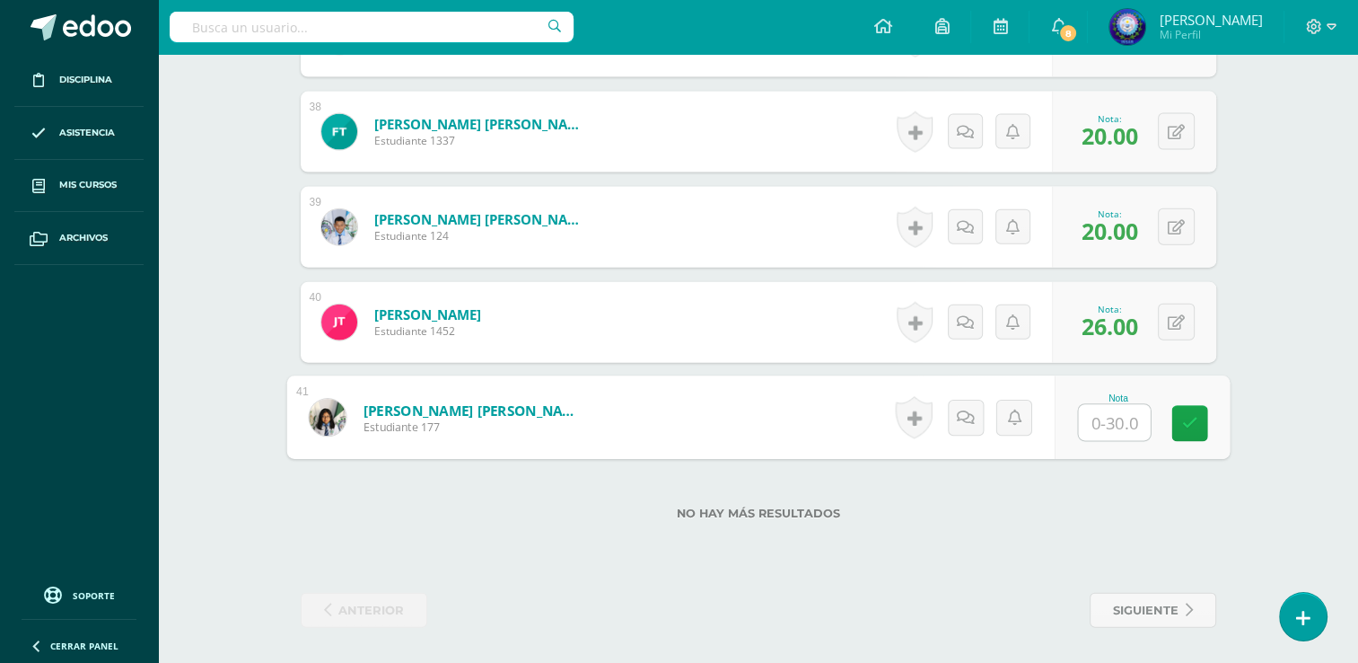
click at [1102, 416] on input "text" at bounding box center [1114, 423] width 72 height 36
type input "24"
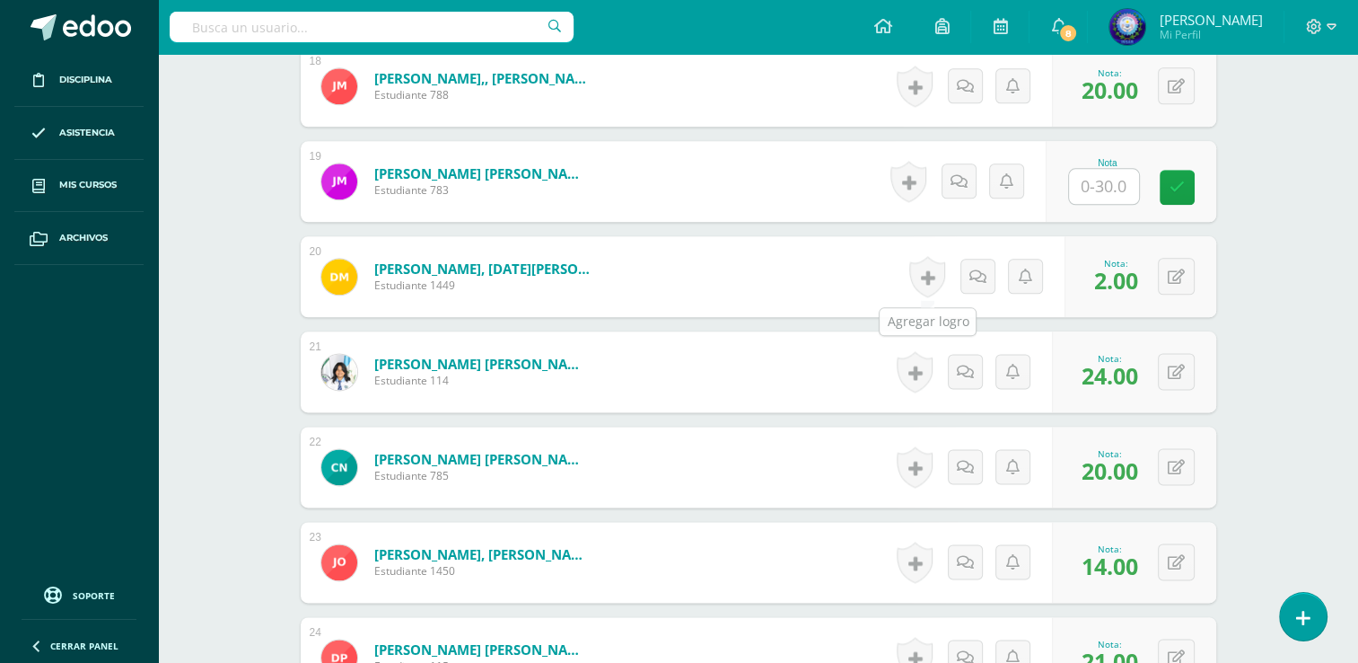
scroll to position [2168, 0]
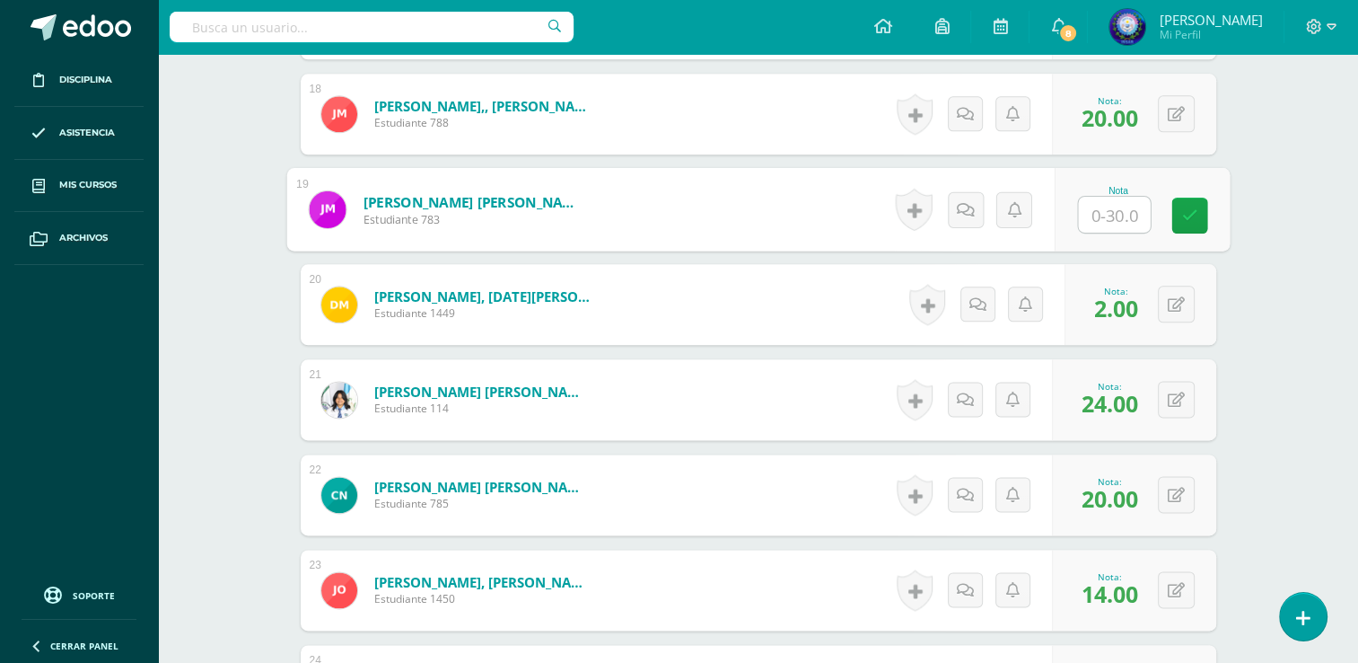
click at [1100, 207] on input "text" at bounding box center [1114, 215] width 72 height 36
type input "20"
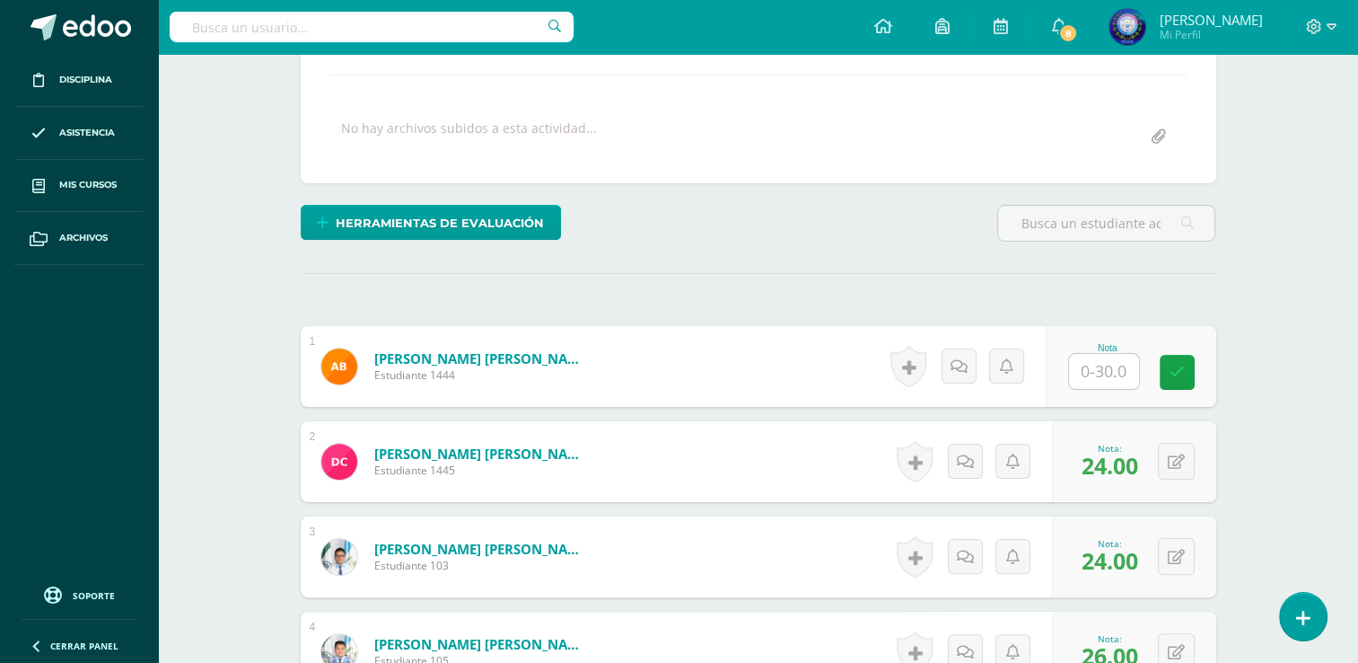
scroll to position [283, 0]
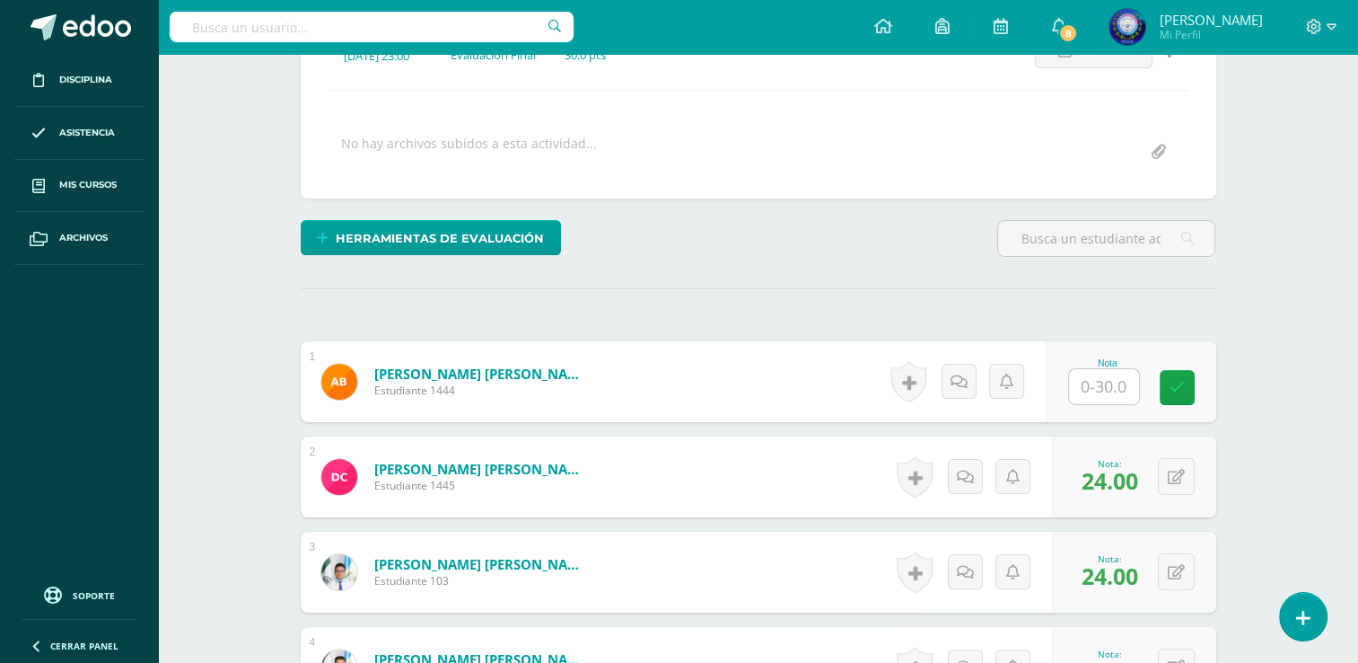
click at [1103, 370] on input "text" at bounding box center [1104, 386] width 70 height 35
type input "0"
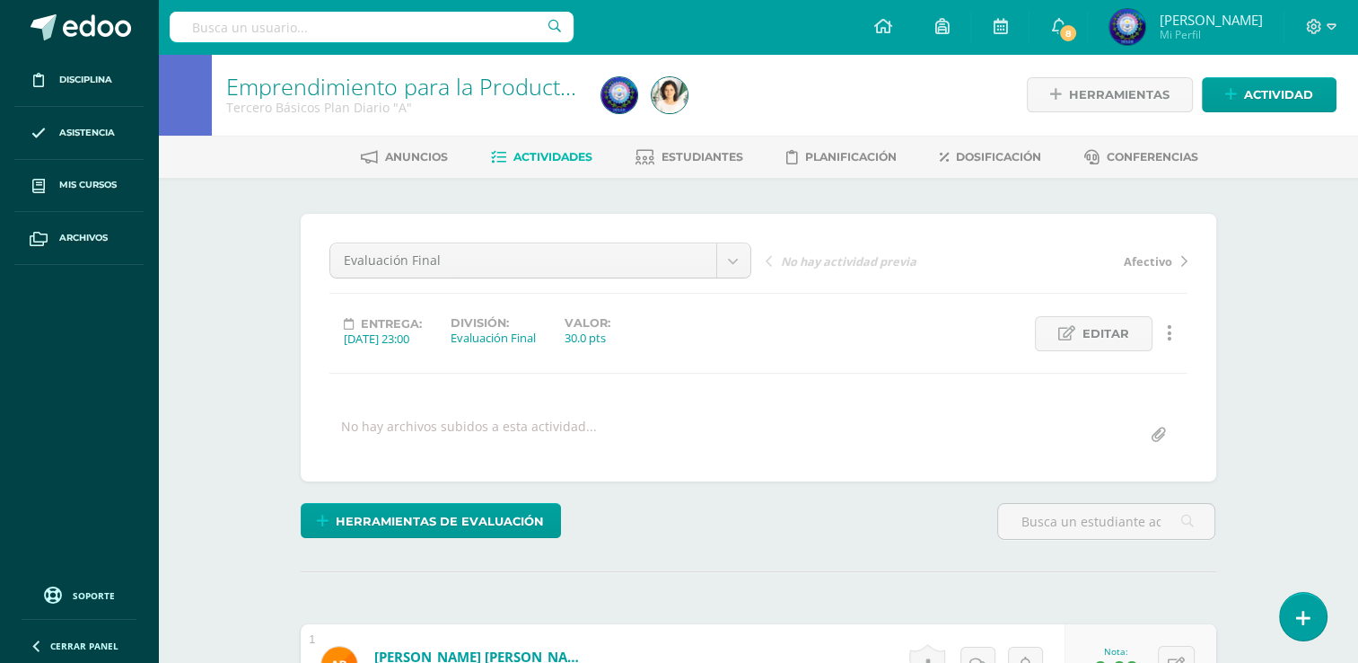
scroll to position [0, 0]
click at [725, 163] on link "Estudiantes" at bounding box center [690, 157] width 108 height 29
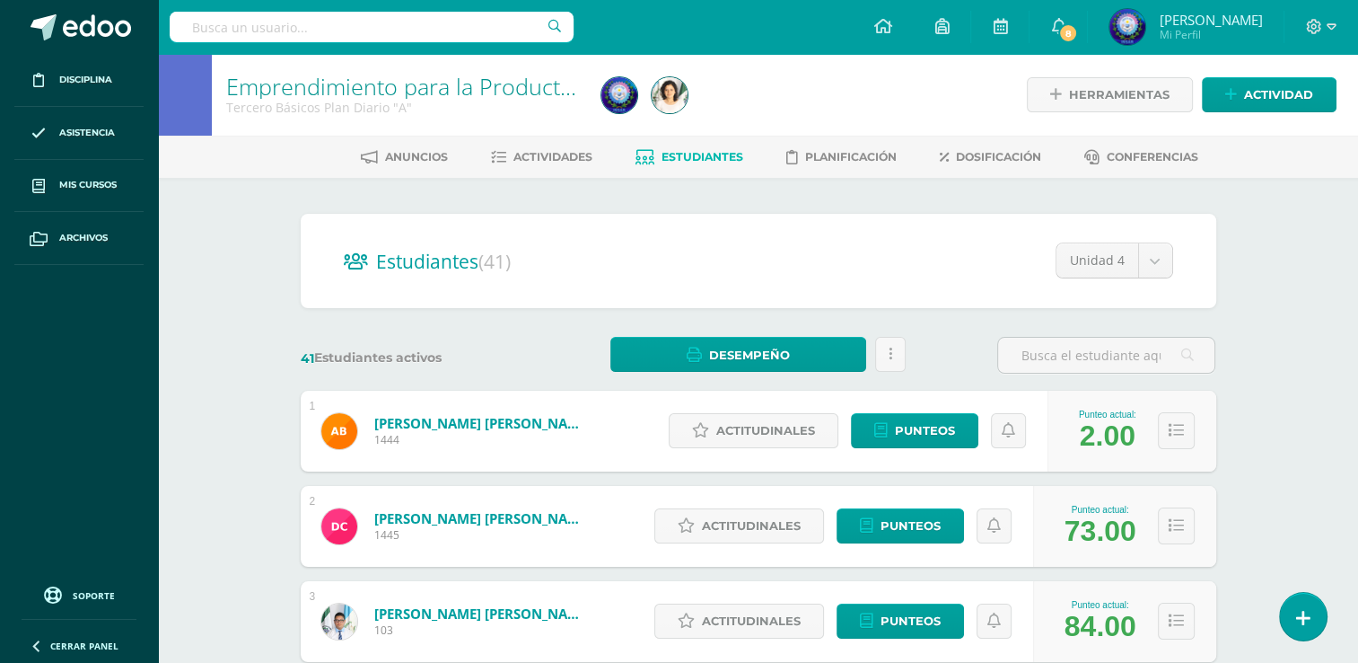
drag, startPoint x: 569, startPoint y: 163, endPoint x: 481, endPoint y: 91, distance: 113.6
click at [569, 163] on span "Actividades" at bounding box center [553, 156] width 79 height 13
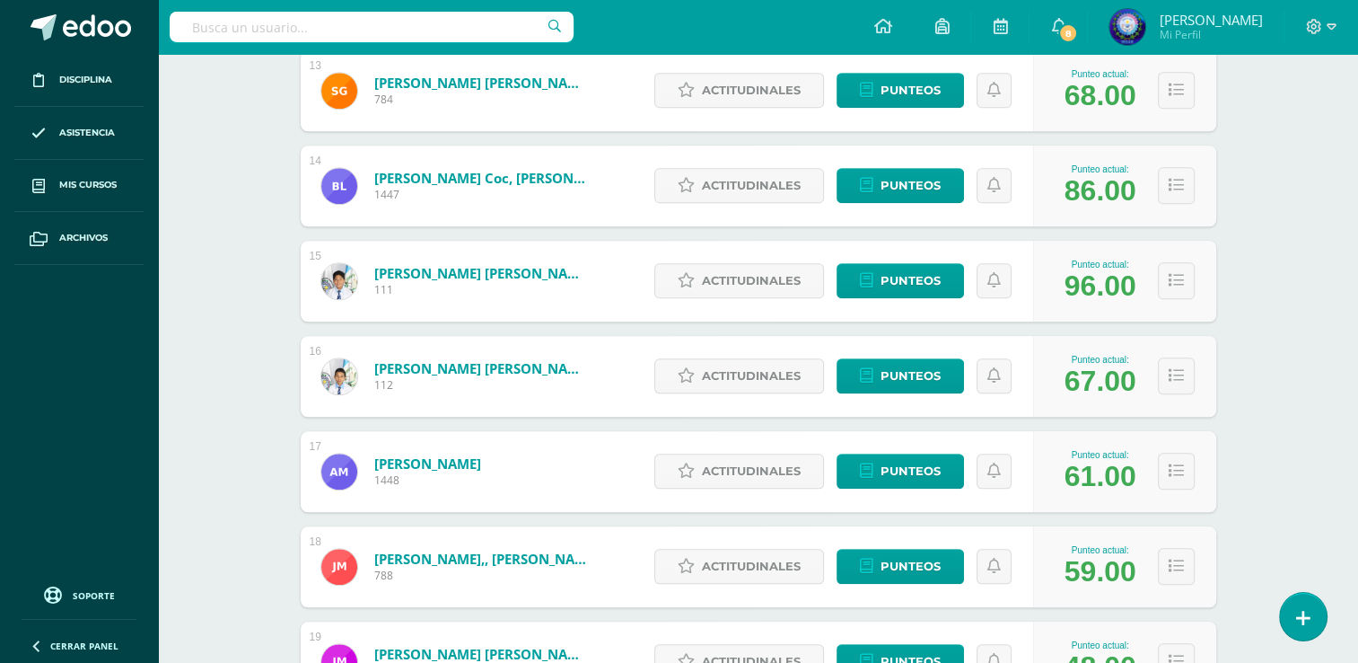
scroll to position [1729, 0]
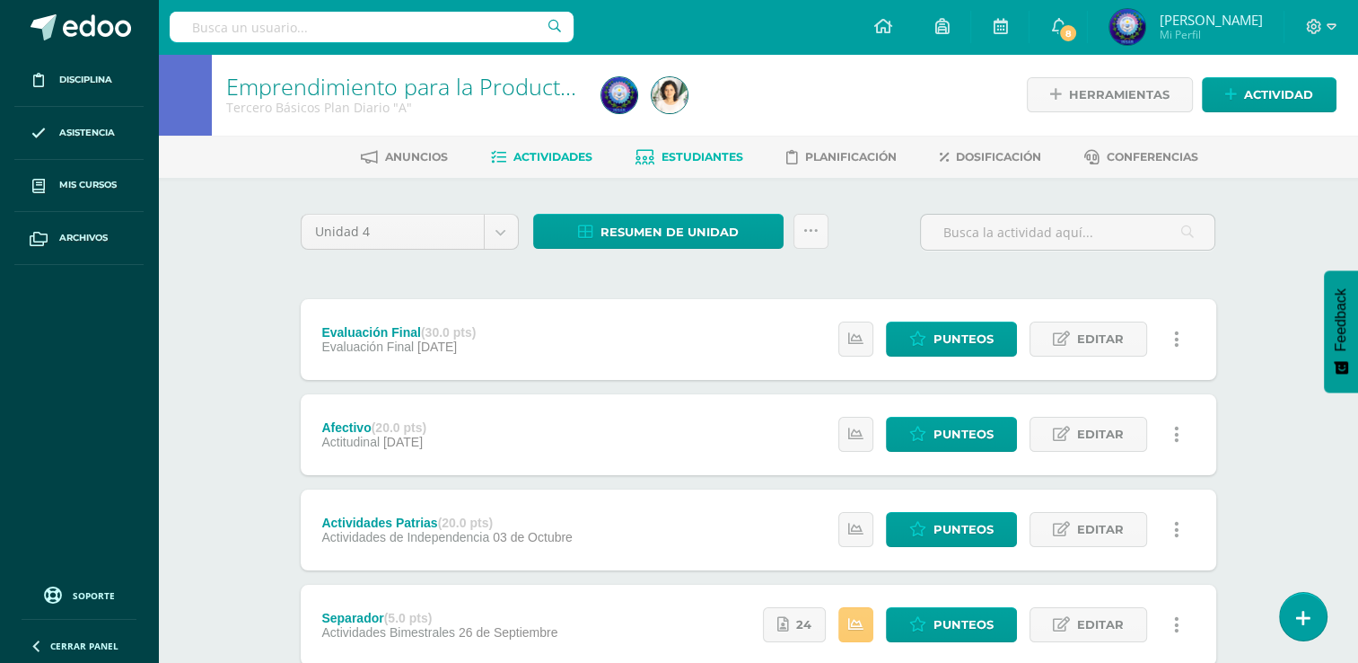
click at [673, 163] on span "Estudiantes" at bounding box center [703, 156] width 82 height 13
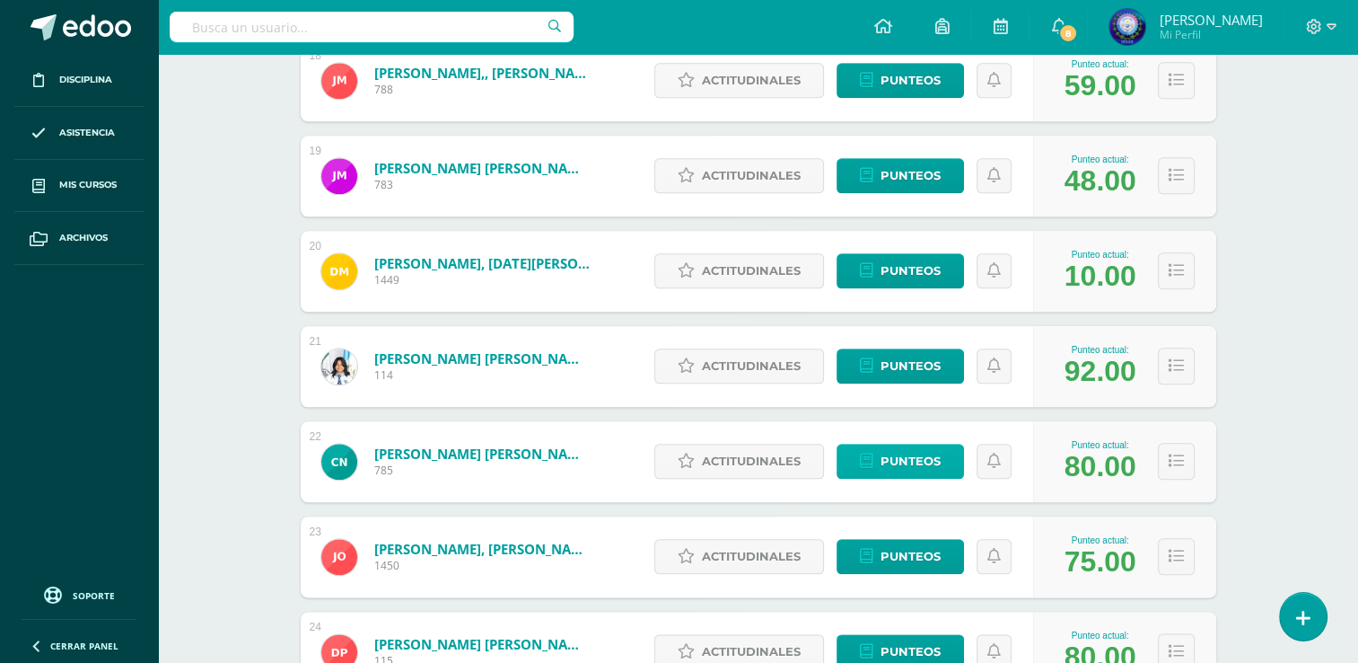
scroll to position [1999, 0]
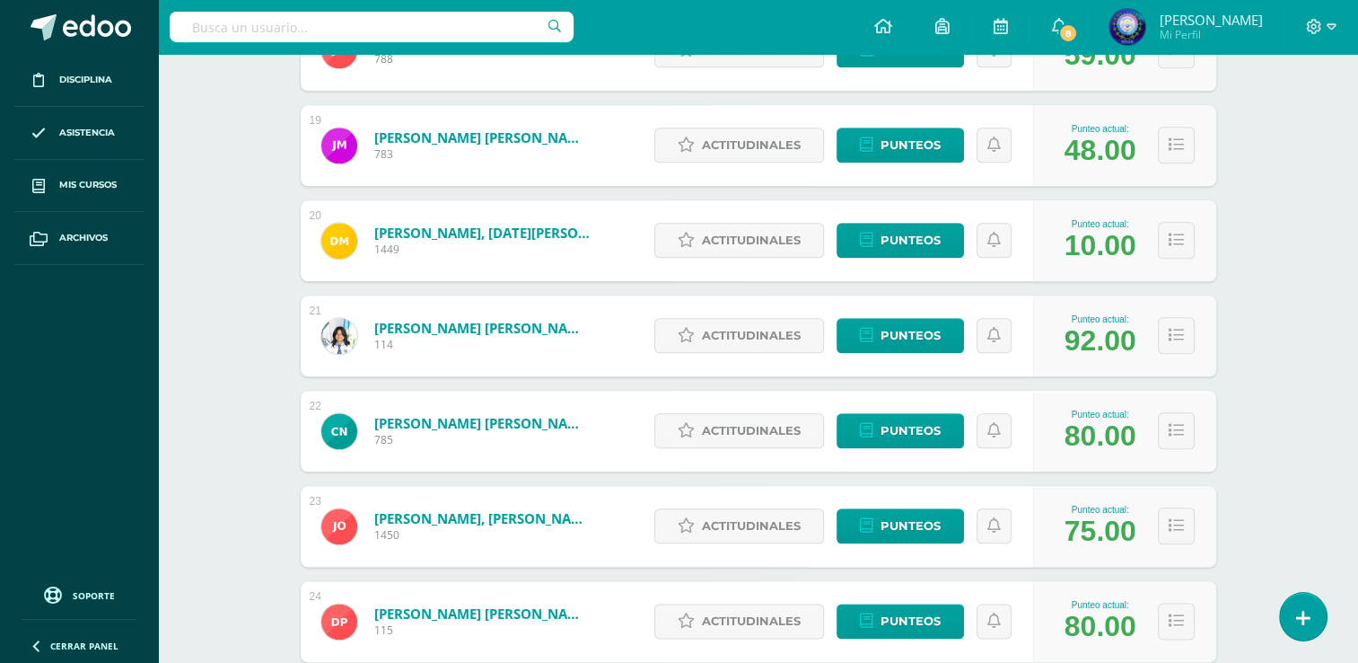
click at [575, 170] on div "Monterroso Muñoz, Justin Giancarlo 783" at bounding box center [457, 145] width 312 height 81
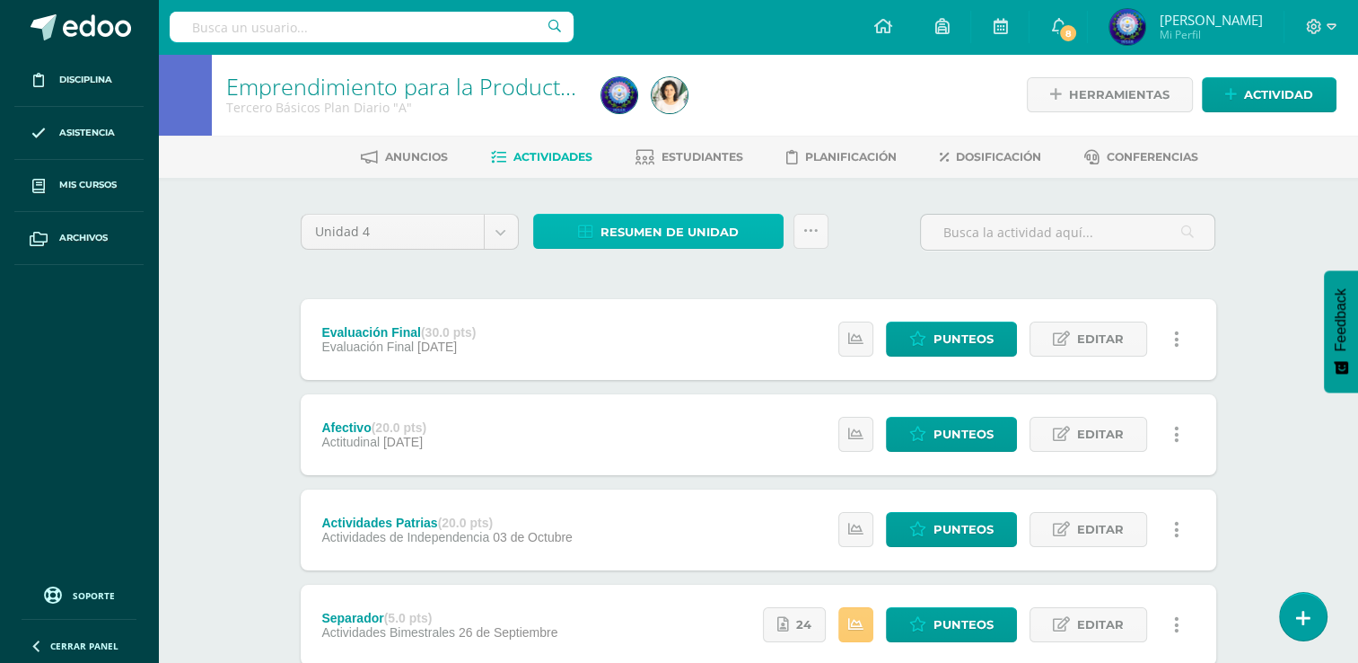
click at [603, 238] on span "Resumen de unidad" at bounding box center [670, 231] width 138 height 33
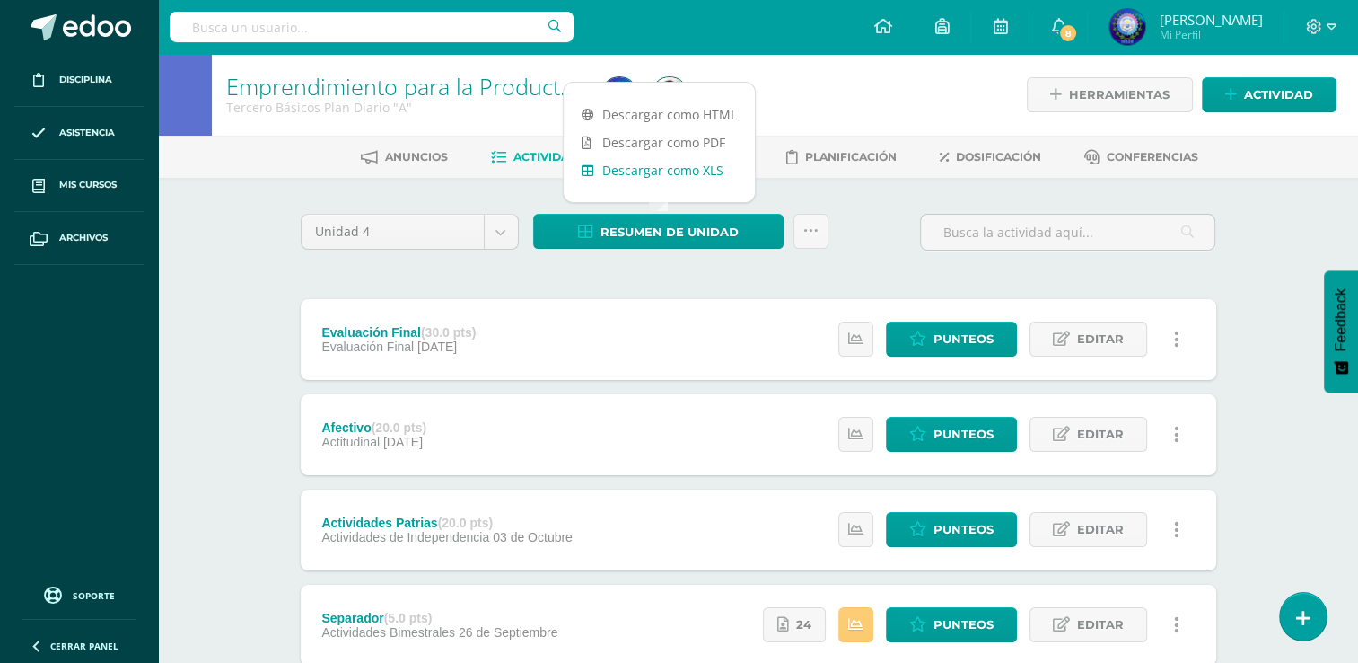
click at [646, 177] on link "Descargar como XLS" at bounding box center [659, 170] width 191 height 28
click at [553, 274] on div "Unidad 4 Unidad 1 Unidad 2 Unidad 3 Unidad 4 Resumen de unidad Subir actividade…" at bounding box center [759, 672] width 930 height 916
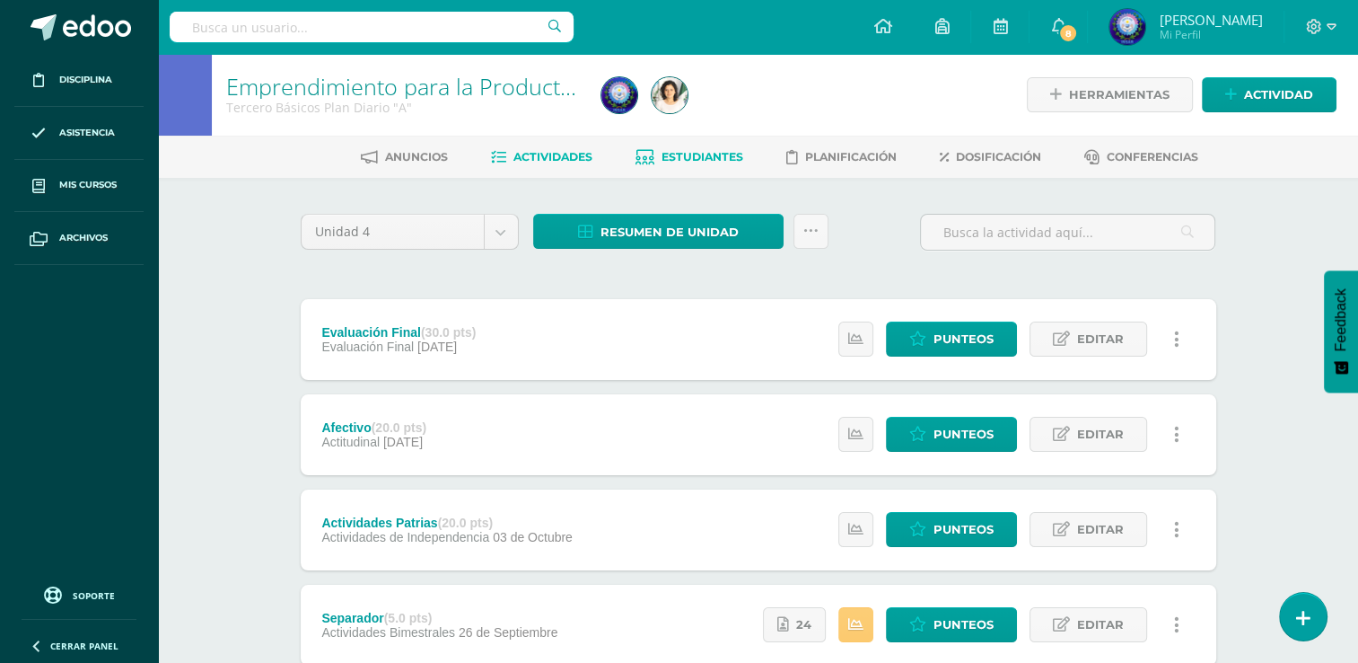
click at [705, 153] on span "Estudiantes" at bounding box center [703, 156] width 82 height 13
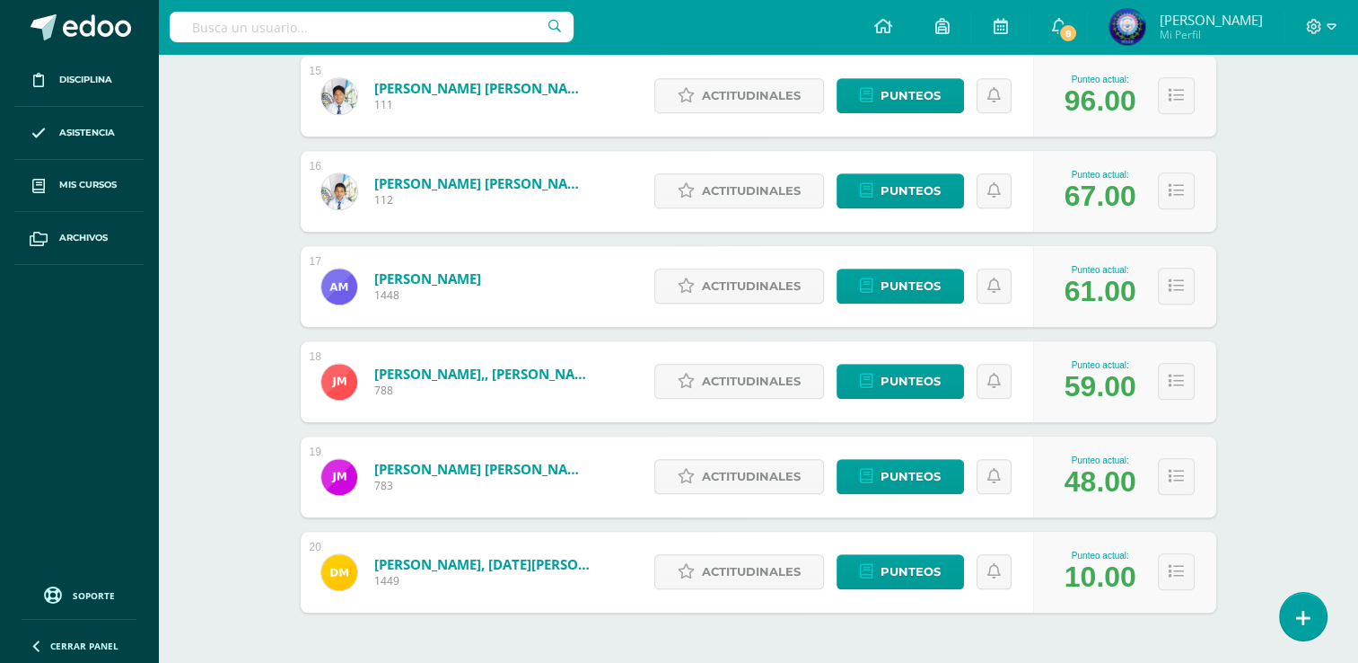
scroll to position [1729, 0]
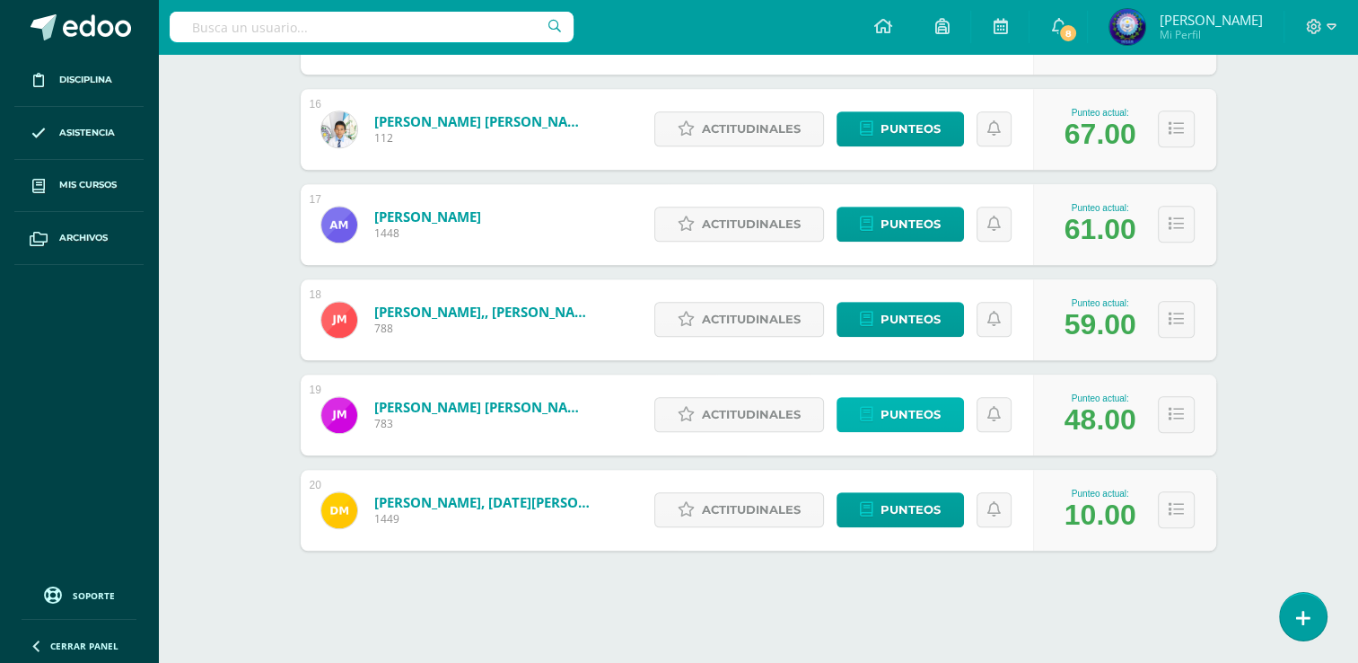
click at [923, 410] on span "Punteos" at bounding box center [911, 414] width 60 height 33
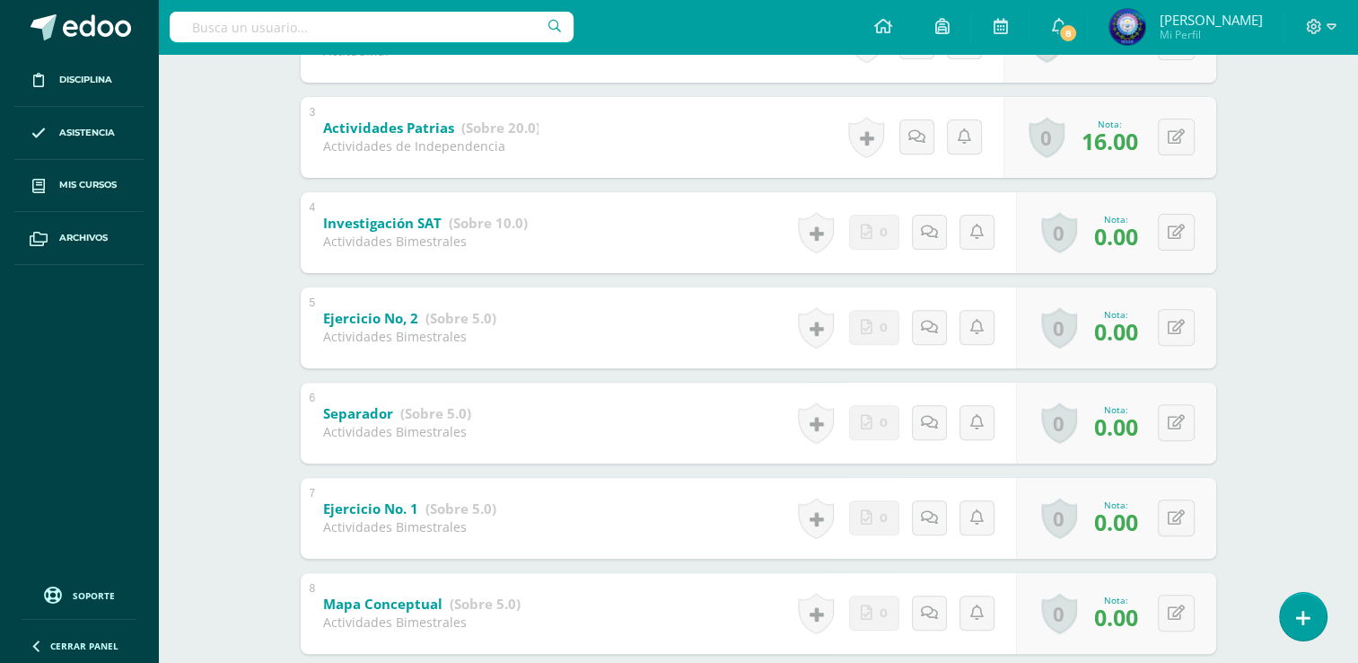
scroll to position [651, 0]
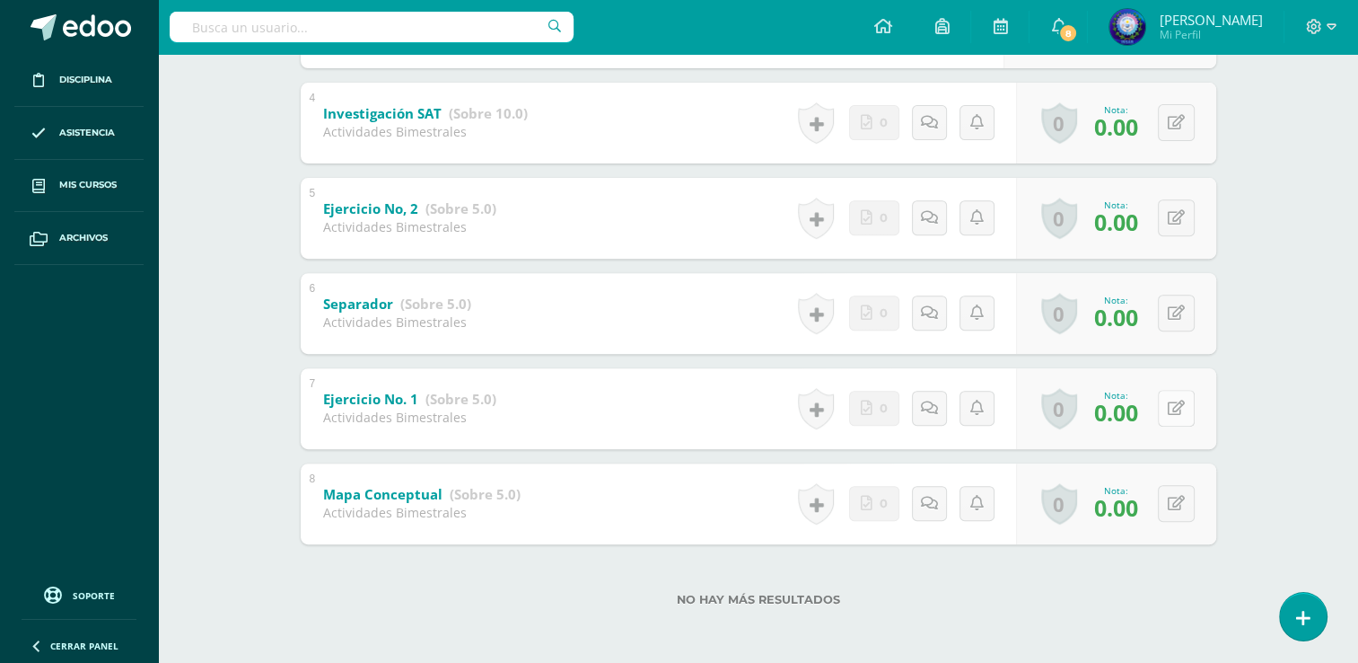
click at [1174, 411] on icon at bounding box center [1176, 407] width 17 height 15
type input "5"
click at [1162, 216] on div "0 Logros Logros obtenidos Aún no hay logros agregados Nota: 0.00" at bounding box center [1116, 218] width 200 height 81
click at [1191, 217] on icon at bounding box center [1189, 217] width 18 height 15
type input "3"
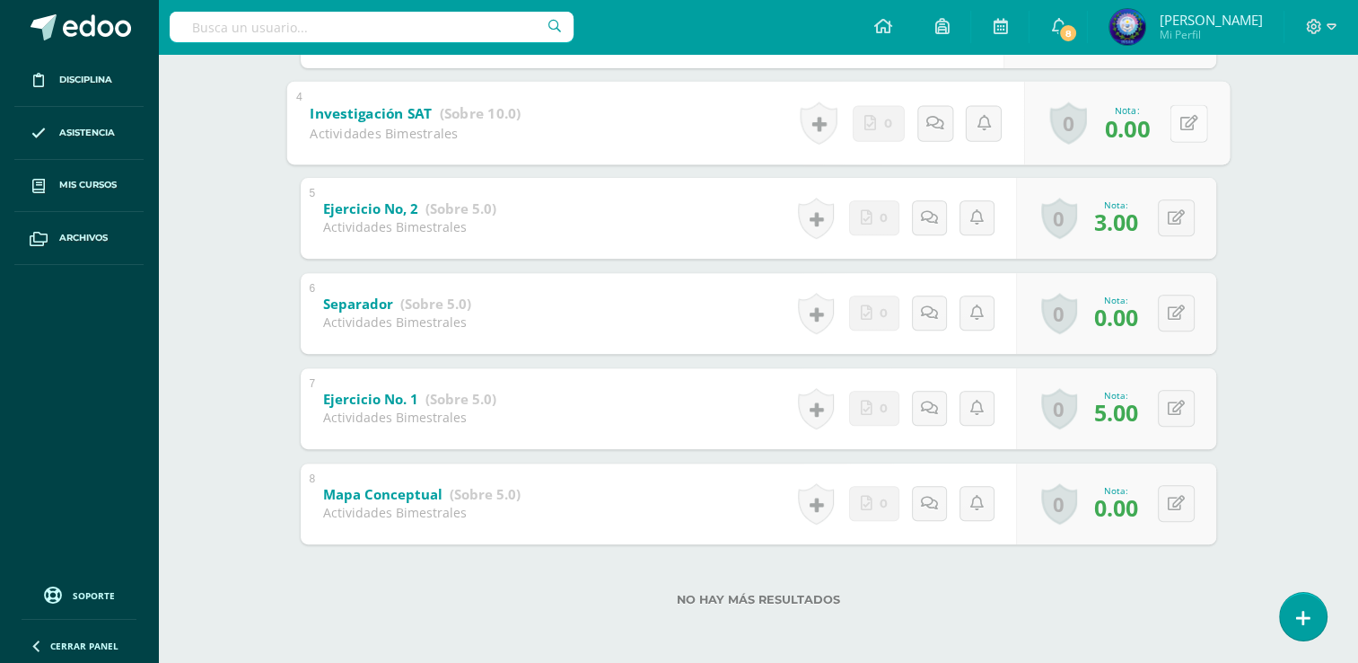
click at [1160, 125] on div "0 Logros Logros obtenidos Aún no hay logros agregados Nota: 0.00" at bounding box center [1127, 123] width 206 height 84
click at [1186, 136] on button at bounding box center [1189, 123] width 38 height 38
type input "4"
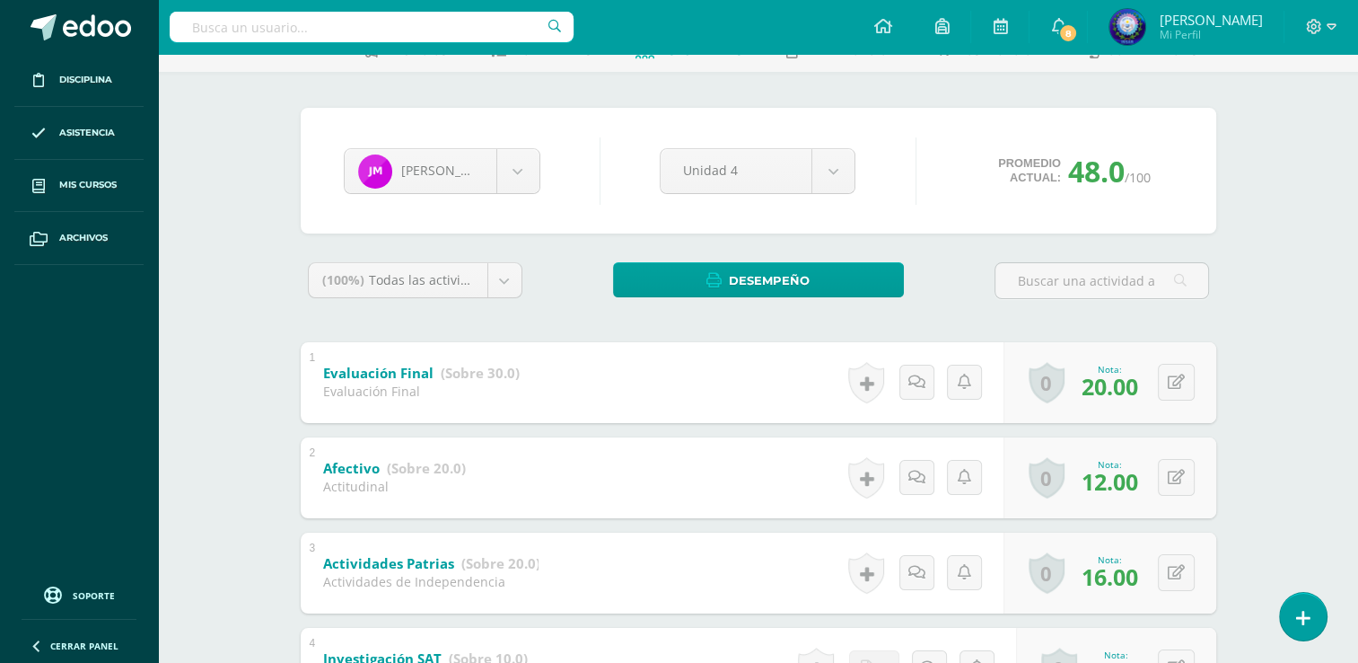
scroll to position [0, 0]
